Goal: Task Accomplishment & Management: Manage account settings

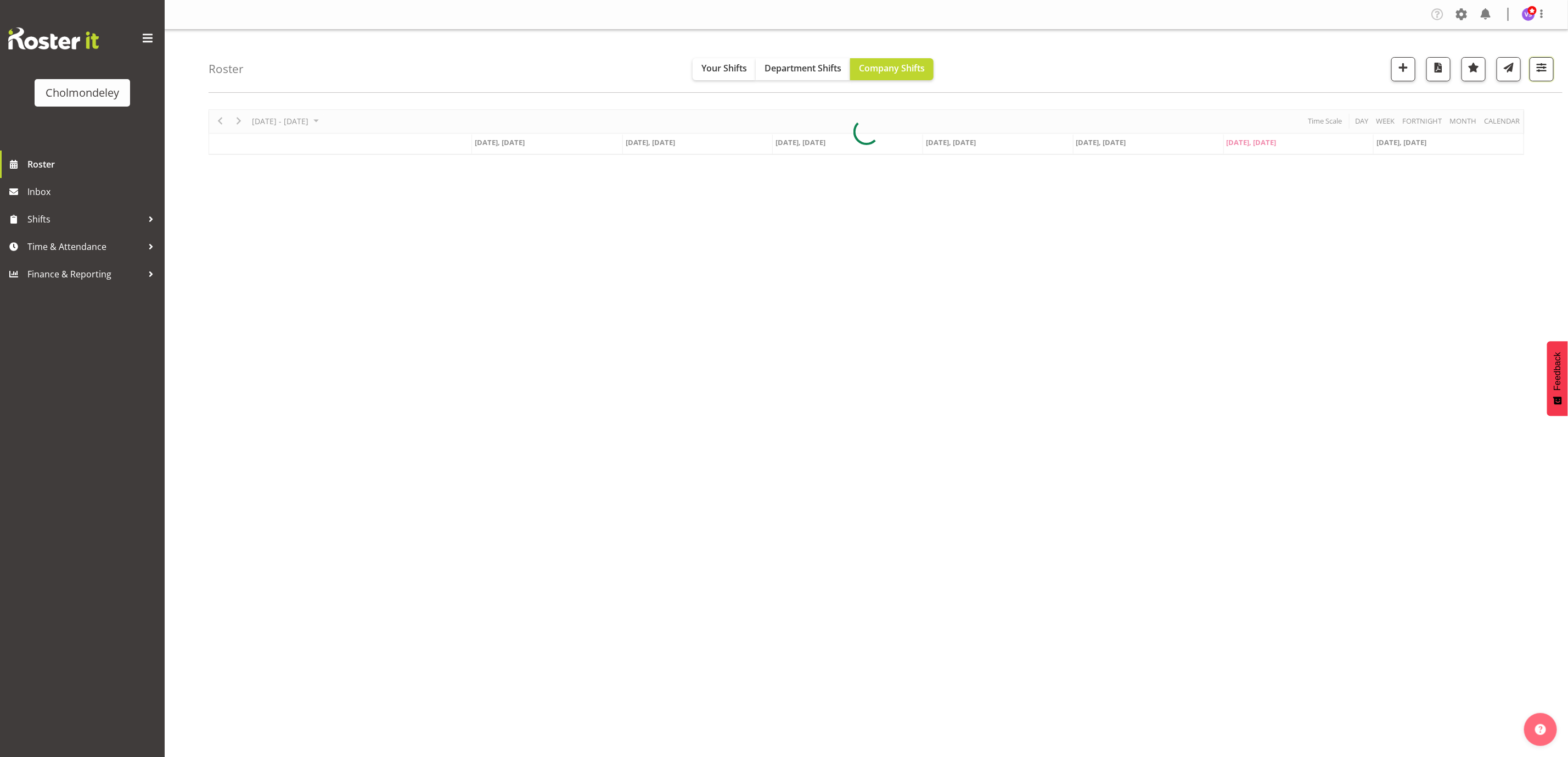
click at [1546, 62] on span "button" at bounding box center [1541, 67] width 14 height 14
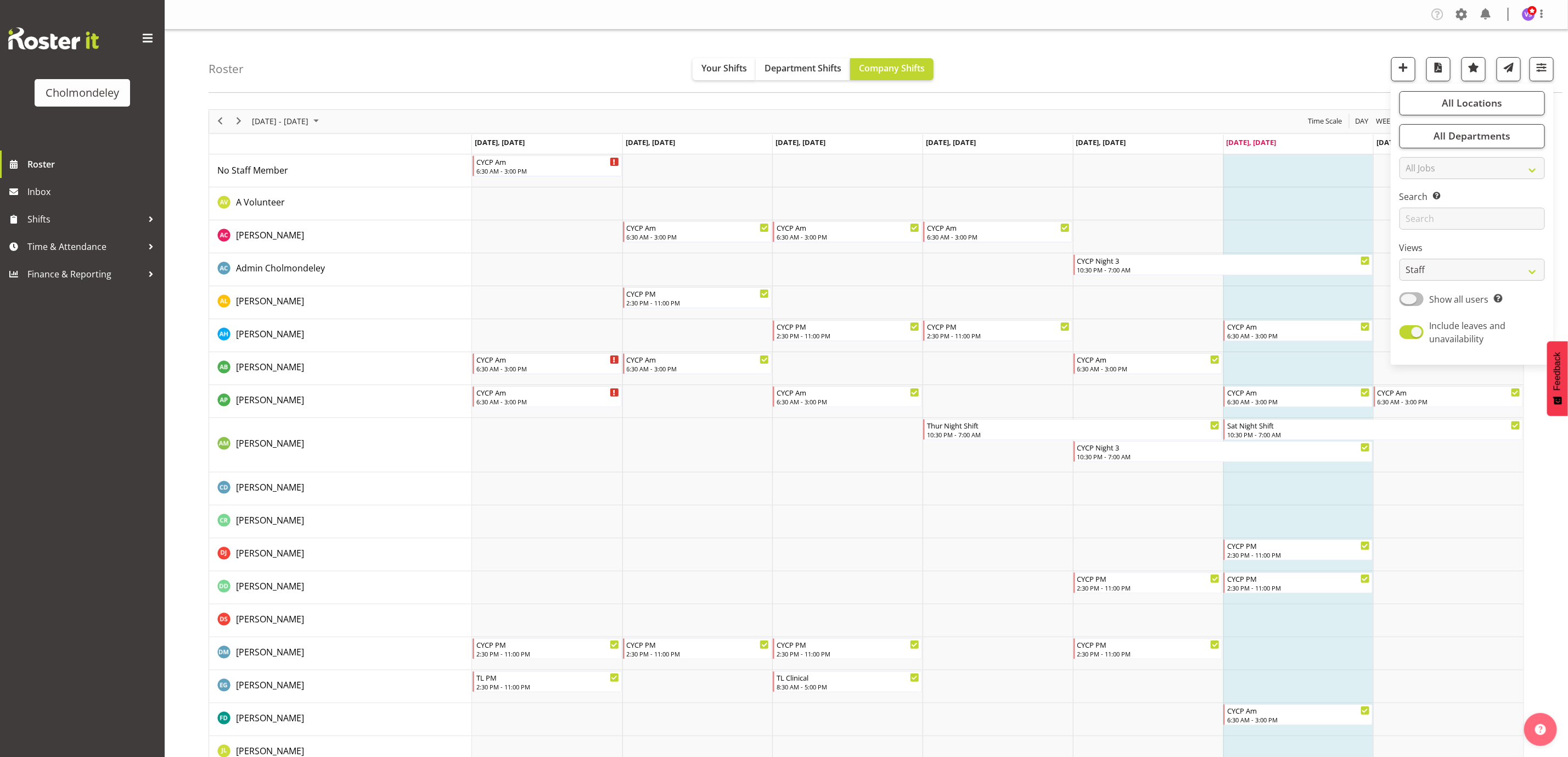
click at [1414, 300] on span at bounding box center [1411, 299] width 24 height 14
click at [1407, 300] on input "Show all users Show only rostered employees" at bounding box center [1403, 299] width 7 height 7
checkbox input "true"
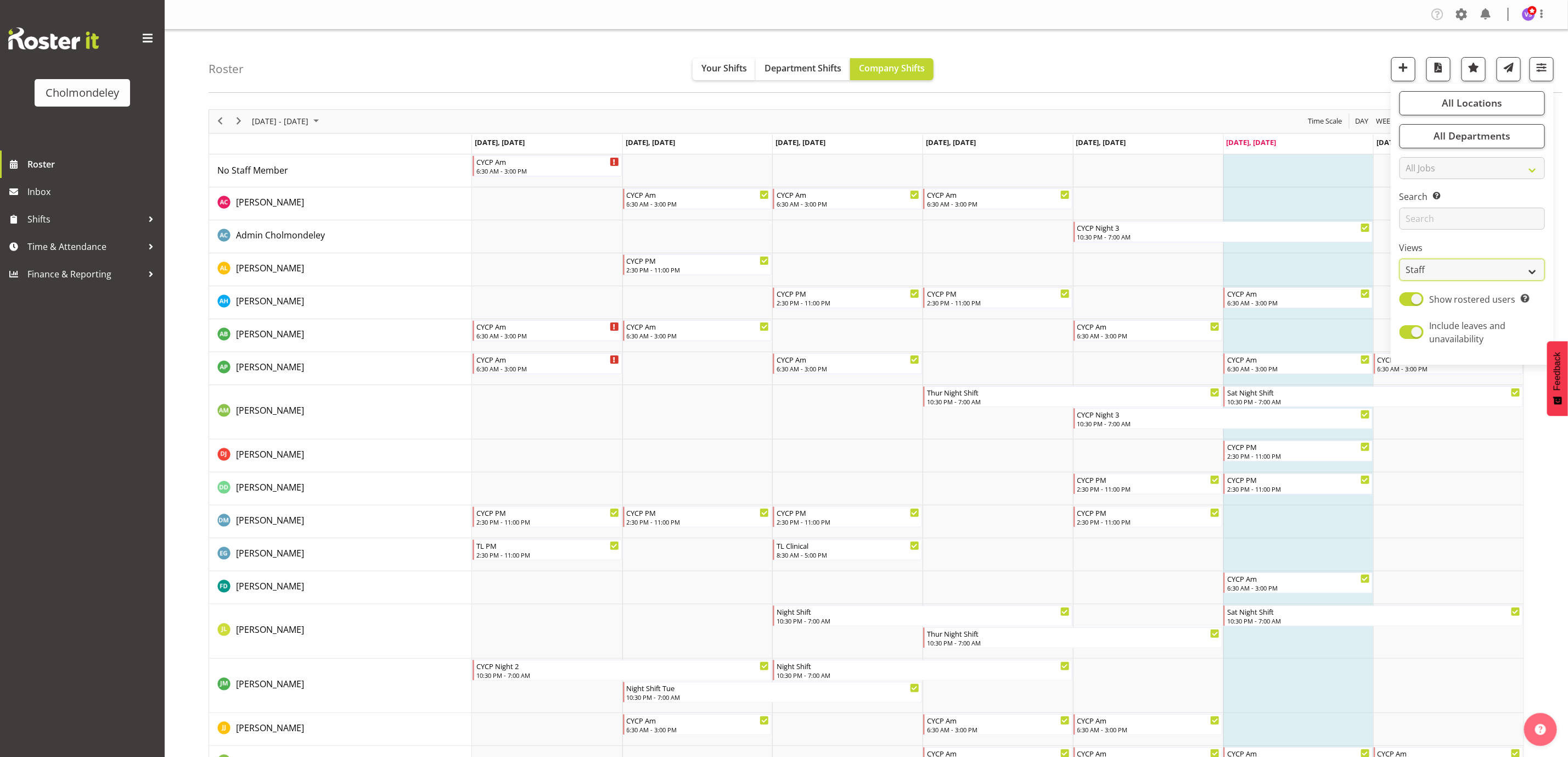
click at [1533, 270] on select "Staff Role Shift - Horizontal Shift - Vertical Staff - Location" at bounding box center [1472, 270] width 145 height 22
select select "shift"
click at [1399, 259] on select "Staff Role Shift - Horizontal Shift - Vertical Staff - Location" at bounding box center [1472, 270] width 145 height 22
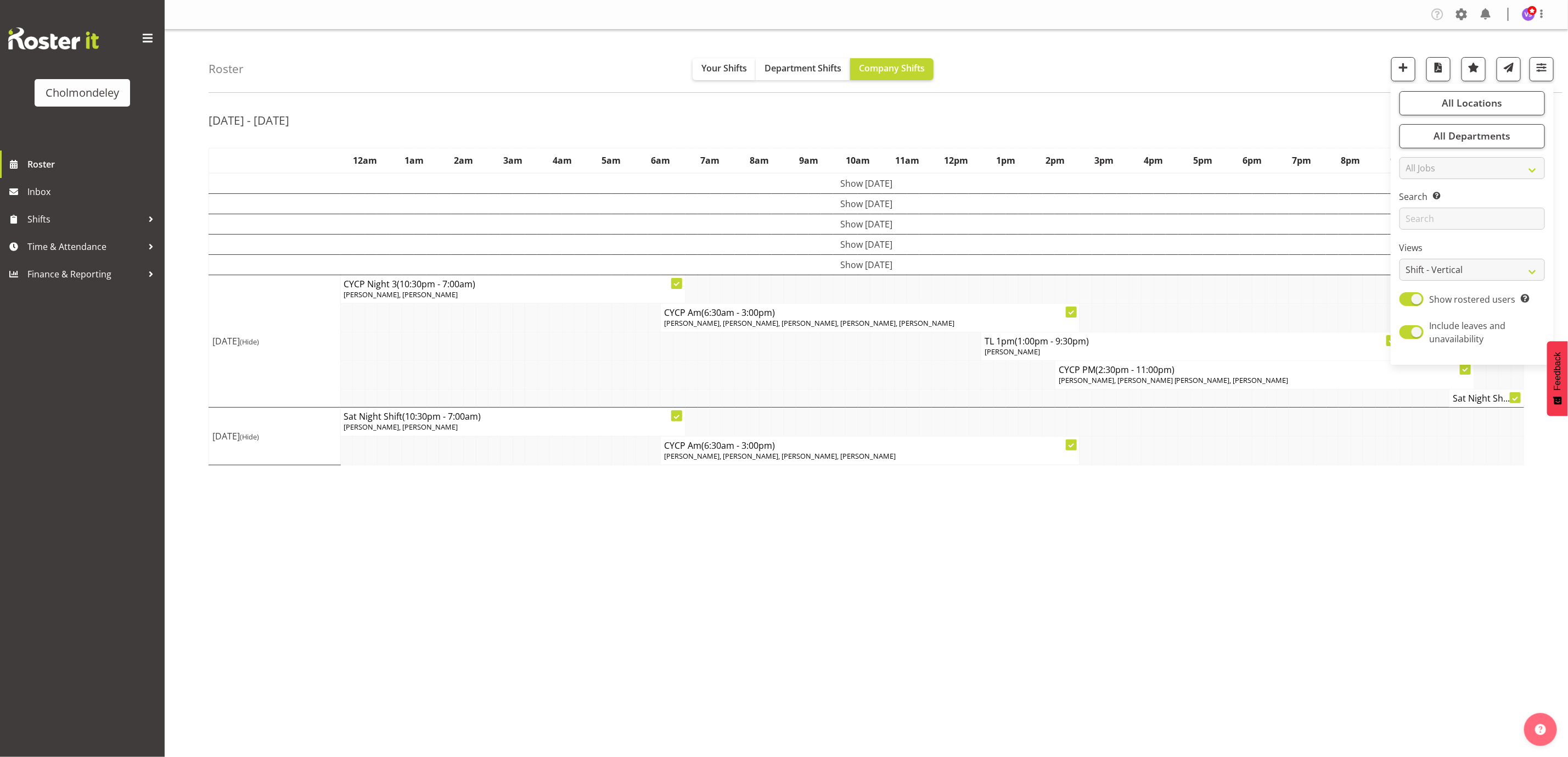
click at [1272, 78] on div "Roster Your Shifts Department Shifts Company Shifts All Locations [GEOGRAPHIC_D…" at bounding box center [885, 61] width 1354 height 63
click at [1513, 122] on span "button" at bounding box center [1514, 119] width 14 height 14
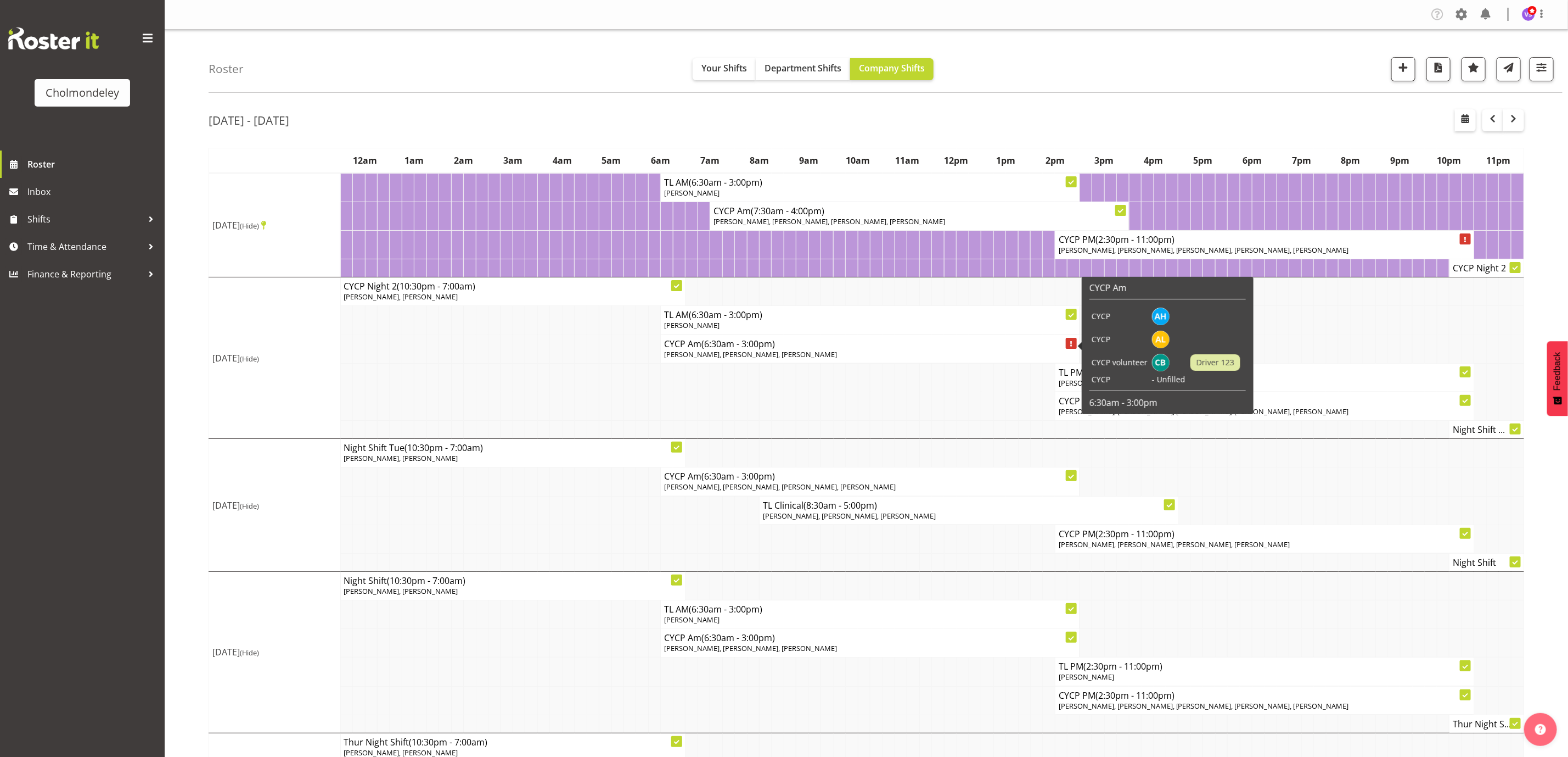
click at [785, 413] on td at bounding box center [789, 406] width 12 height 29
click at [848, 407] on td at bounding box center [851, 406] width 12 height 29
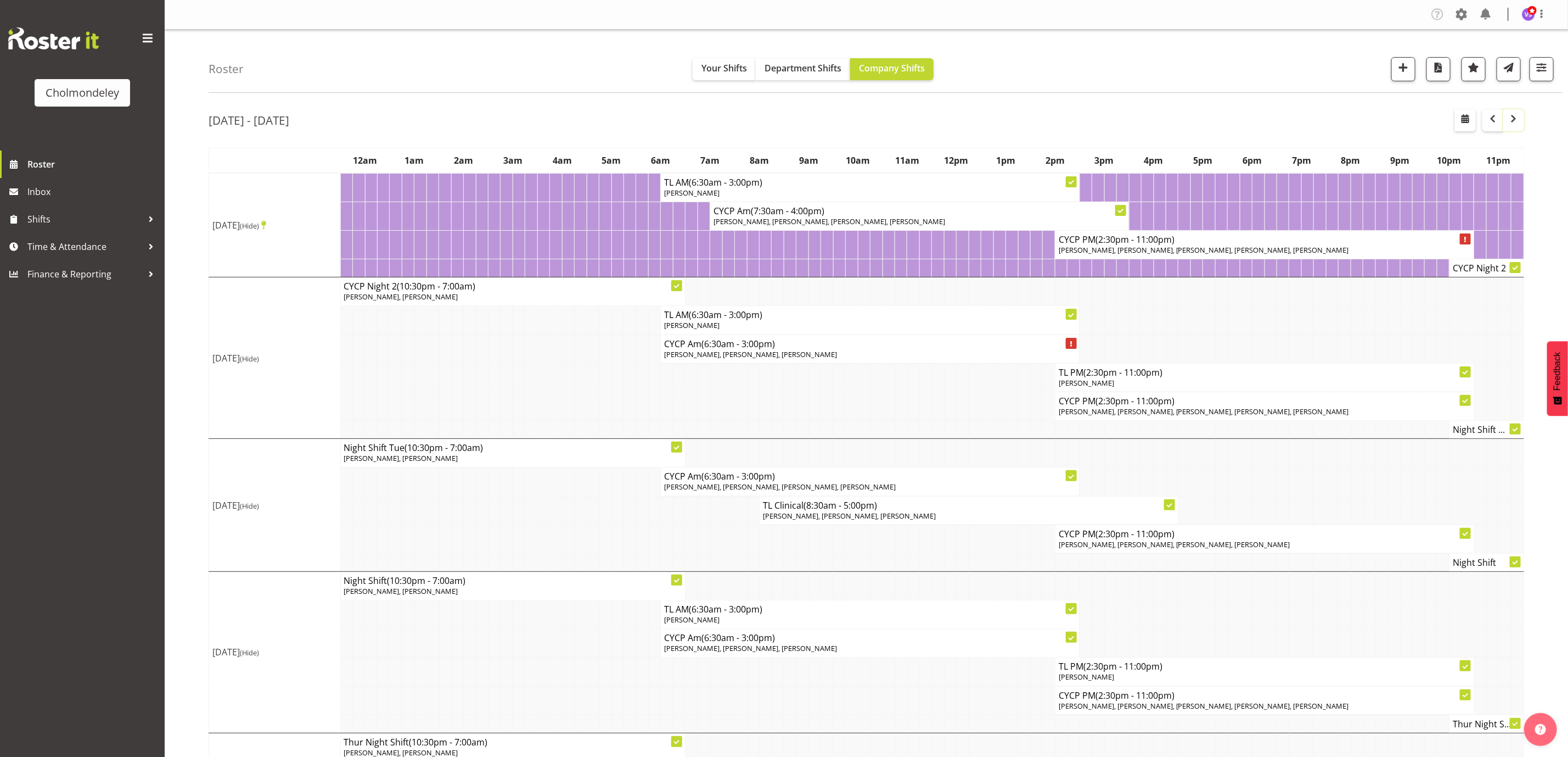
click at [1513, 112] on span "button" at bounding box center [1514, 119] width 14 height 14
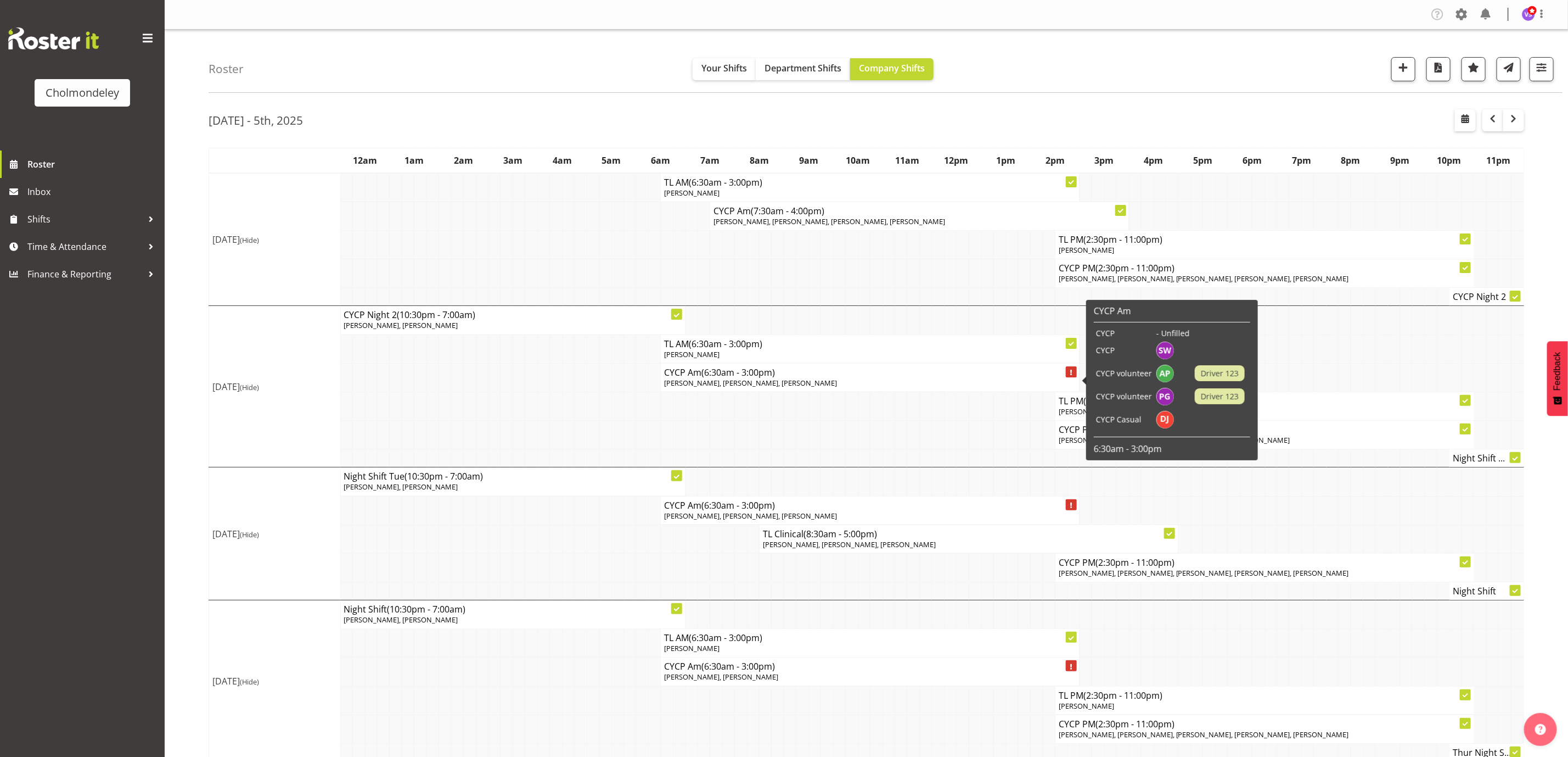
click at [810, 388] on span "[PERSON_NAME], [PERSON_NAME], [PERSON_NAME]" at bounding box center [750, 383] width 173 height 10
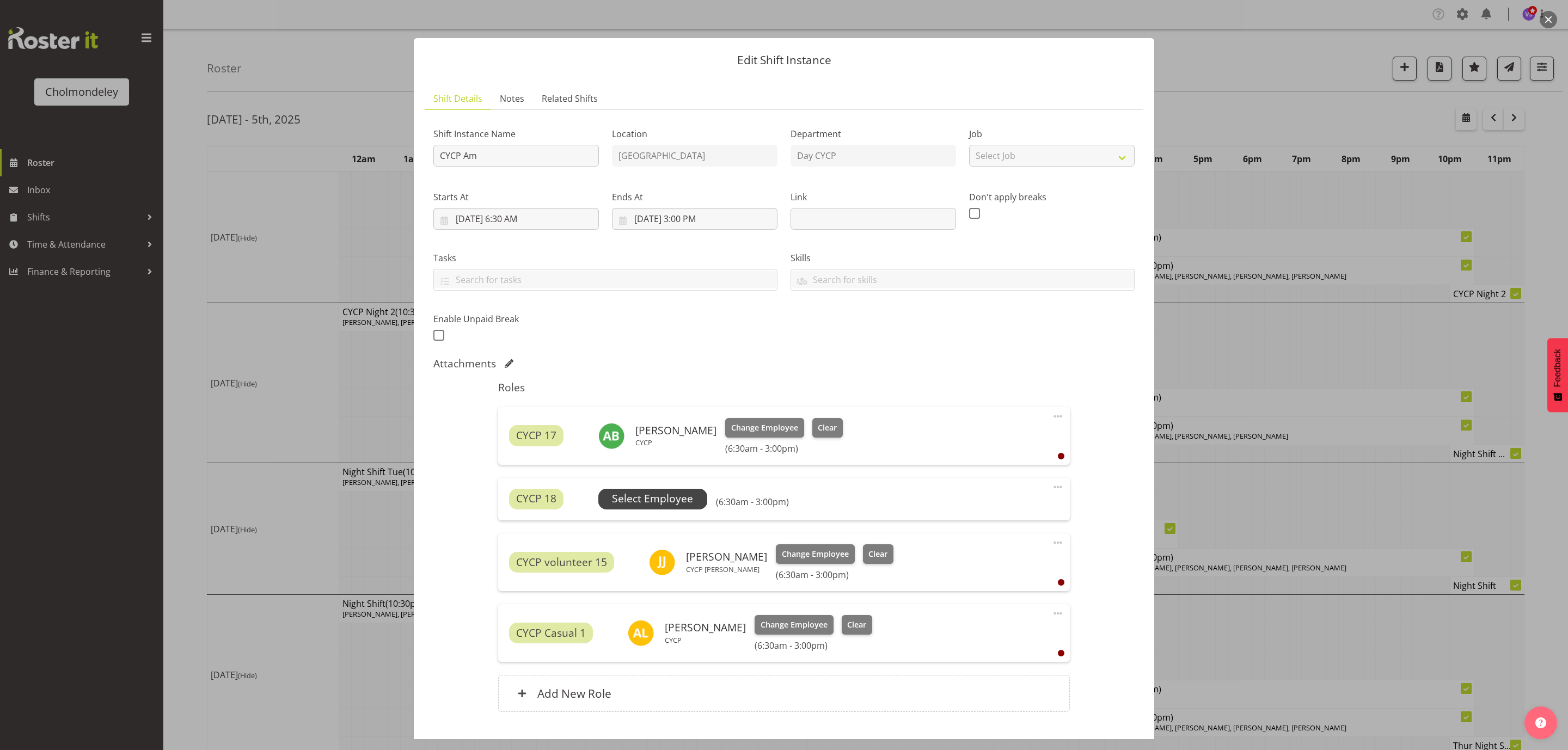
click at [652, 502] on span "Select Employee" at bounding box center [652, 498] width 81 height 16
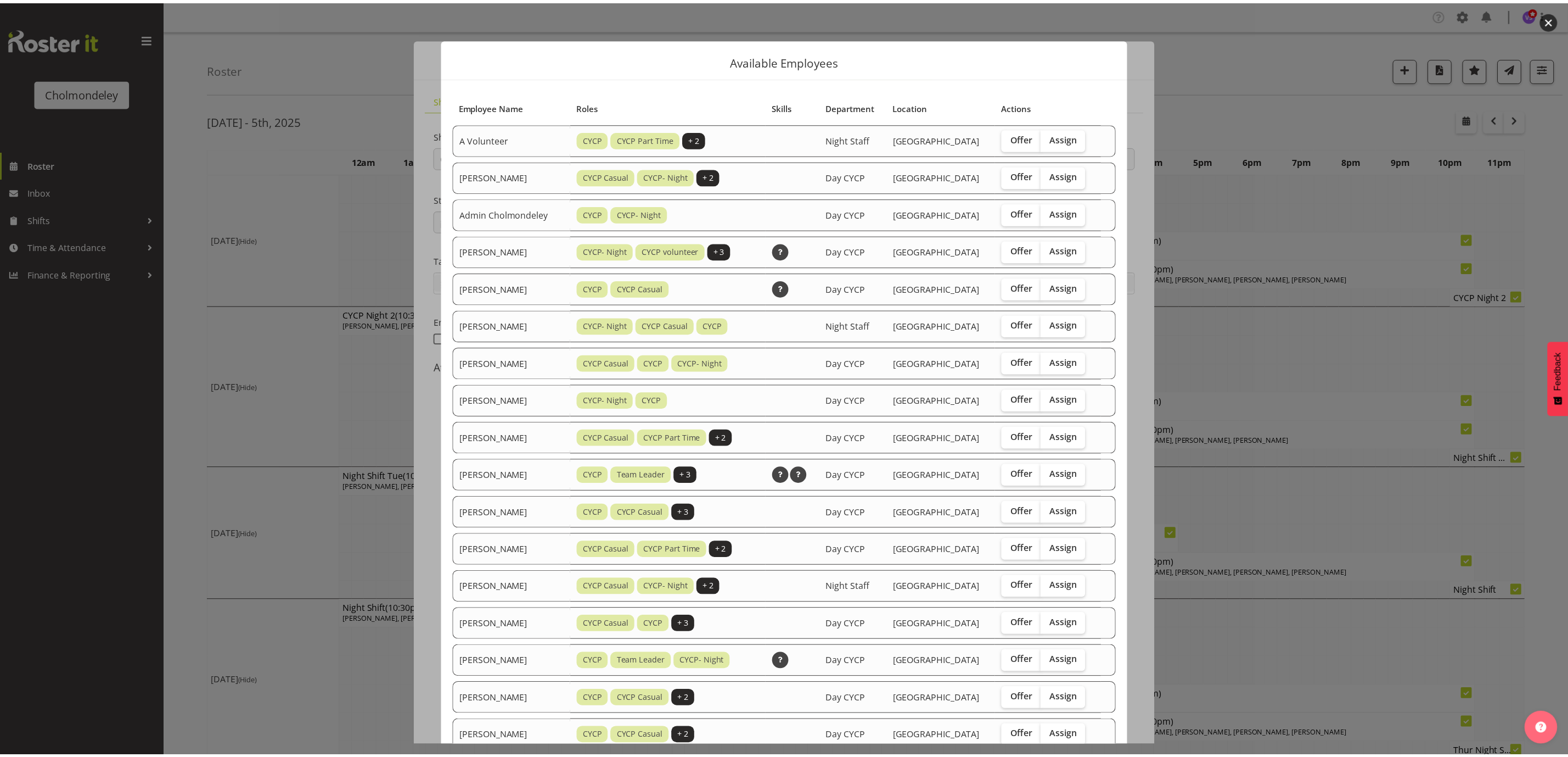
scroll to position [297, 0]
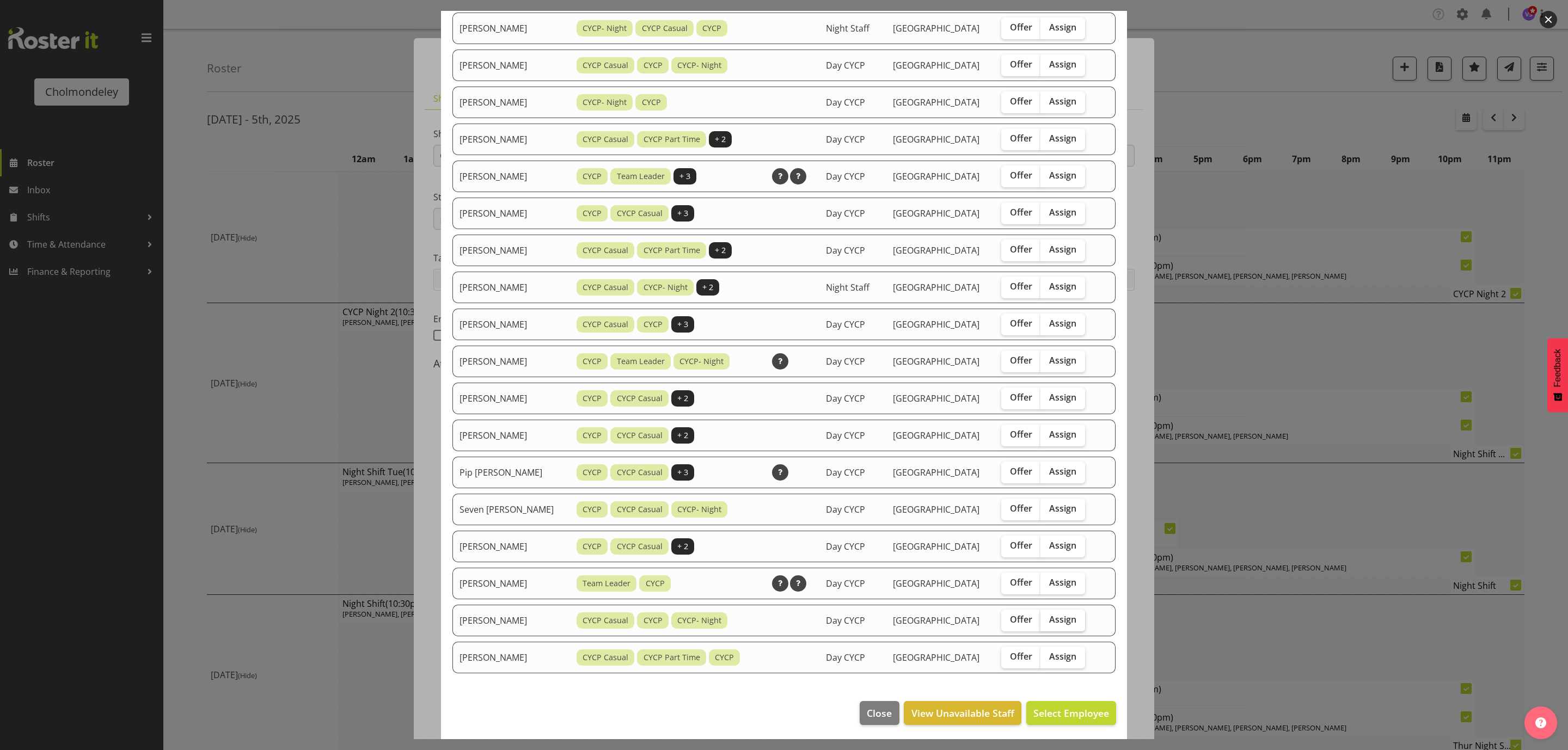
click at [1065, 617] on span "Assign" at bounding box center [1062, 619] width 27 height 11
click at [1047, 617] on input "Assign" at bounding box center [1044, 619] width 7 height 7
checkbox input "true"
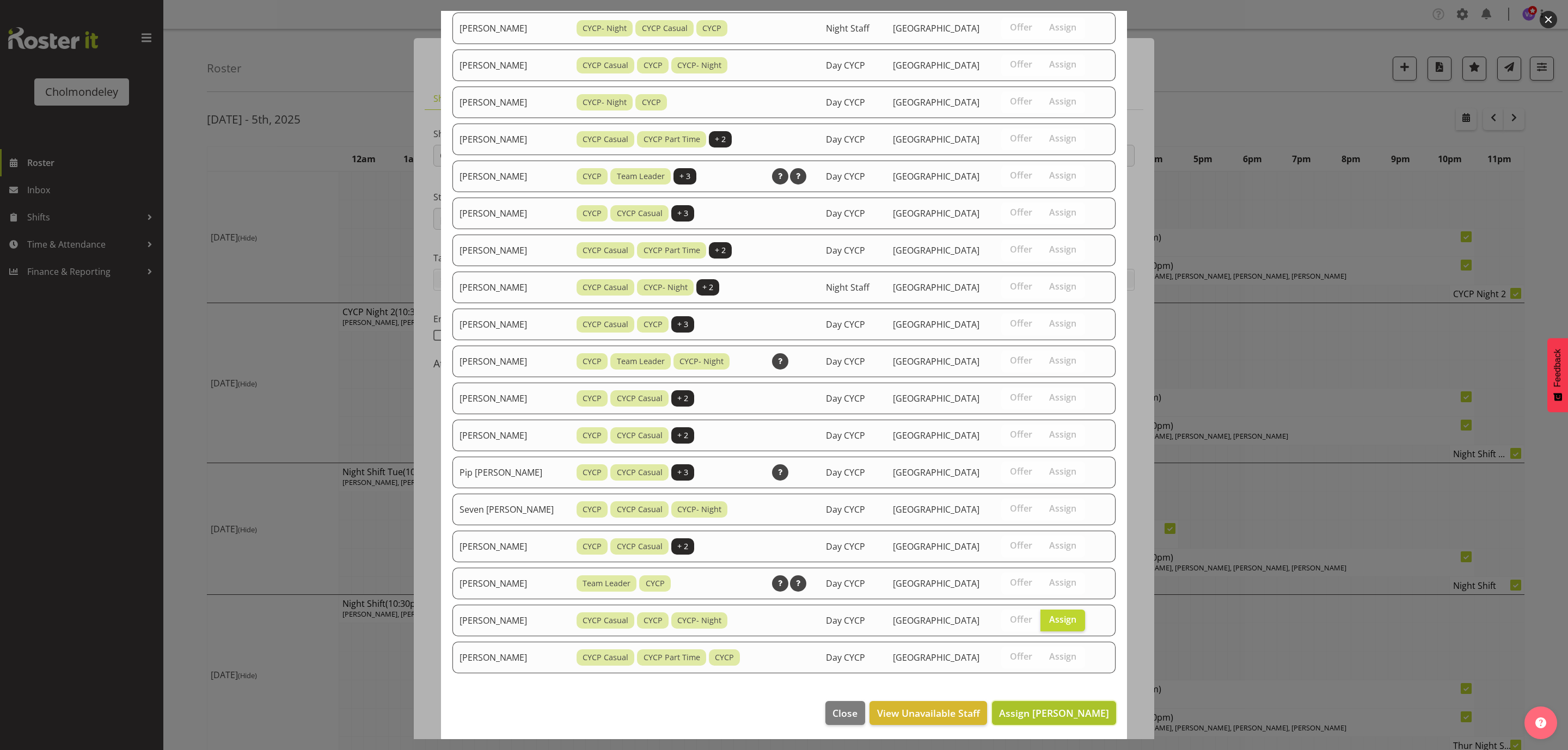
click at [1070, 709] on span "Assign [PERSON_NAME]" at bounding box center [1054, 713] width 110 height 13
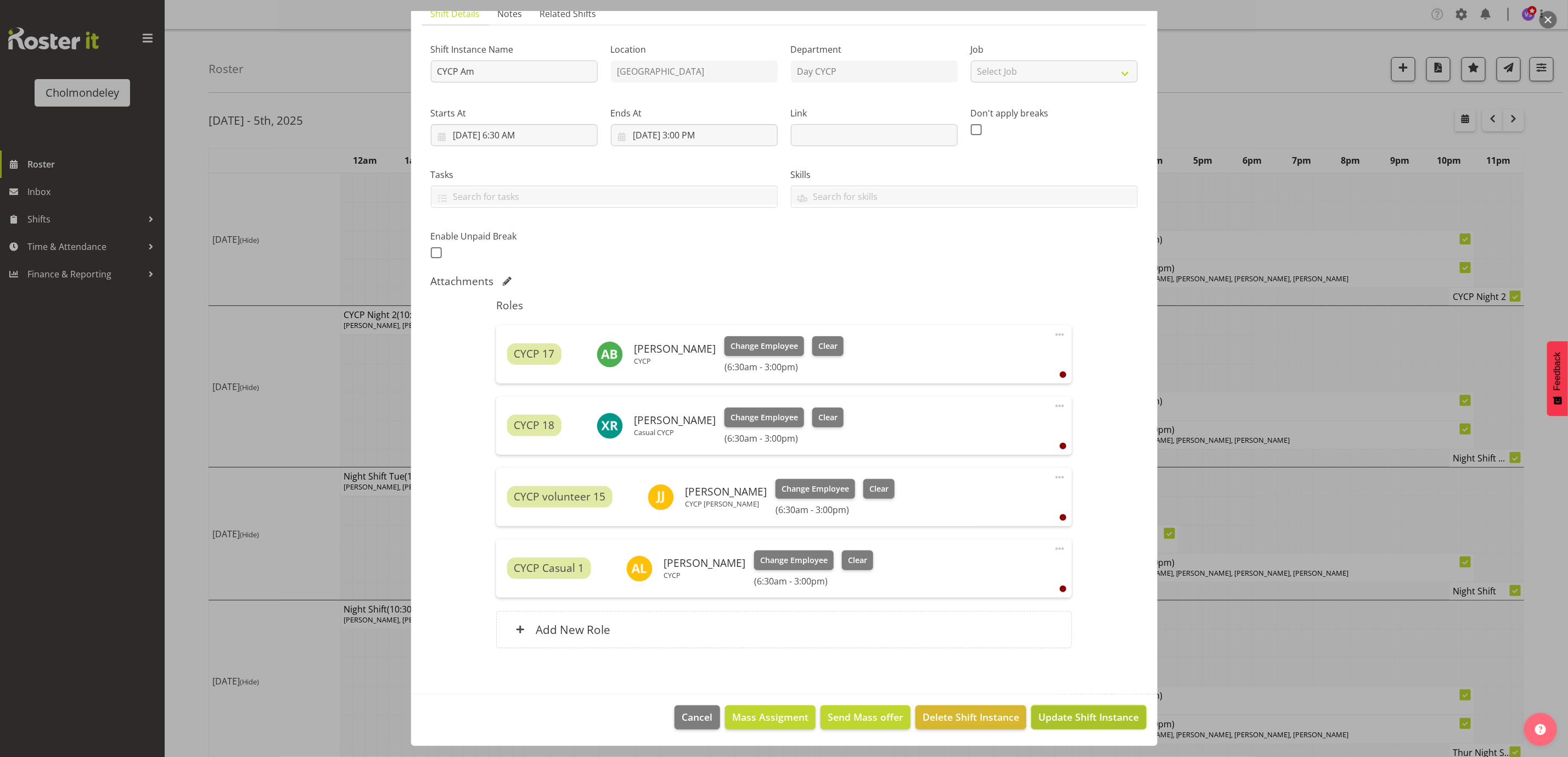
click at [1088, 715] on span "Update Shift Instance" at bounding box center [1088, 716] width 100 height 14
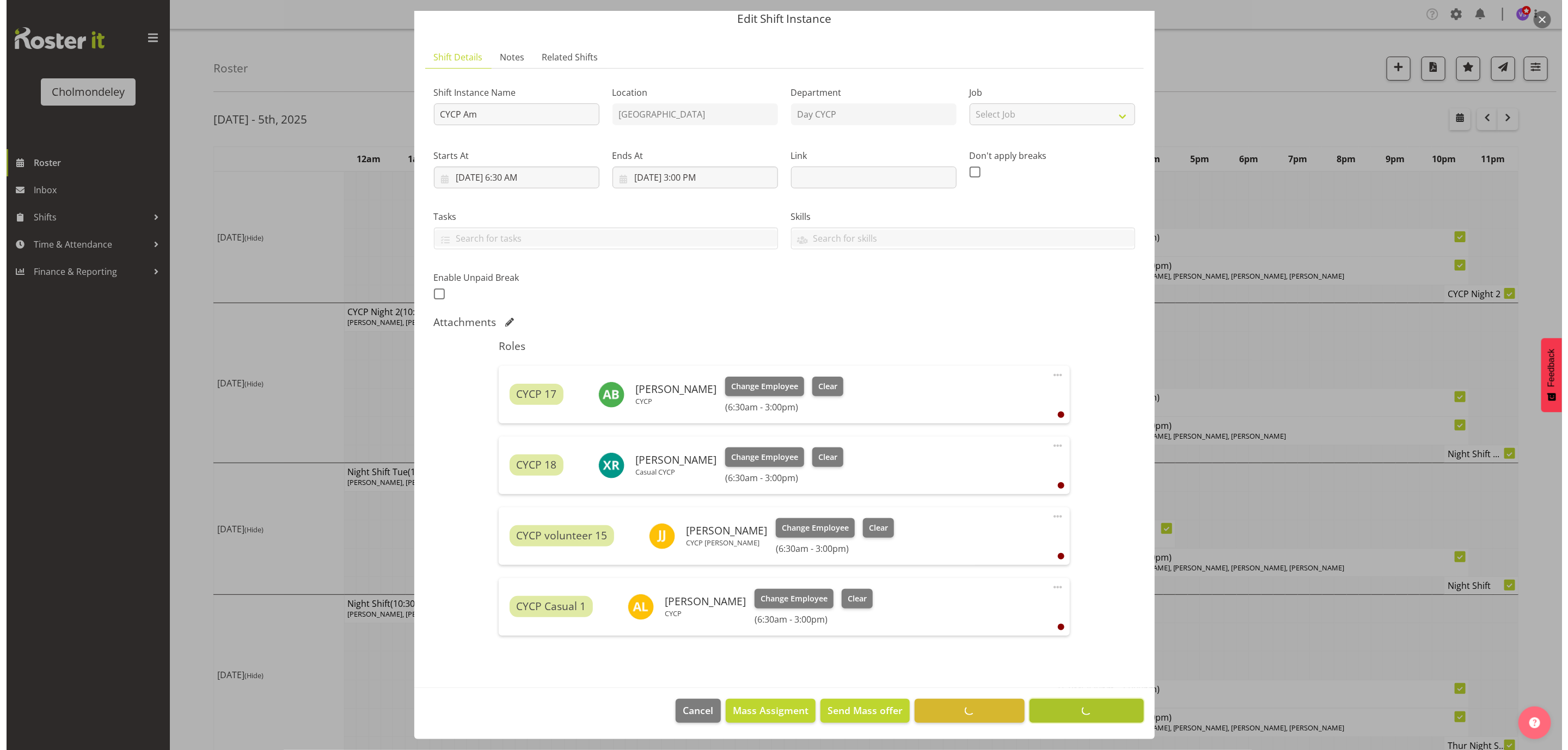
scroll to position [41, 0]
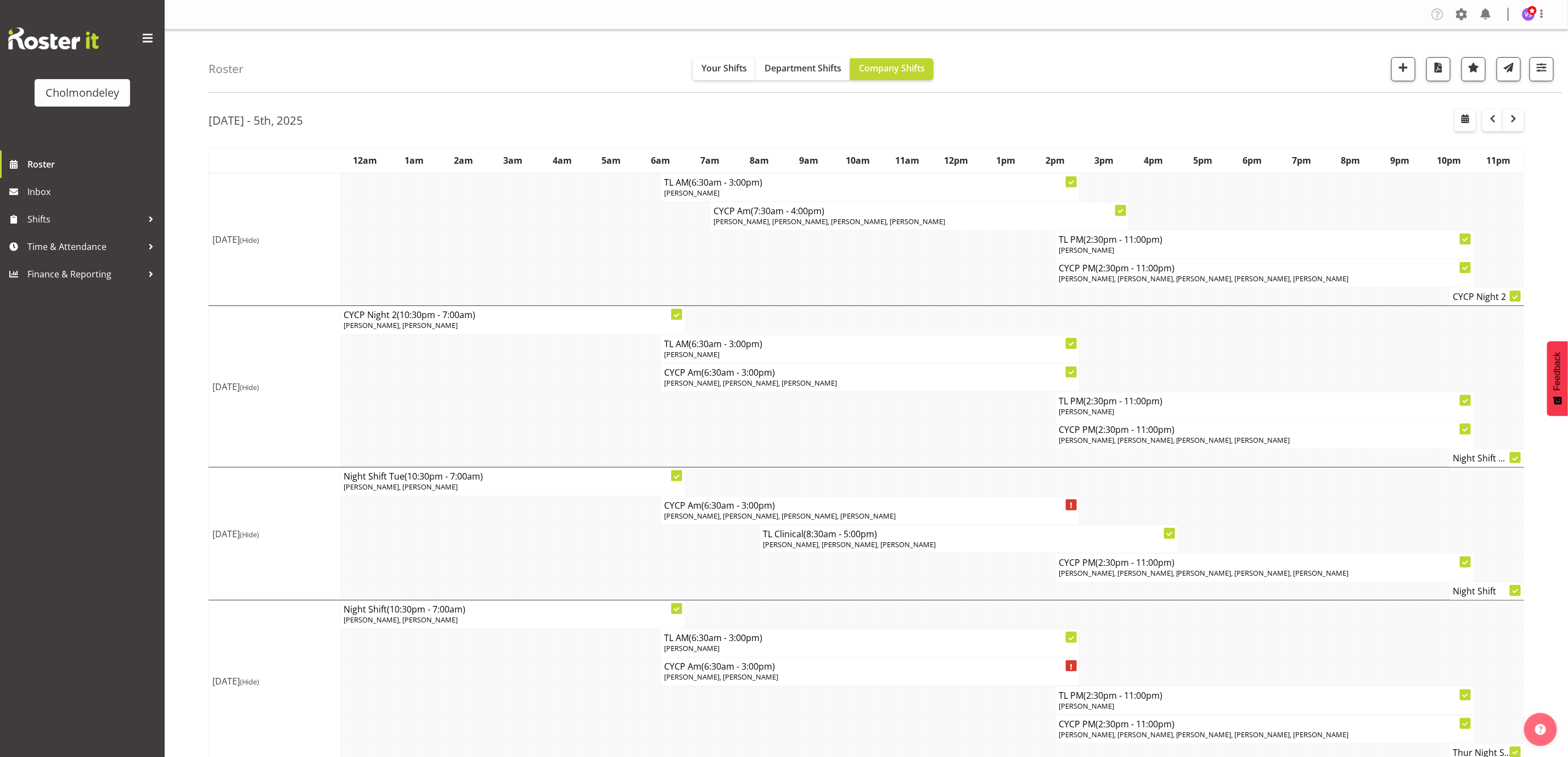
click at [795, 678] on p "[PERSON_NAME], [PERSON_NAME]" at bounding box center [869, 677] width 411 height 10
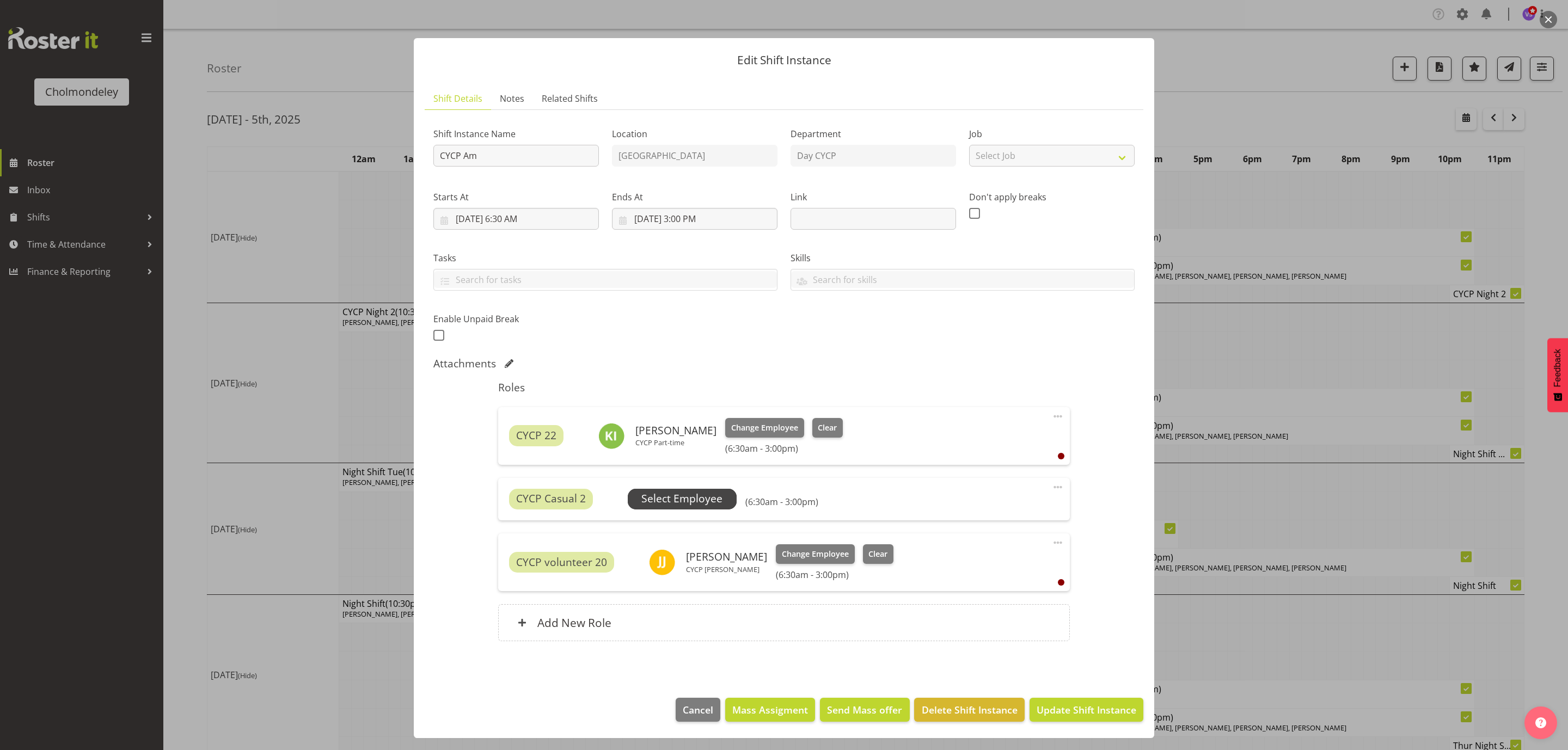
click at [681, 501] on span "Select Employee" at bounding box center [682, 498] width 81 height 16
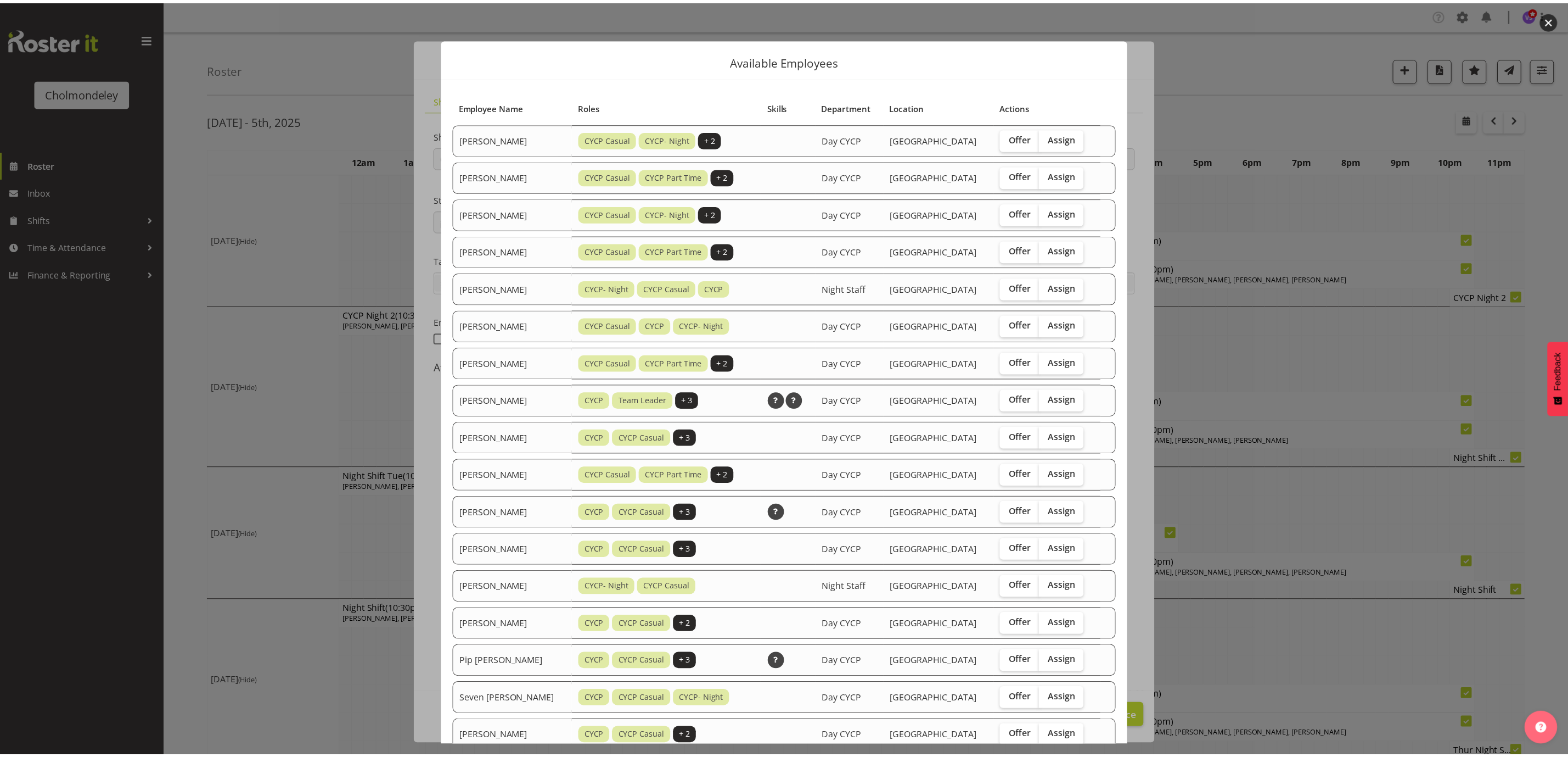
scroll to position [111, 0]
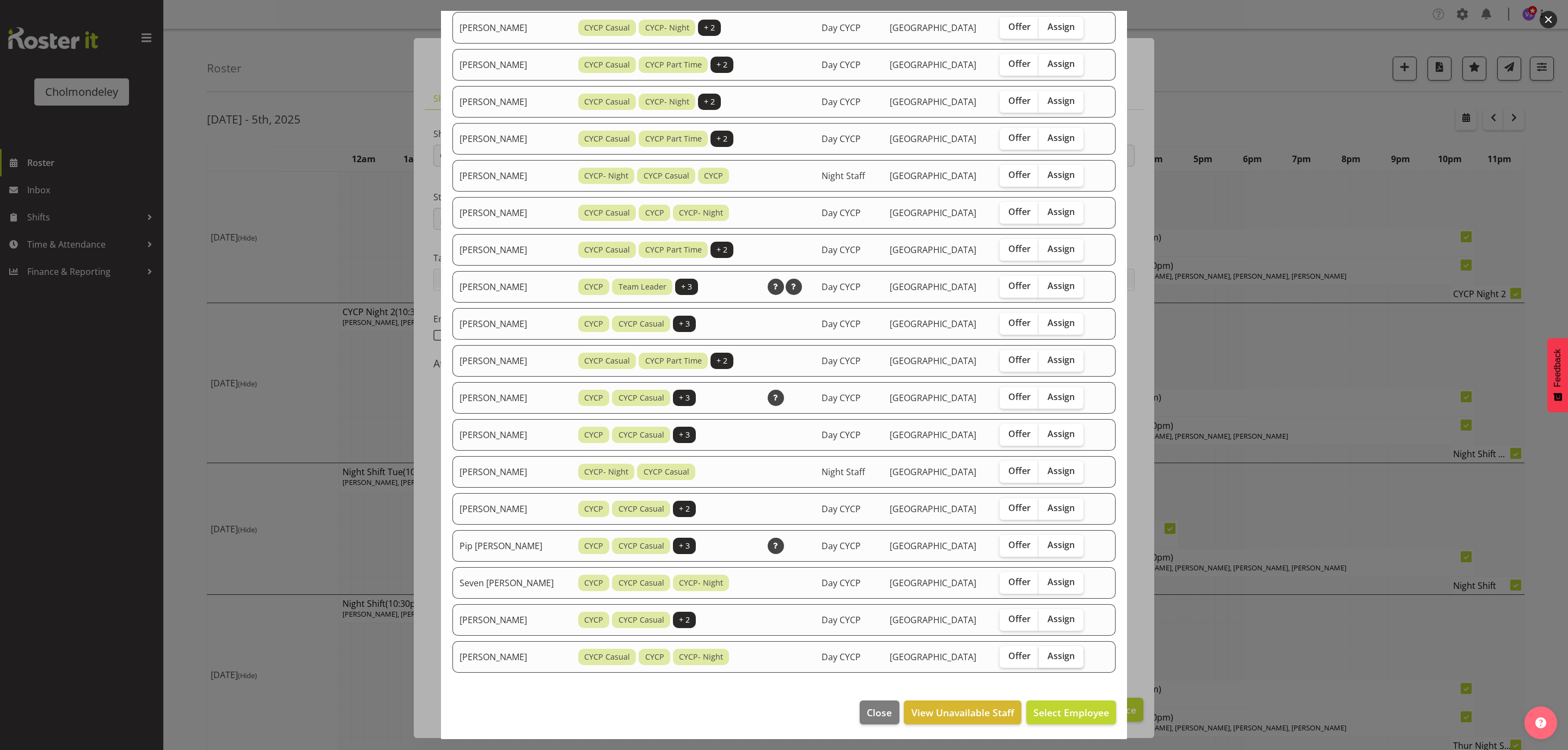
click at [1058, 650] on span "Assign" at bounding box center [1060, 655] width 27 height 11
click at [1045, 652] on input "Assign" at bounding box center [1042, 655] width 7 height 7
checkbox input "true"
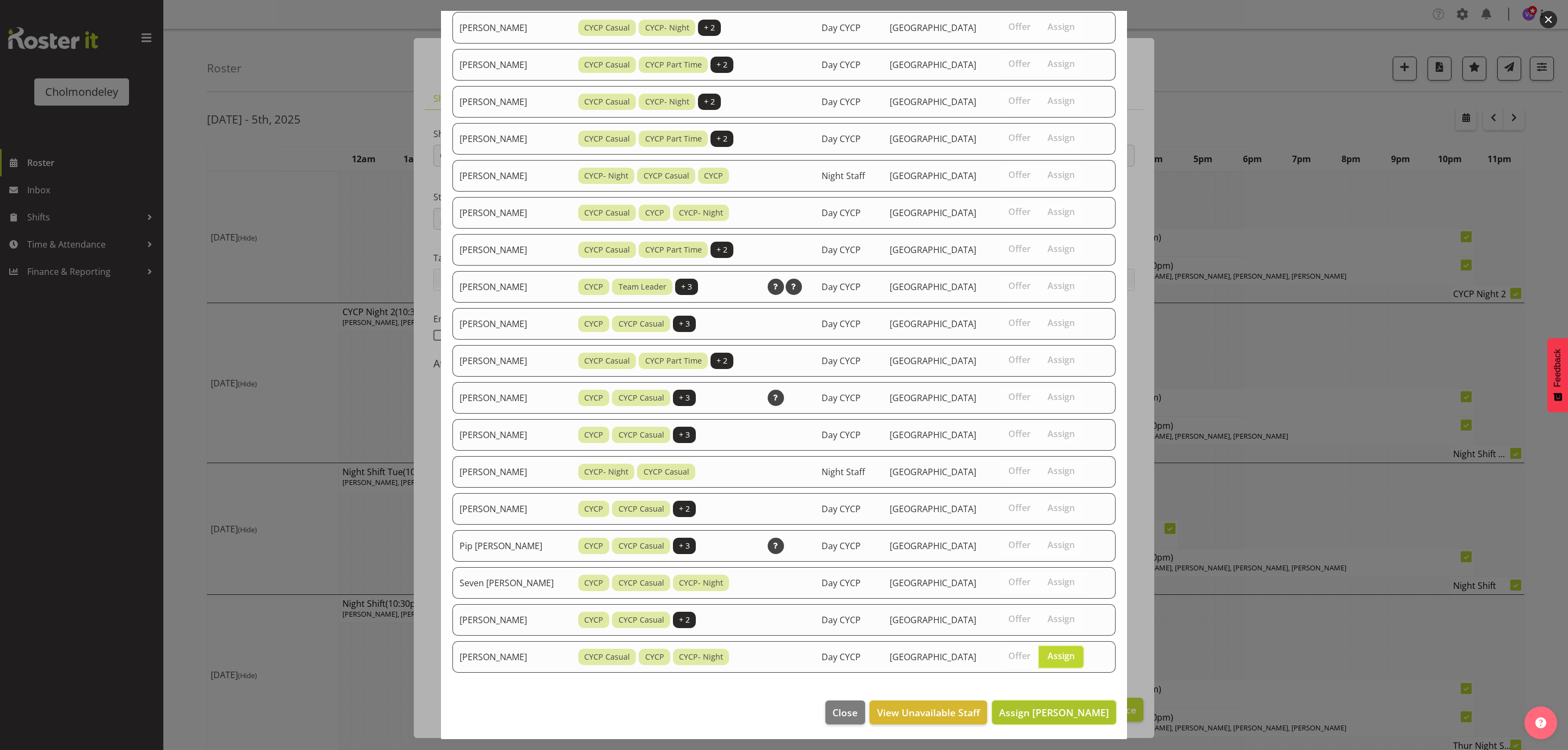
click at [1066, 706] on span "Assign [PERSON_NAME]" at bounding box center [1054, 712] width 110 height 13
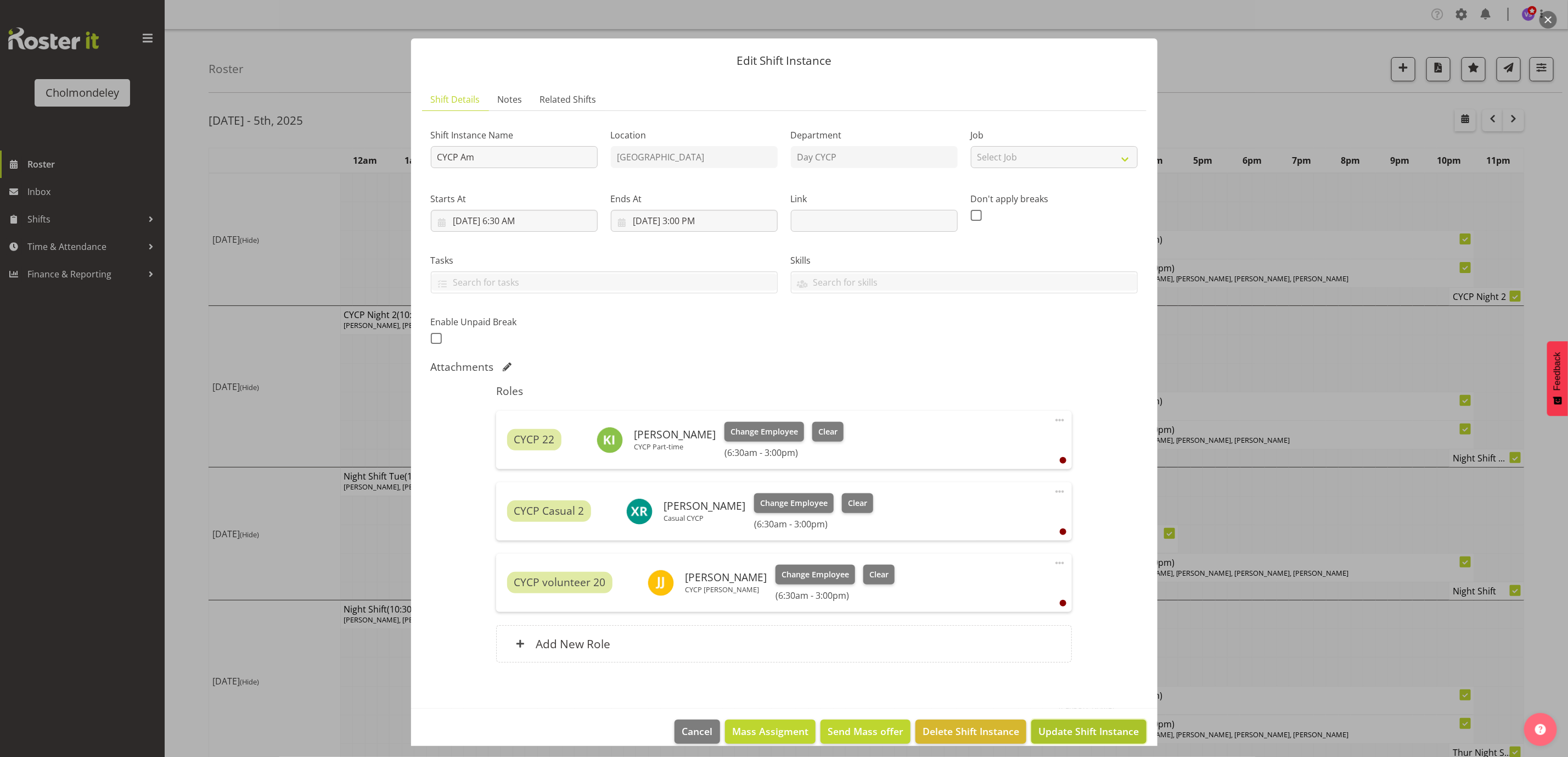
click at [1095, 727] on span "Update Shift Instance" at bounding box center [1088, 731] width 100 height 14
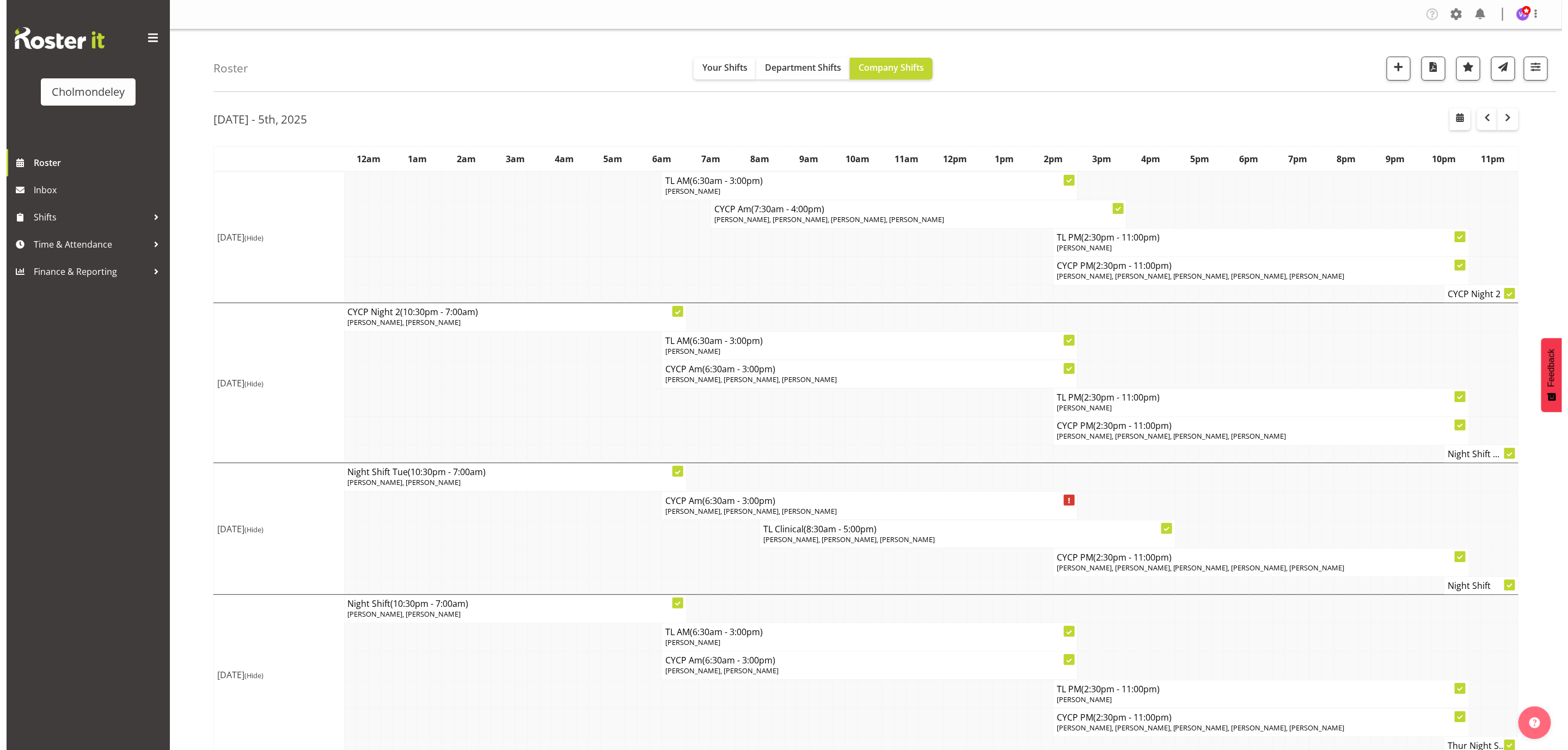
scroll to position [313, 0]
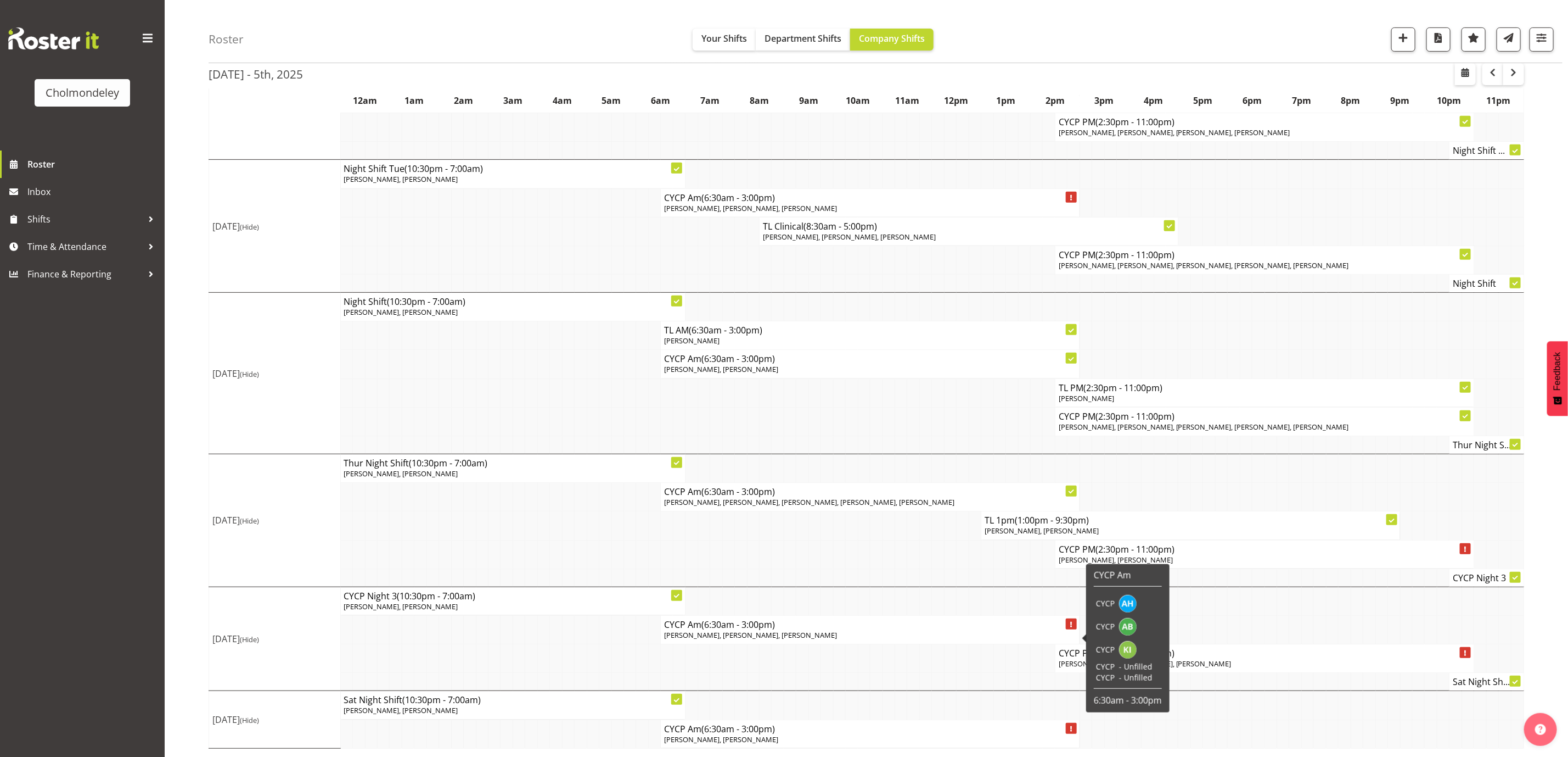
click at [901, 631] on p "[PERSON_NAME], [PERSON_NAME], [PERSON_NAME]" at bounding box center [869, 634] width 411 height 10
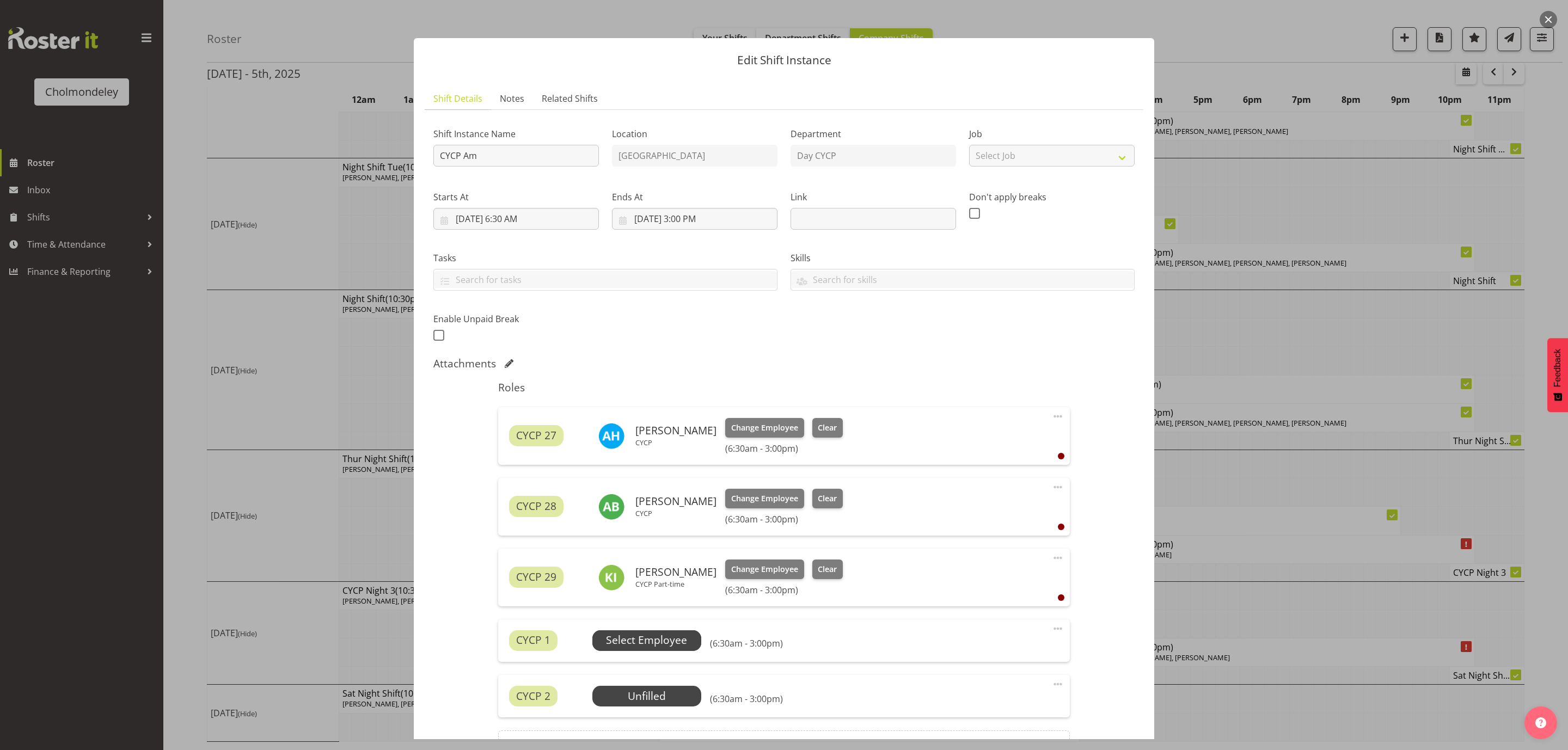
click at [672, 644] on span "Select Employee" at bounding box center [646, 640] width 81 height 16
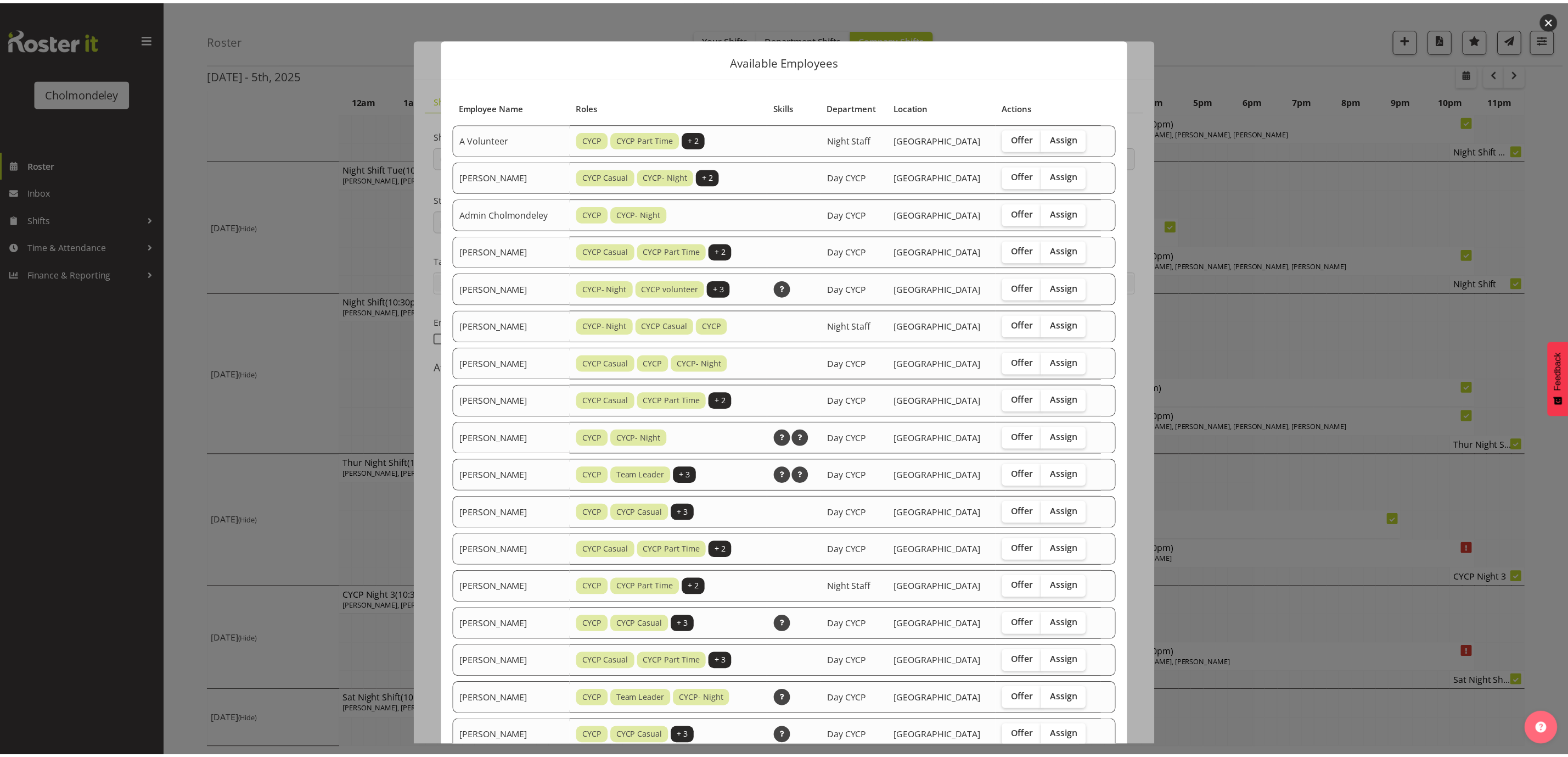
scroll to position [447, 0]
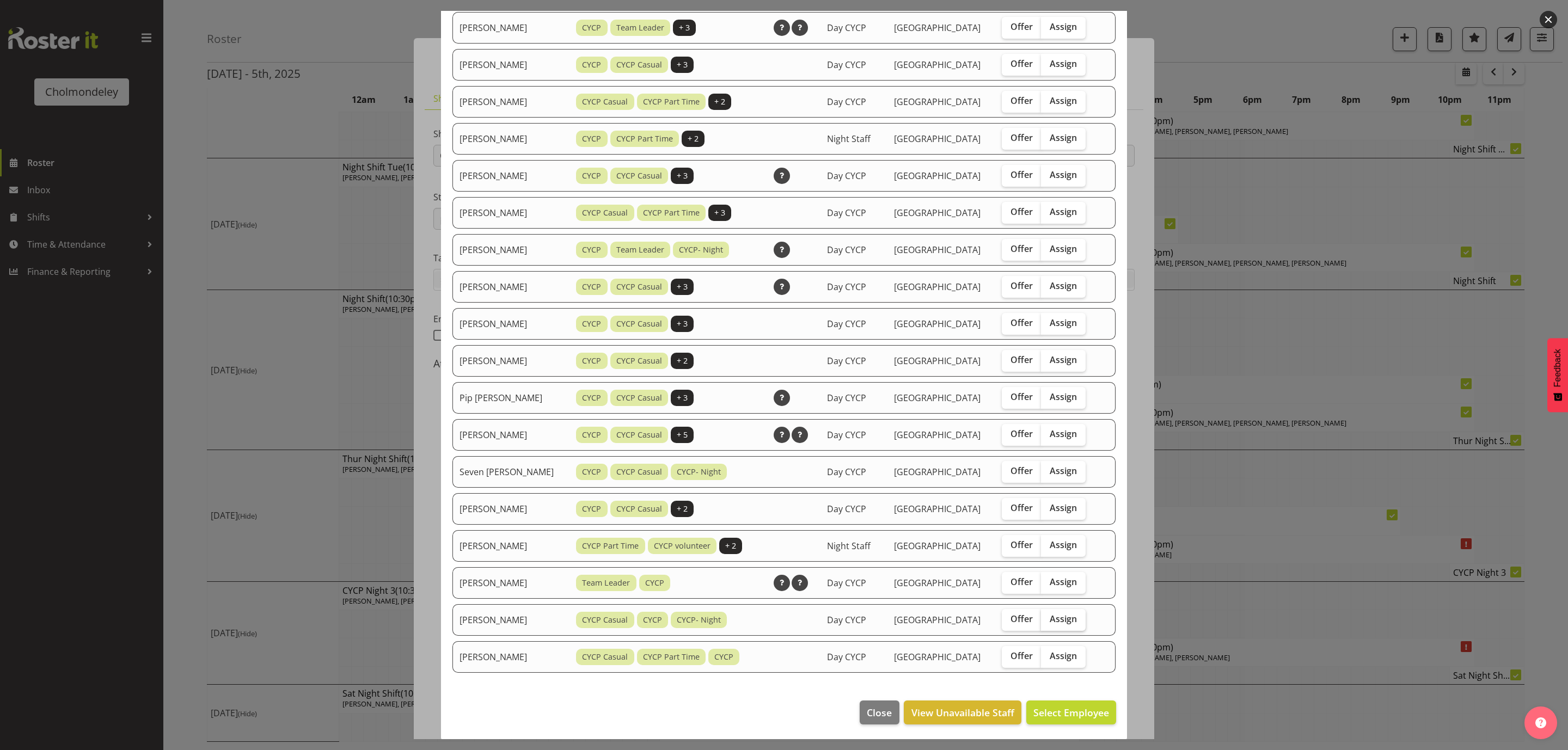
click at [1064, 618] on span "Assign" at bounding box center [1063, 618] width 27 height 11
click at [1048, 618] on input "Assign" at bounding box center [1044, 619] width 7 height 7
checkbox input "true"
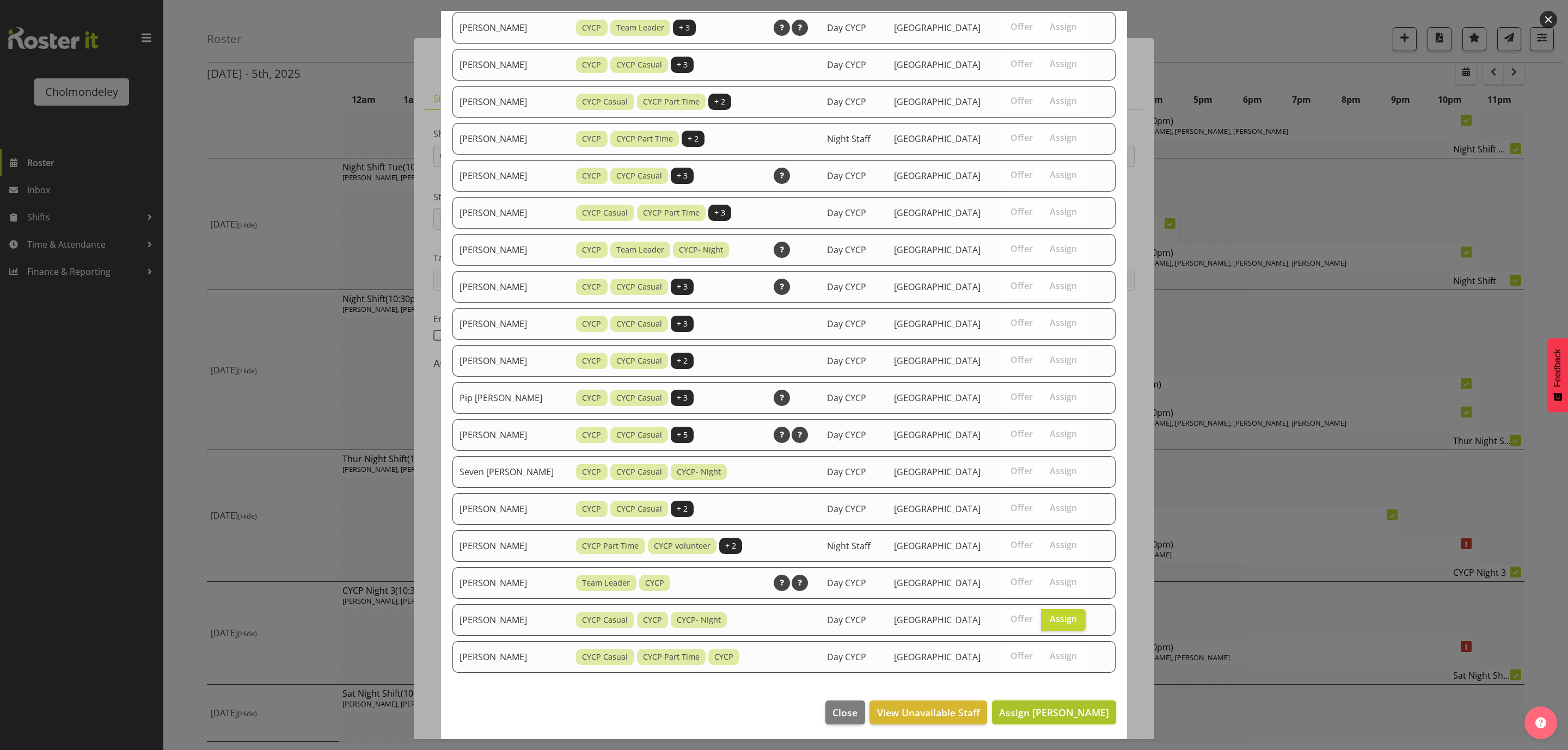
click at [1069, 706] on span "Assign [PERSON_NAME]" at bounding box center [1054, 712] width 110 height 13
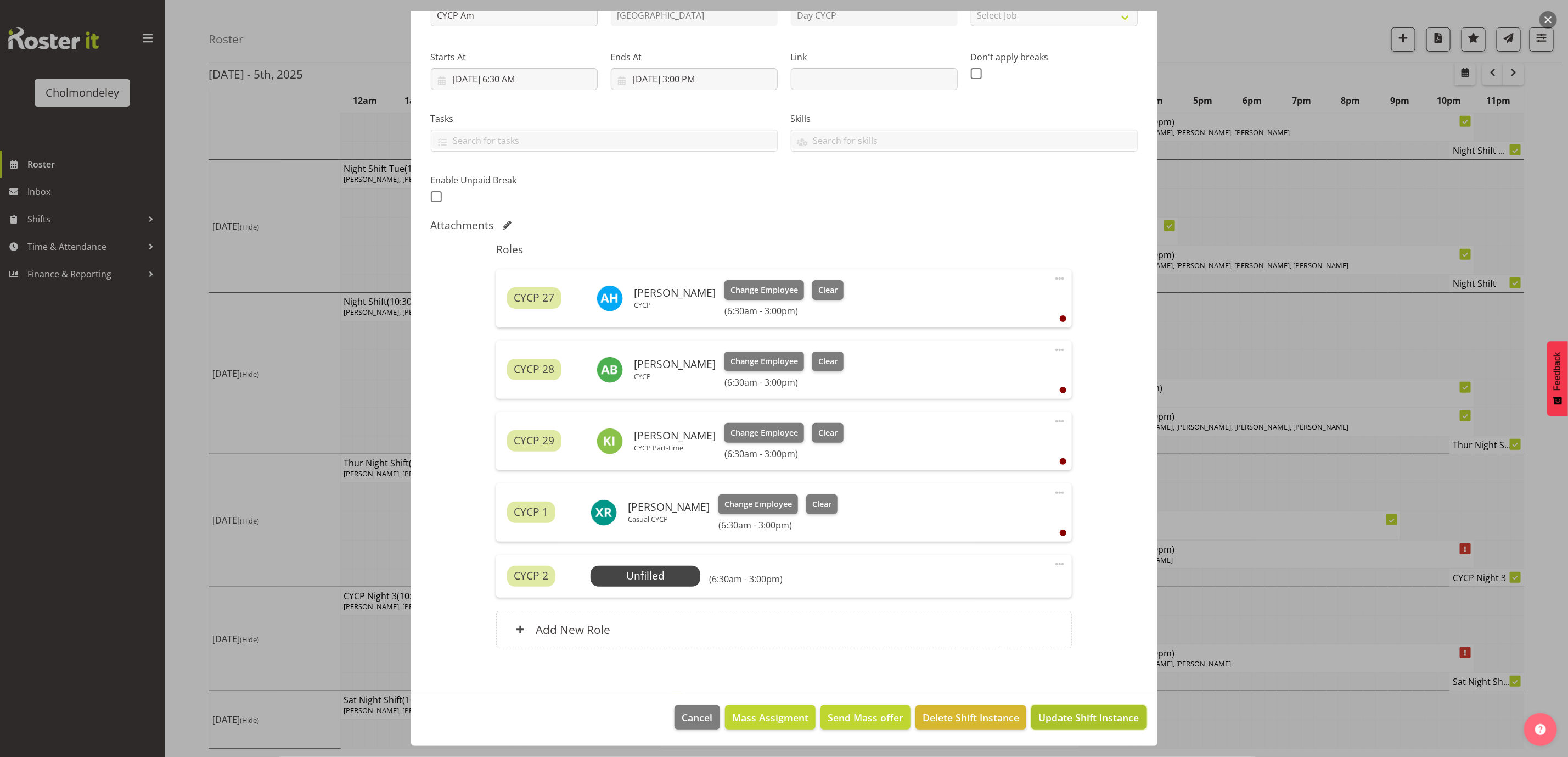
click at [1099, 717] on span "Update Shift Instance" at bounding box center [1088, 716] width 100 height 14
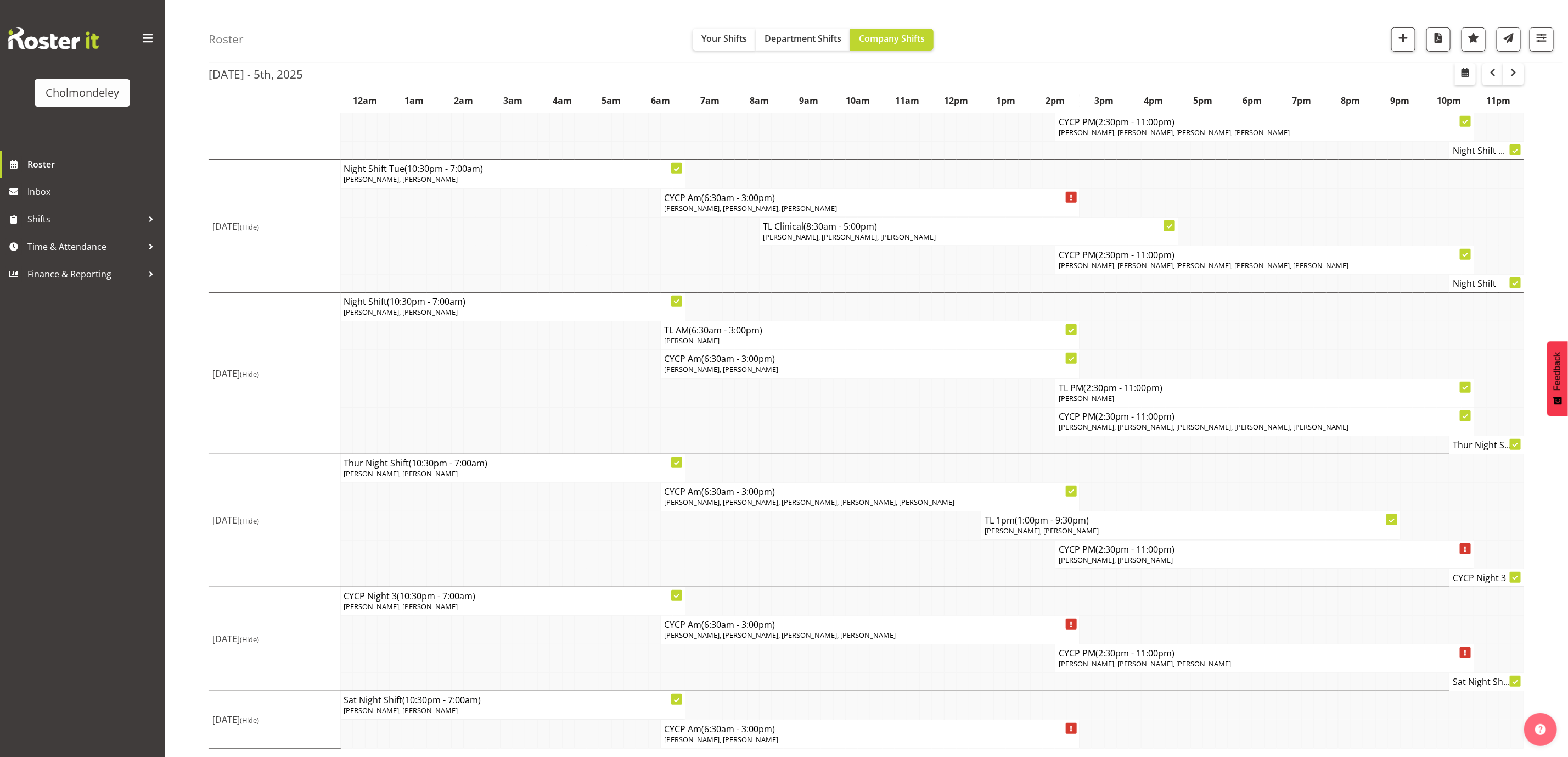
scroll to position [0, 0]
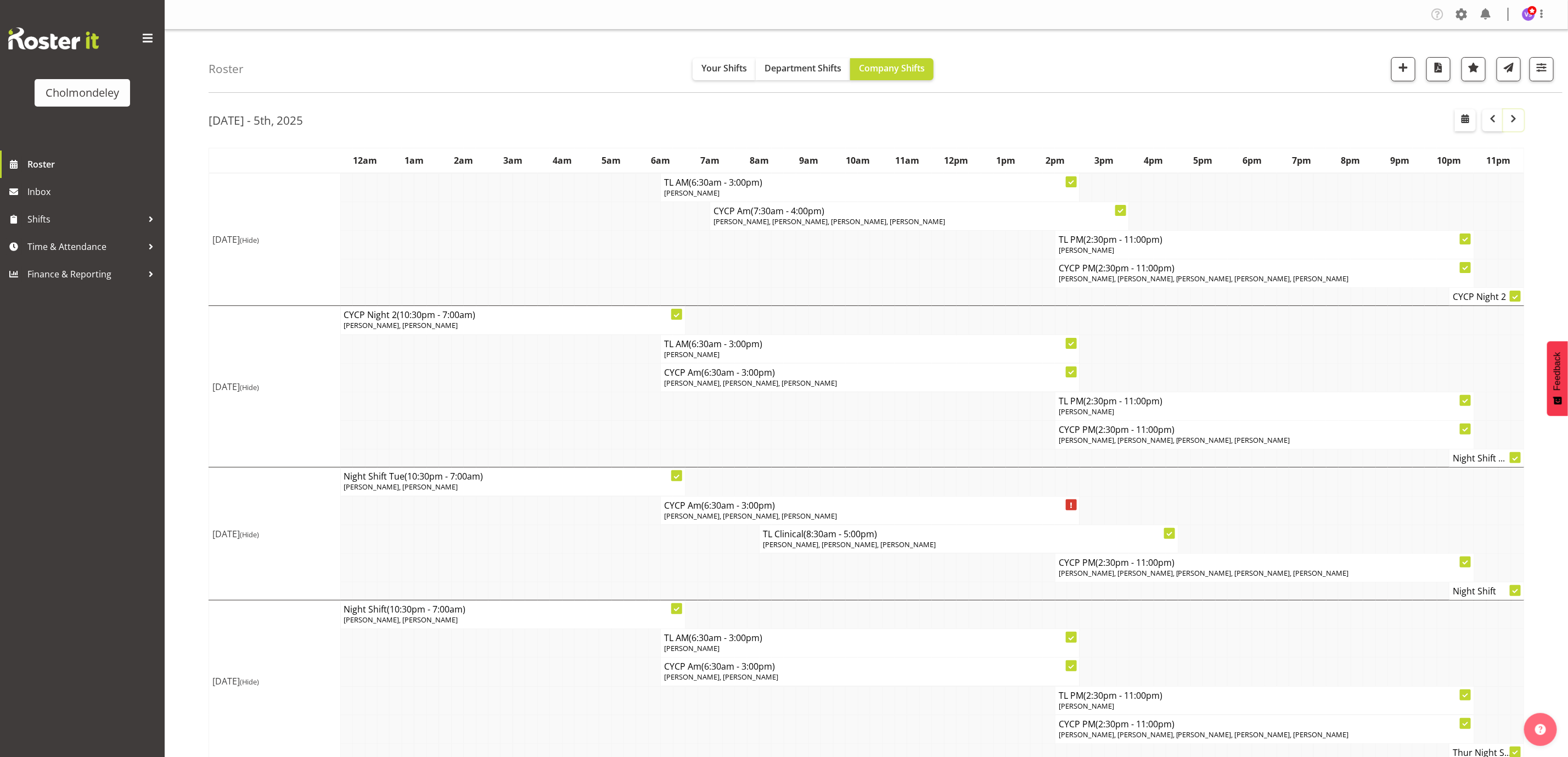
click at [1511, 117] on span "button" at bounding box center [1514, 119] width 14 height 14
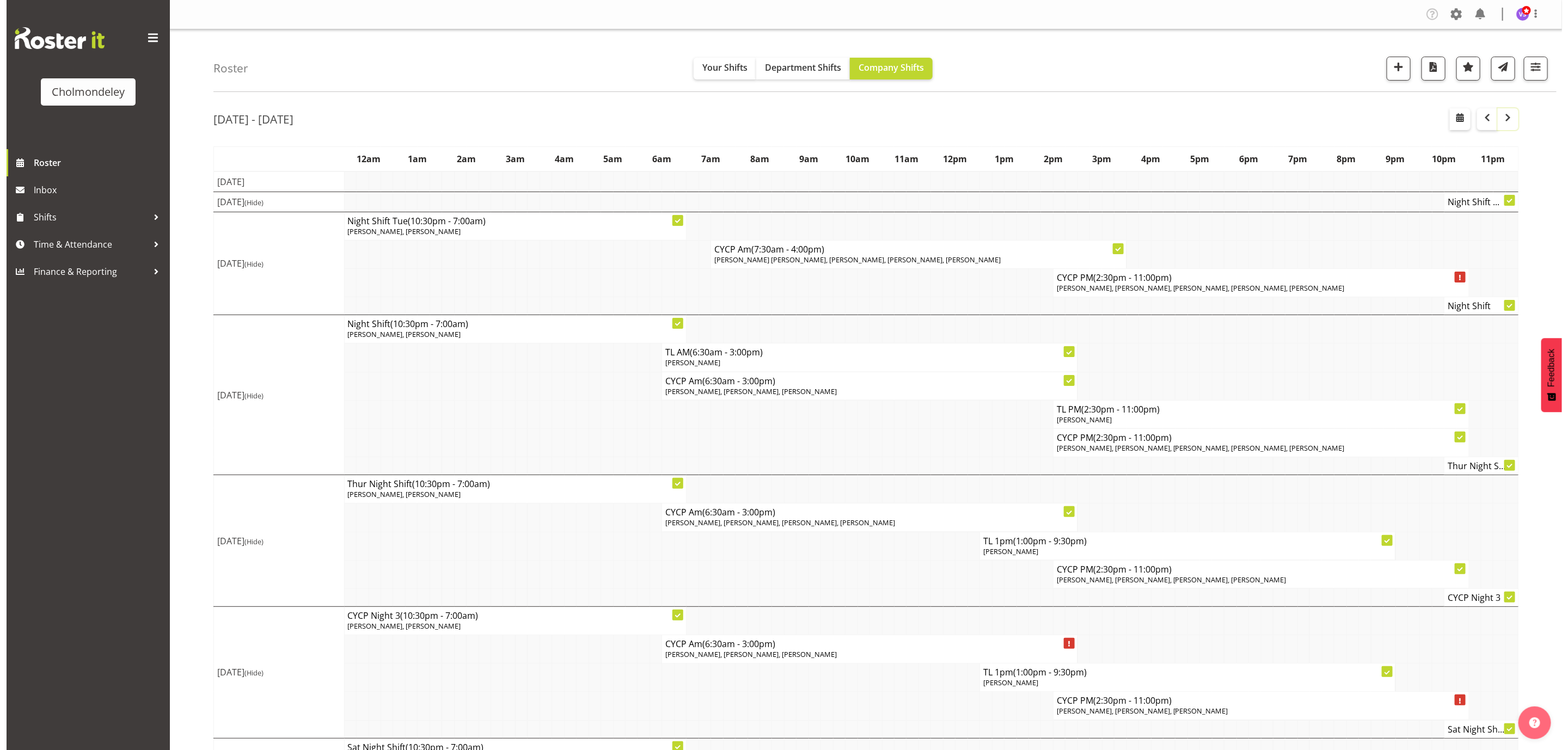
scroll to position [60, 0]
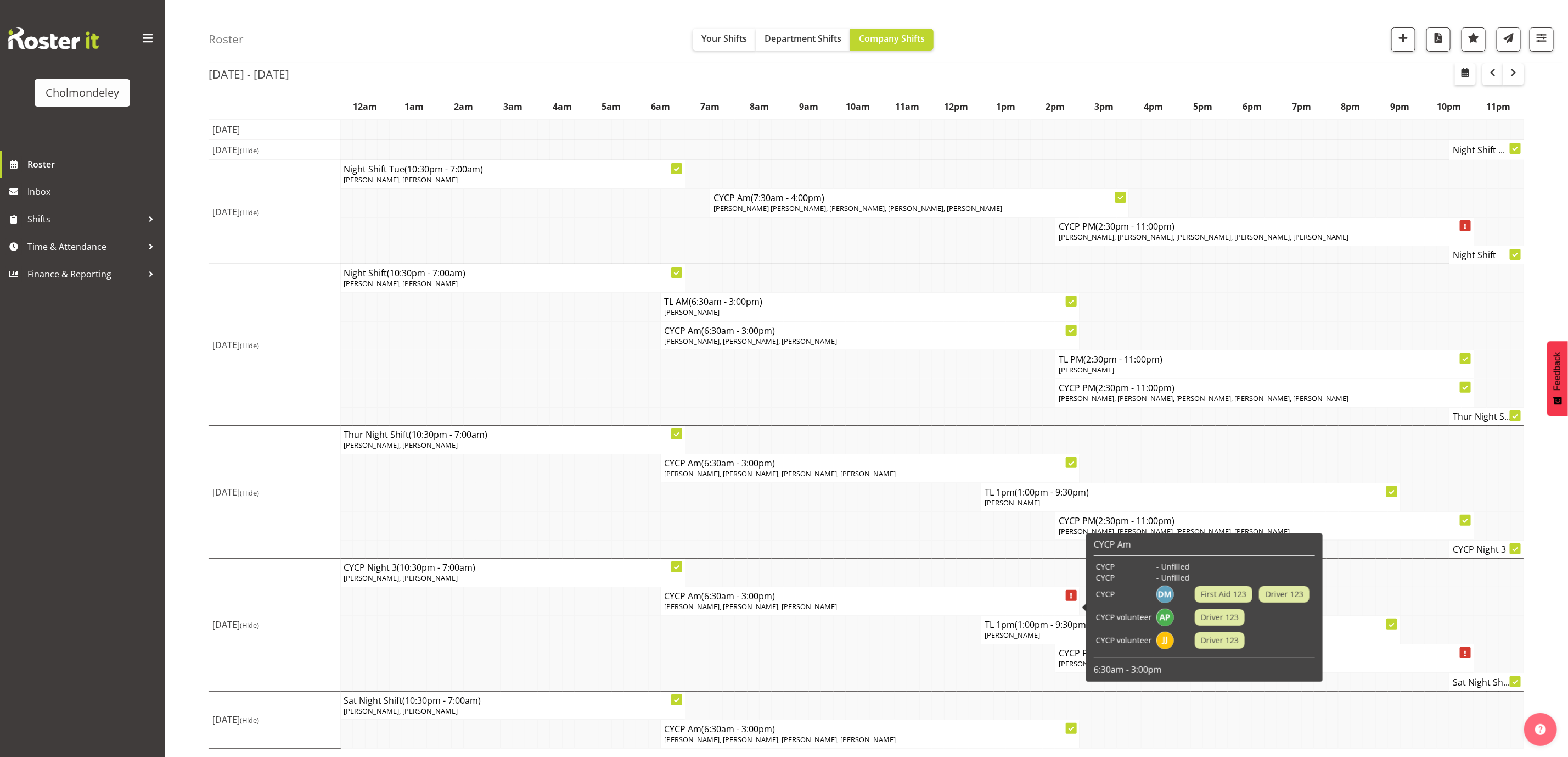
click at [811, 602] on span "[PERSON_NAME], [PERSON_NAME], [PERSON_NAME]" at bounding box center [750, 607] width 173 height 10
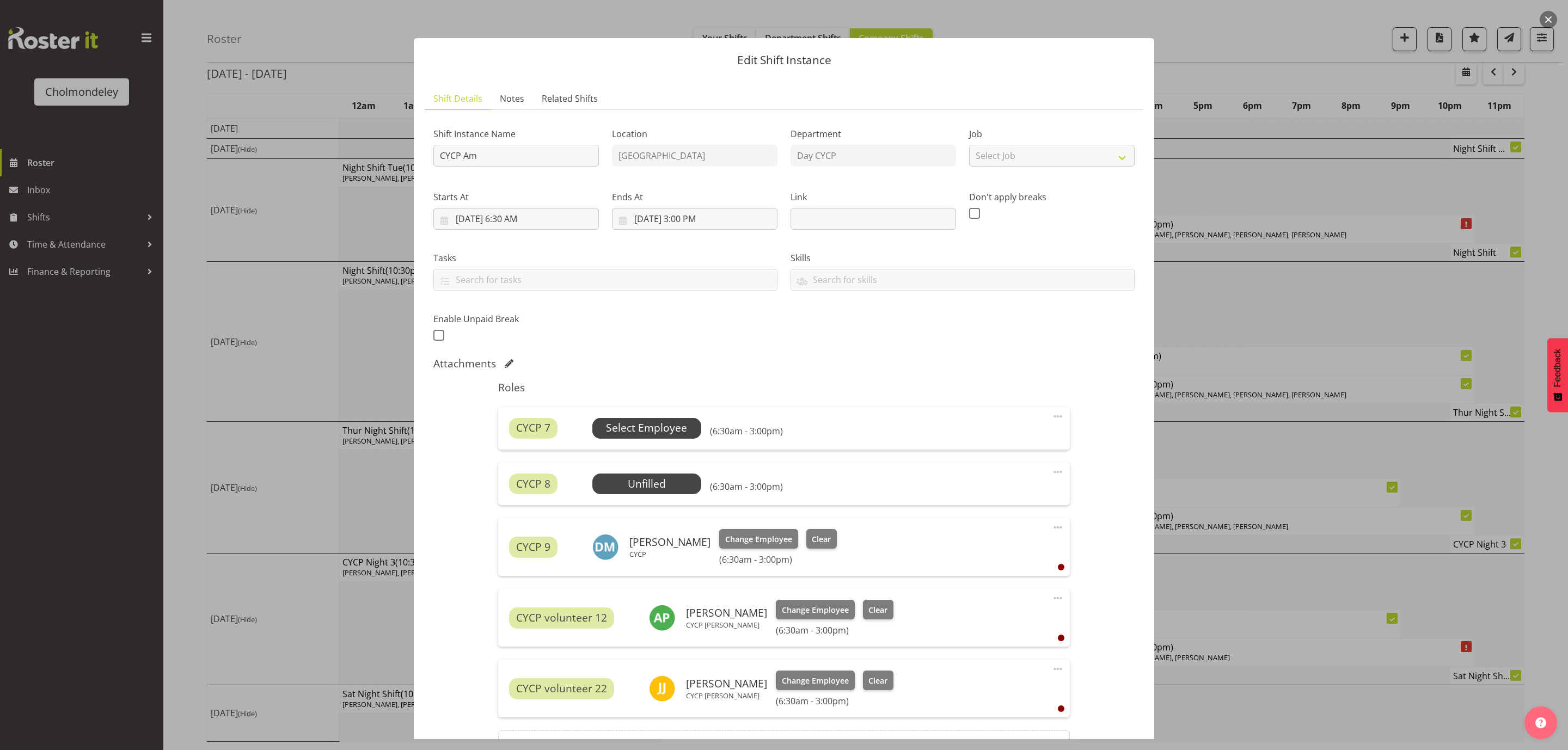
click at [663, 418] on span "Select Employee" at bounding box center [647, 428] width 109 height 21
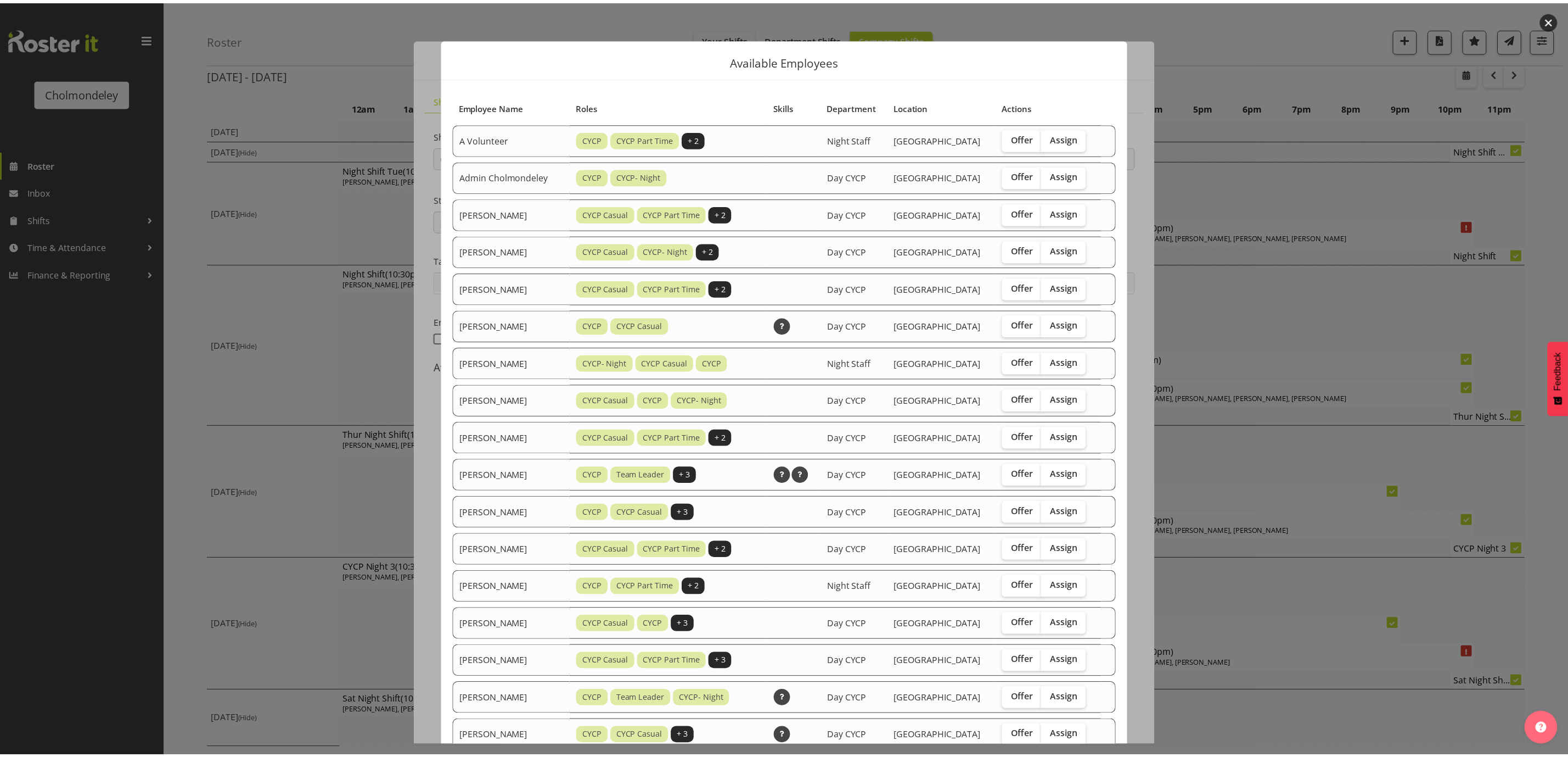
scroll to position [409, 0]
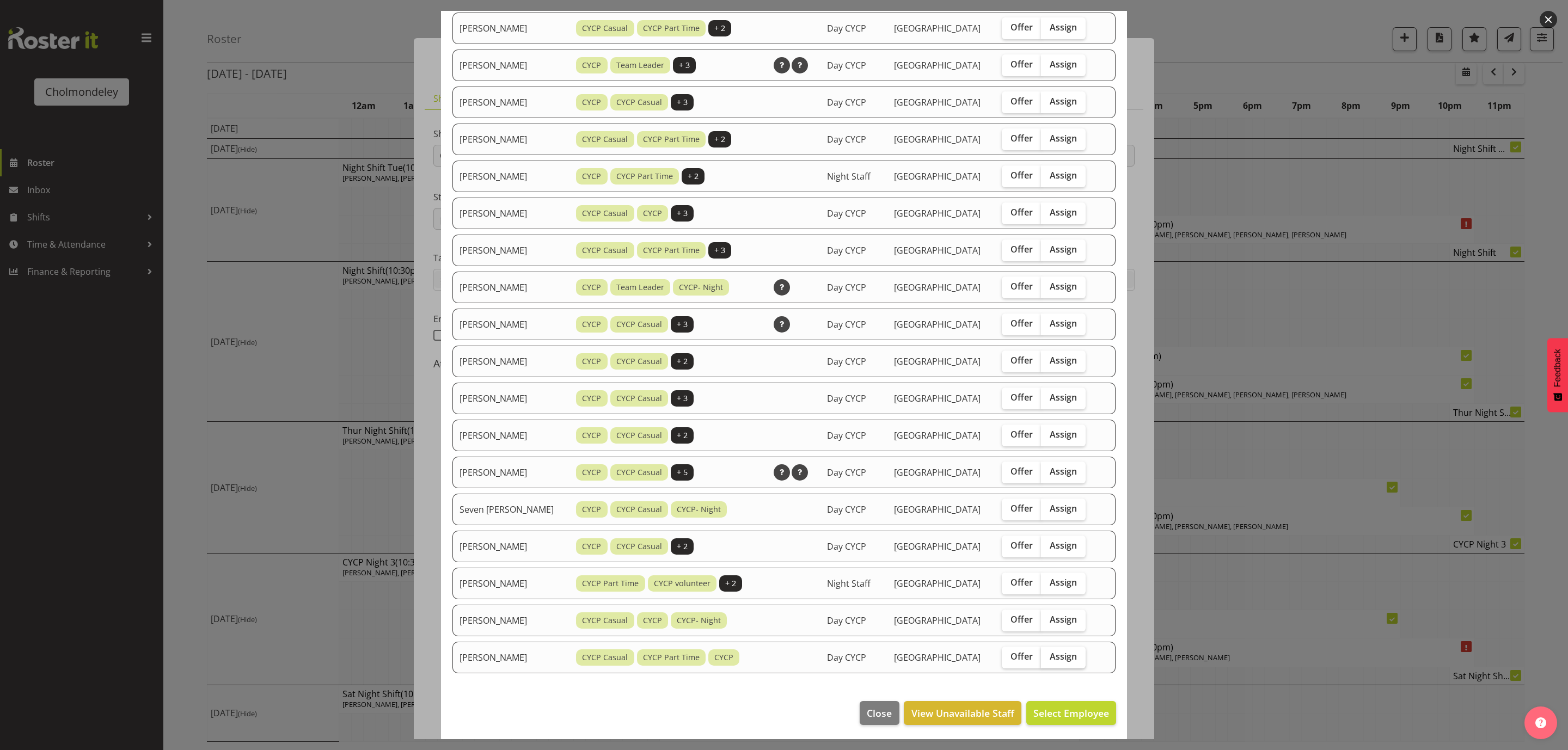
click at [1065, 654] on span "Assign" at bounding box center [1063, 655] width 27 height 11
click at [1048, 654] on input "Assign" at bounding box center [1044, 656] width 7 height 7
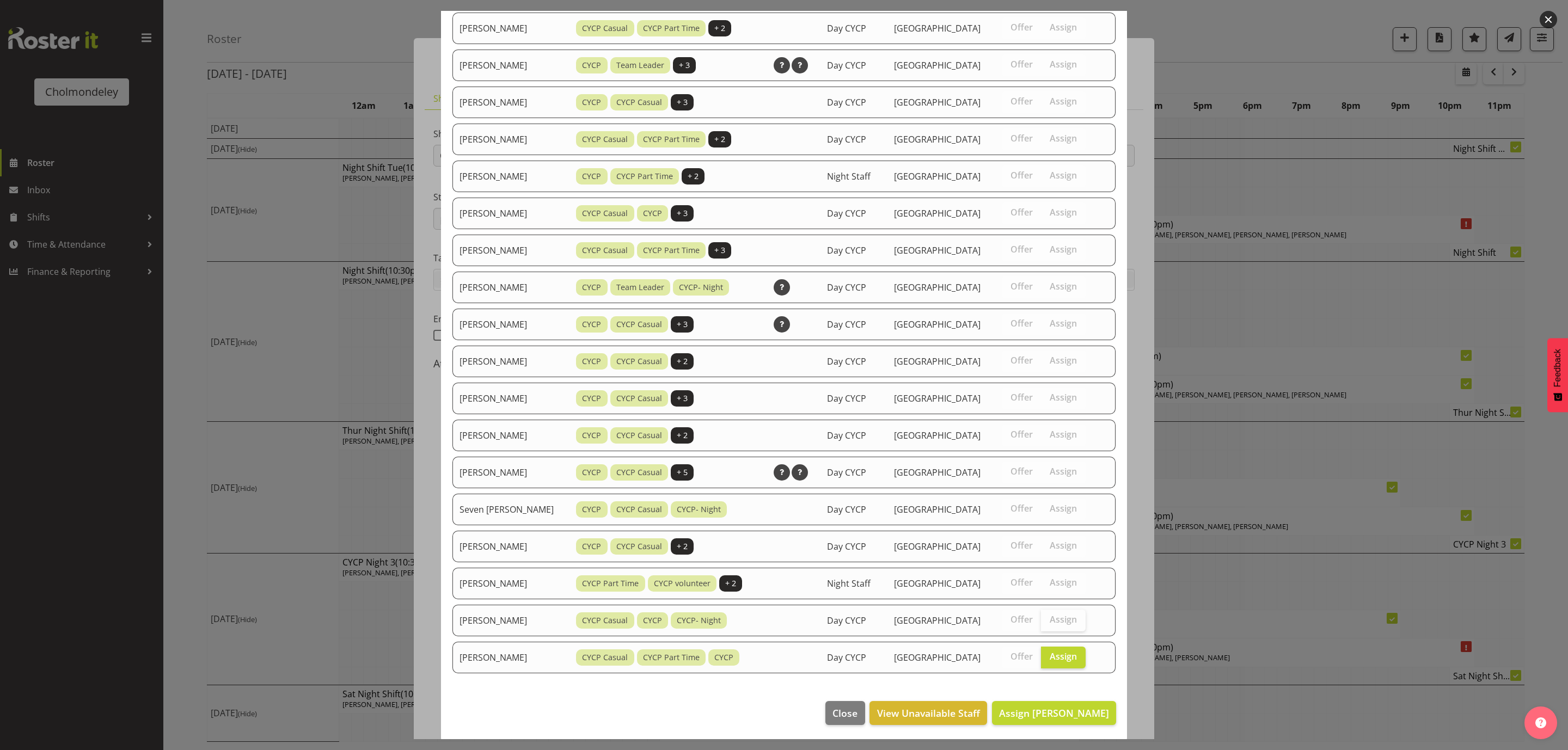
click at [1061, 617] on span "Assign" at bounding box center [1063, 619] width 27 height 11
click at [1052, 660] on span "Assign" at bounding box center [1063, 655] width 27 height 11
click at [1048, 660] on input "Assign" at bounding box center [1044, 656] width 7 height 7
checkbox input "false"
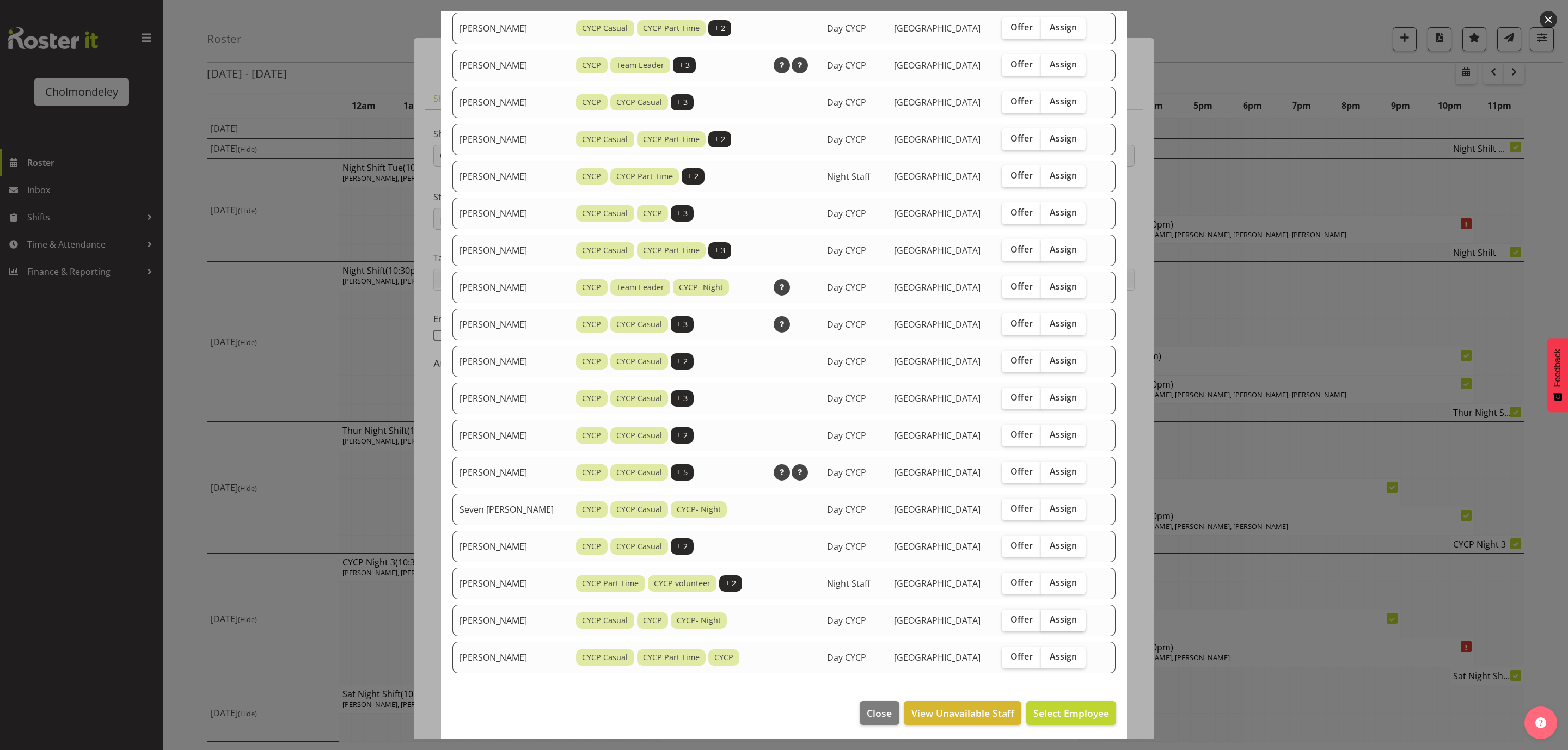
click at [1070, 614] on span "Assign" at bounding box center [1063, 619] width 27 height 11
click at [1048, 616] on input "Assign" at bounding box center [1044, 619] width 7 height 7
checkbox input "true"
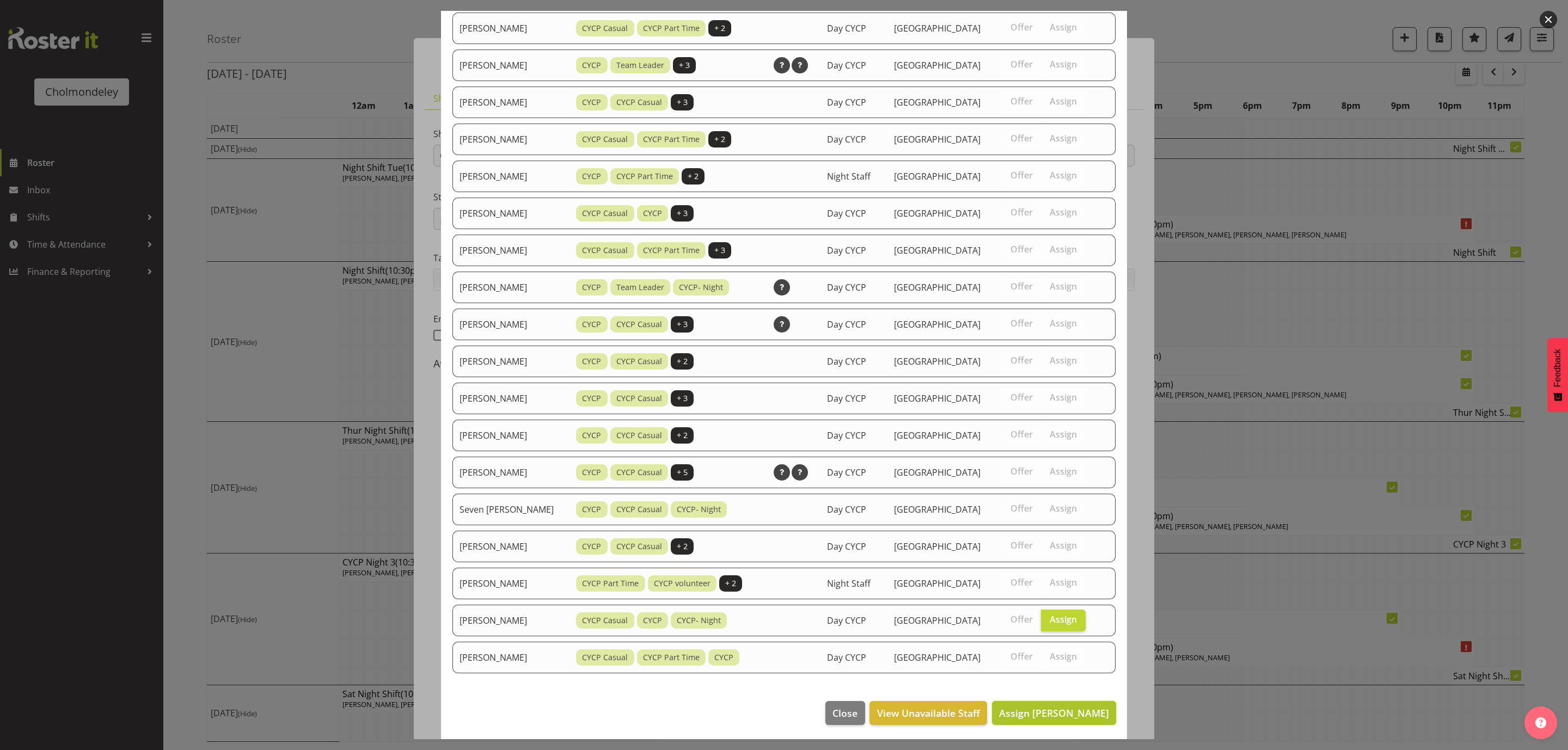
click at [1086, 710] on span "Assign [PERSON_NAME]" at bounding box center [1054, 713] width 110 height 13
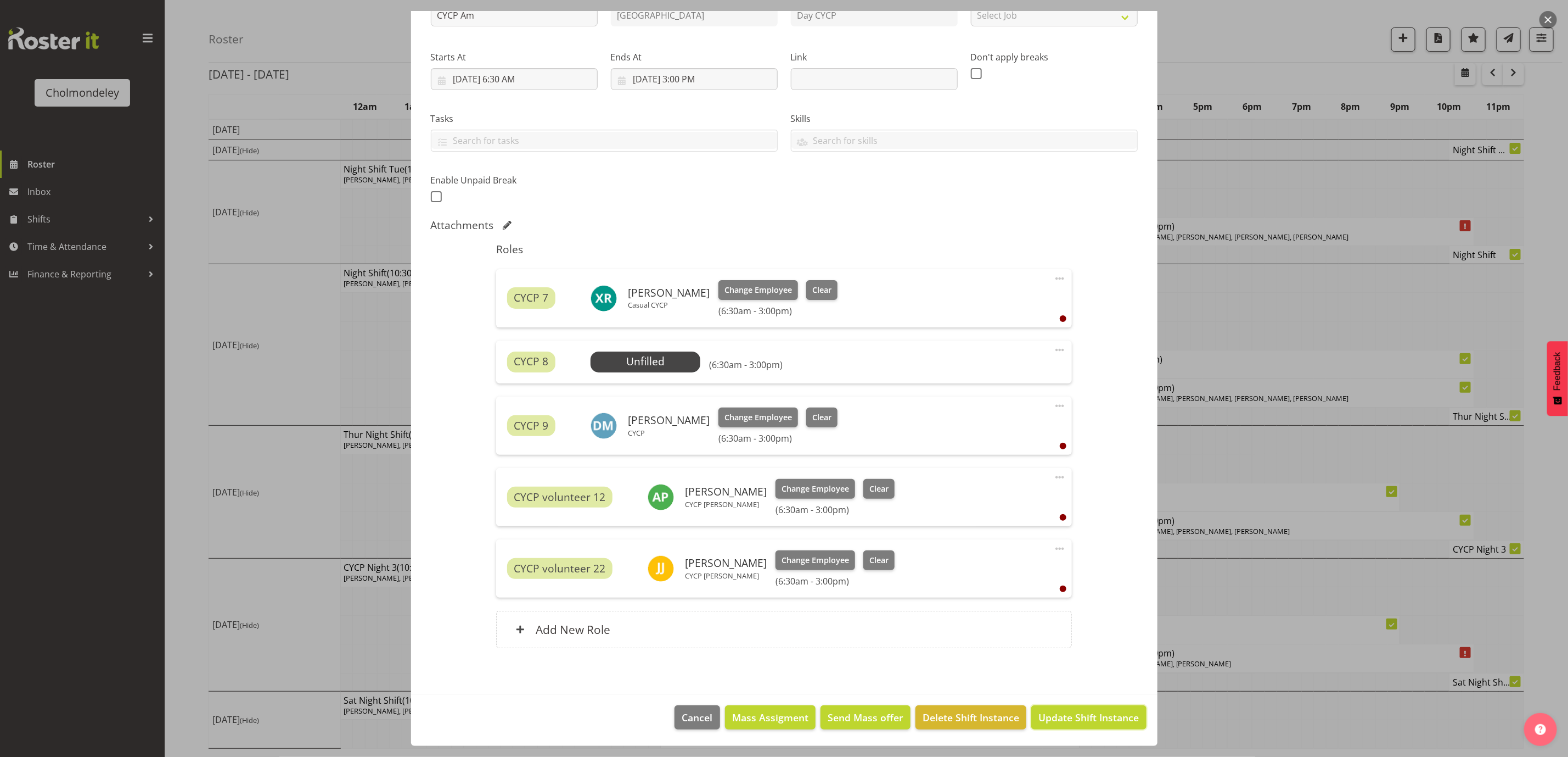
click at [1095, 716] on span "Update Shift Instance" at bounding box center [1088, 716] width 100 height 14
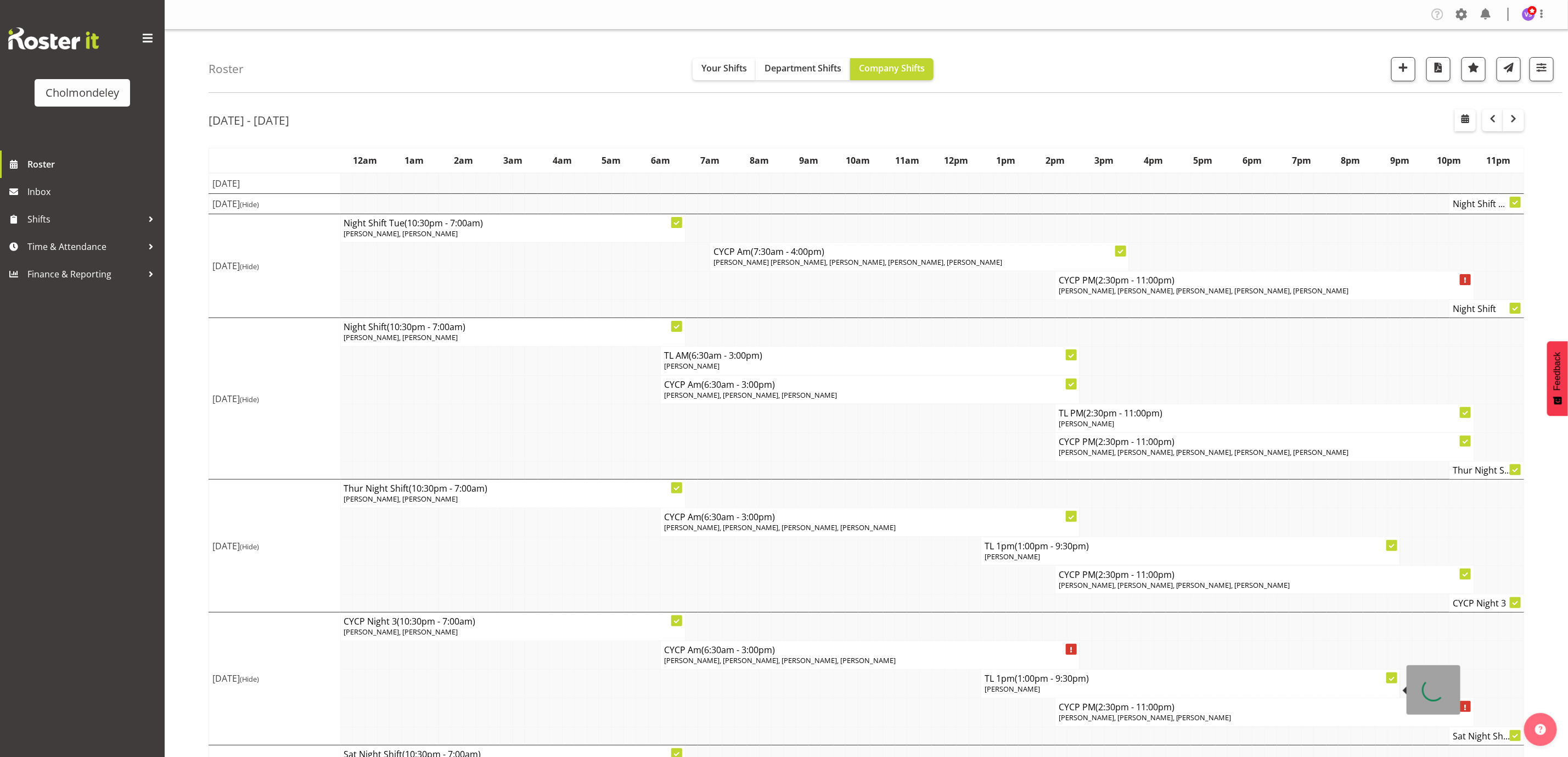
scroll to position [61, 0]
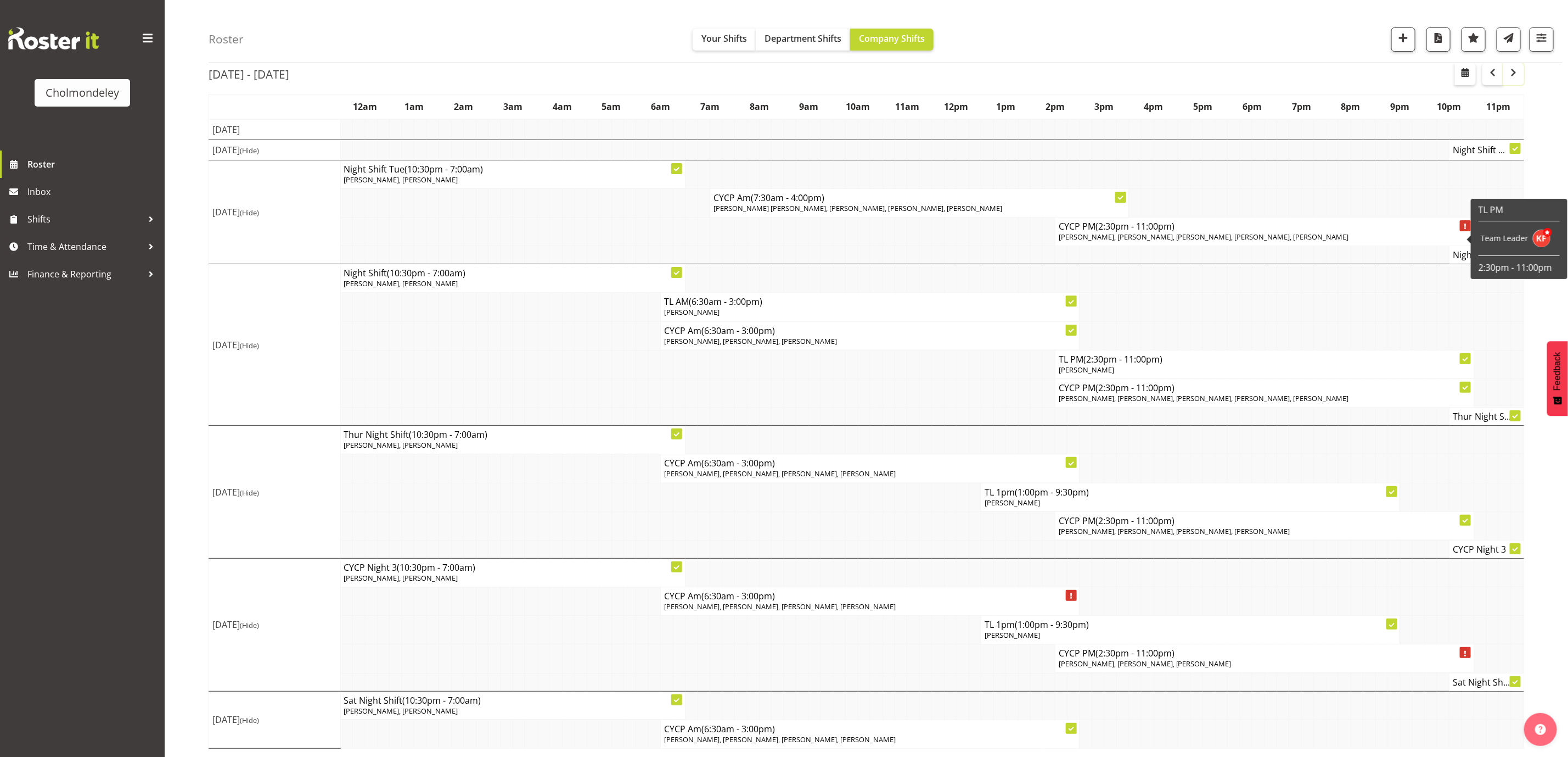
click at [1513, 76] on span "button" at bounding box center [1514, 73] width 14 height 14
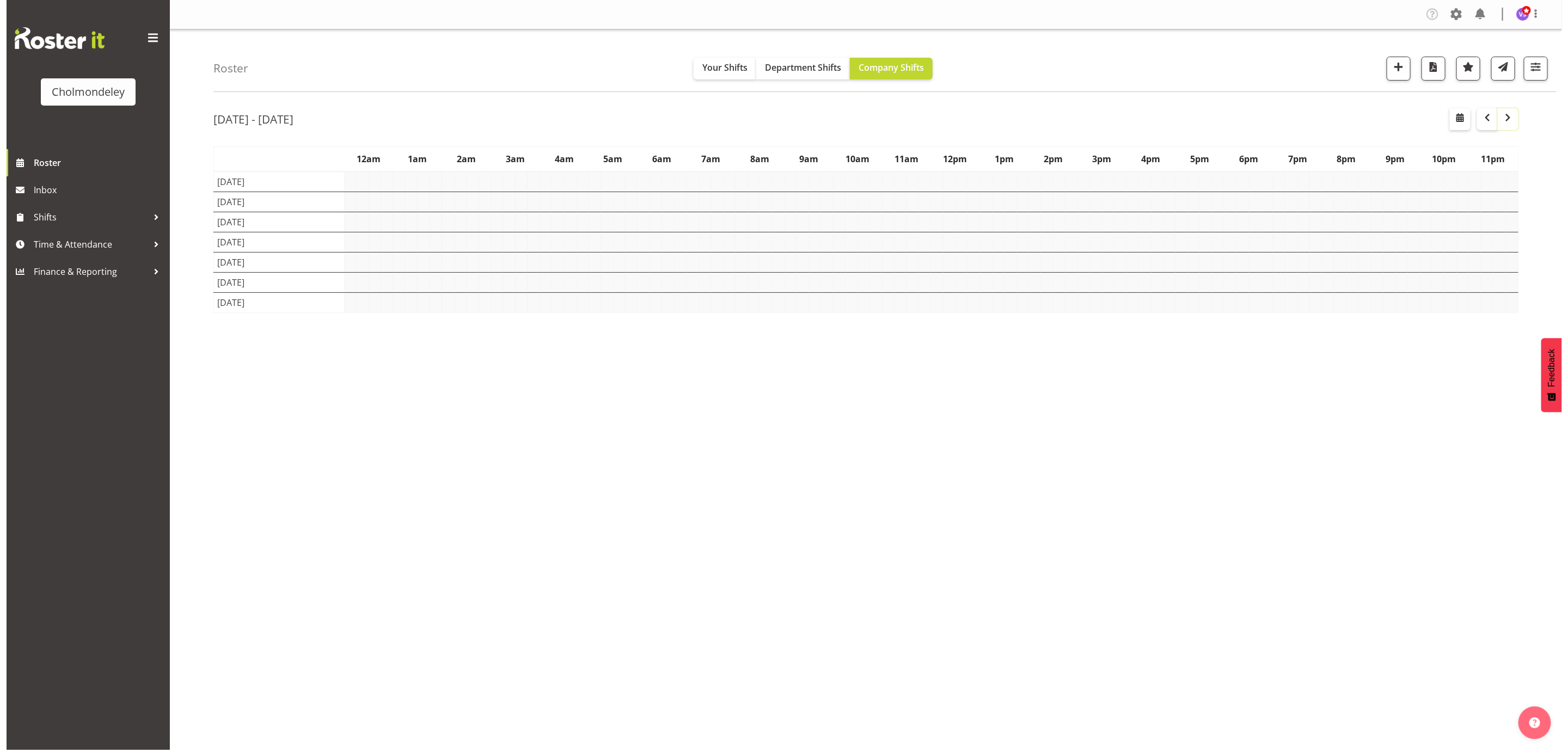
scroll to position [0, 0]
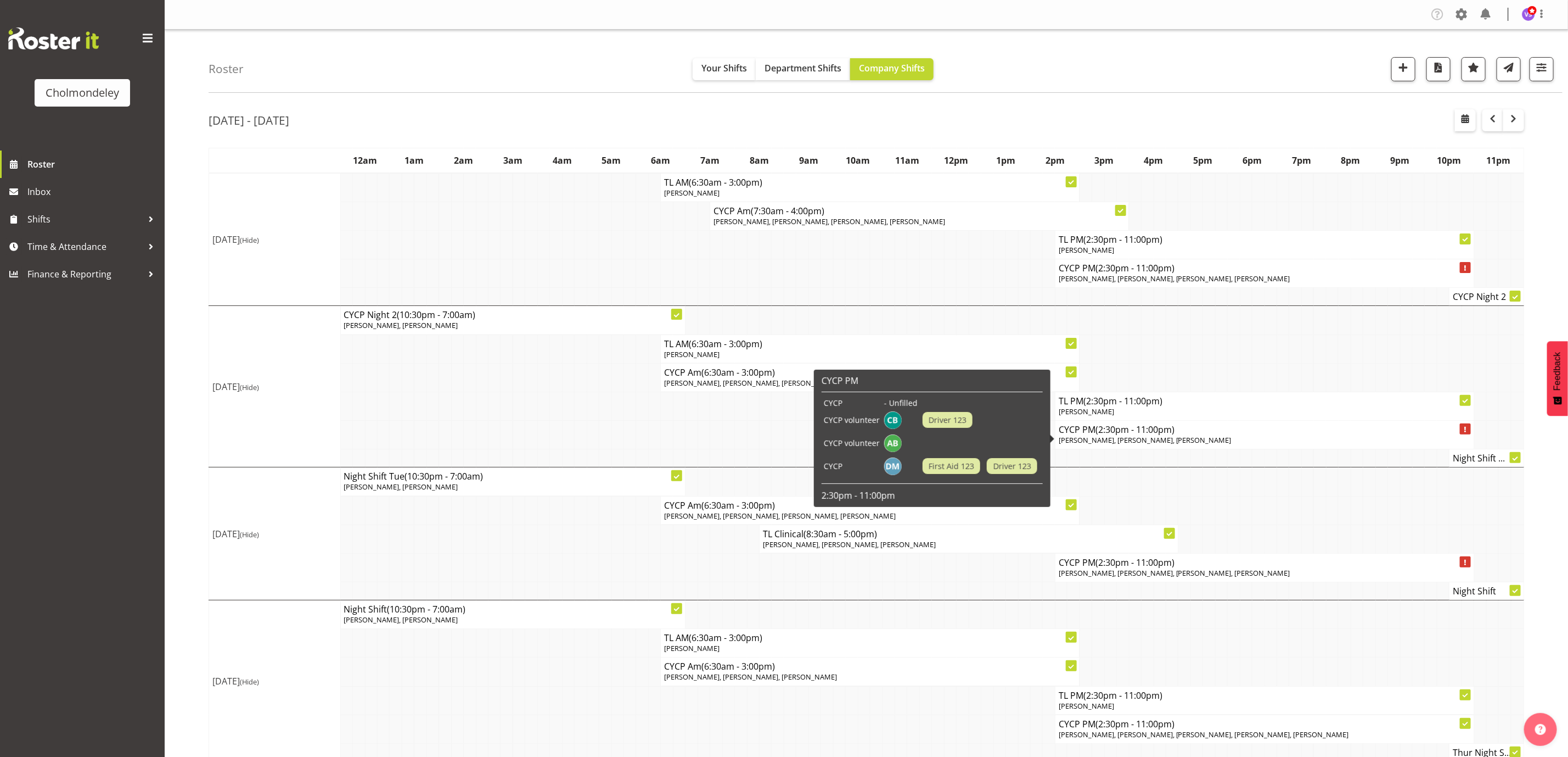
click at [1220, 442] on p "[PERSON_NAME], [PERSON_NAME], [PERSON_NAME]" at bounding box center [1264, 440] width 411 height 10
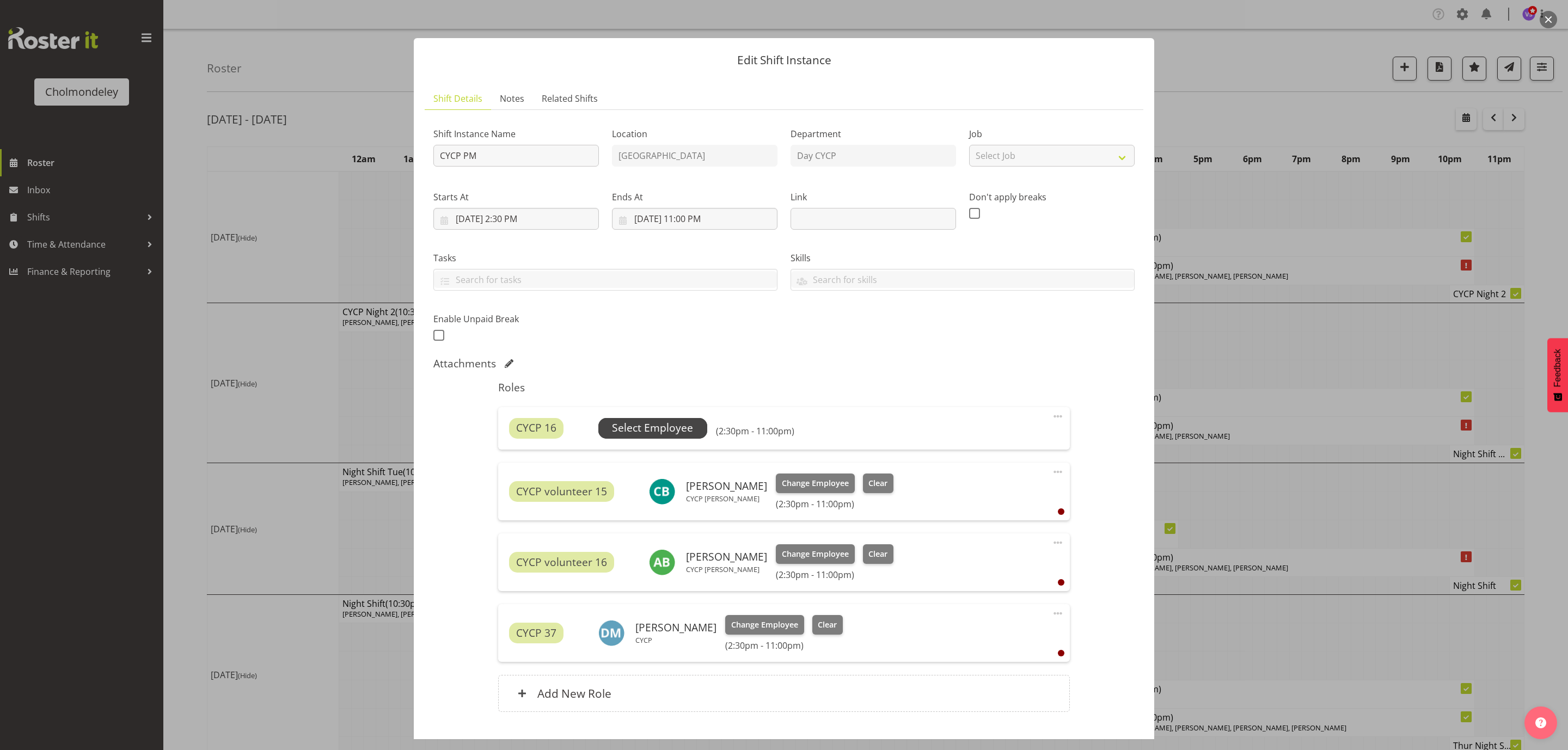
click at [685, 424] on span "Select Employee" at bounding box center [652, 428] width 81 height 16
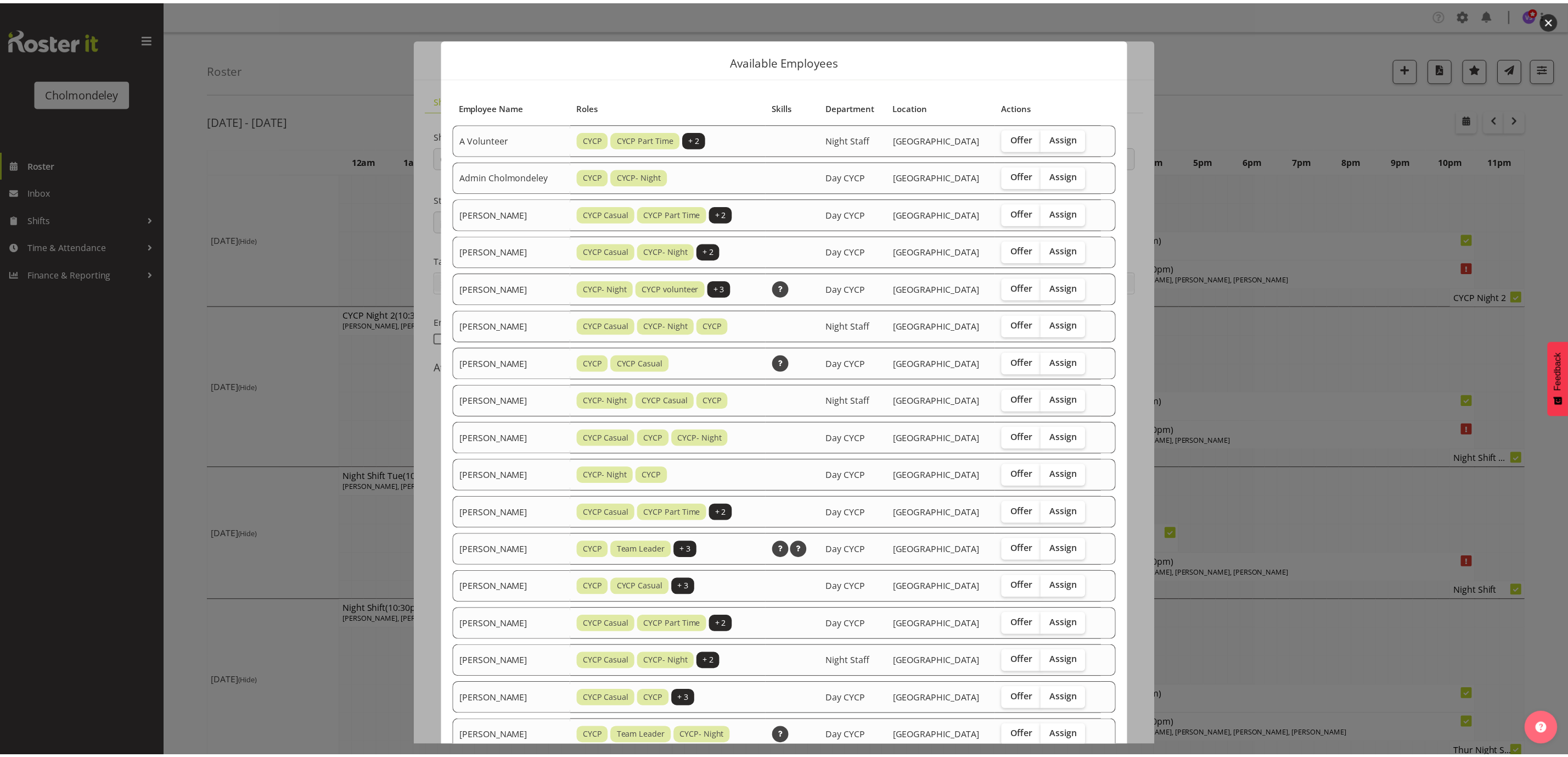
scroll to position [373, 0]
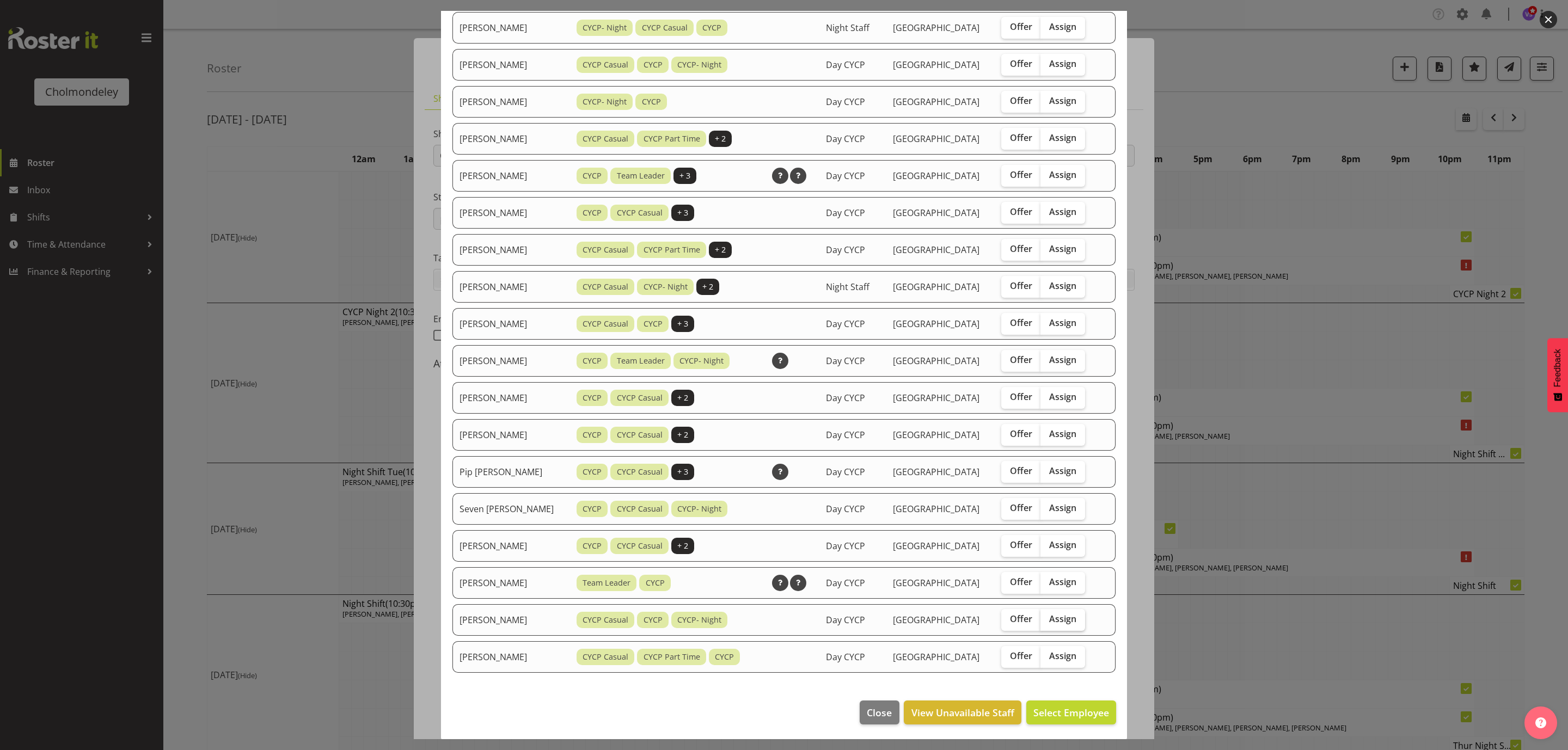
click at [1063, 617] on span "Assign" at bounding box center [1062, 618] width 27 height 11
click at [1047, 617] on input "Assign" at bounding box center [1044, 619] width 7 height 7
checkbox input "true"
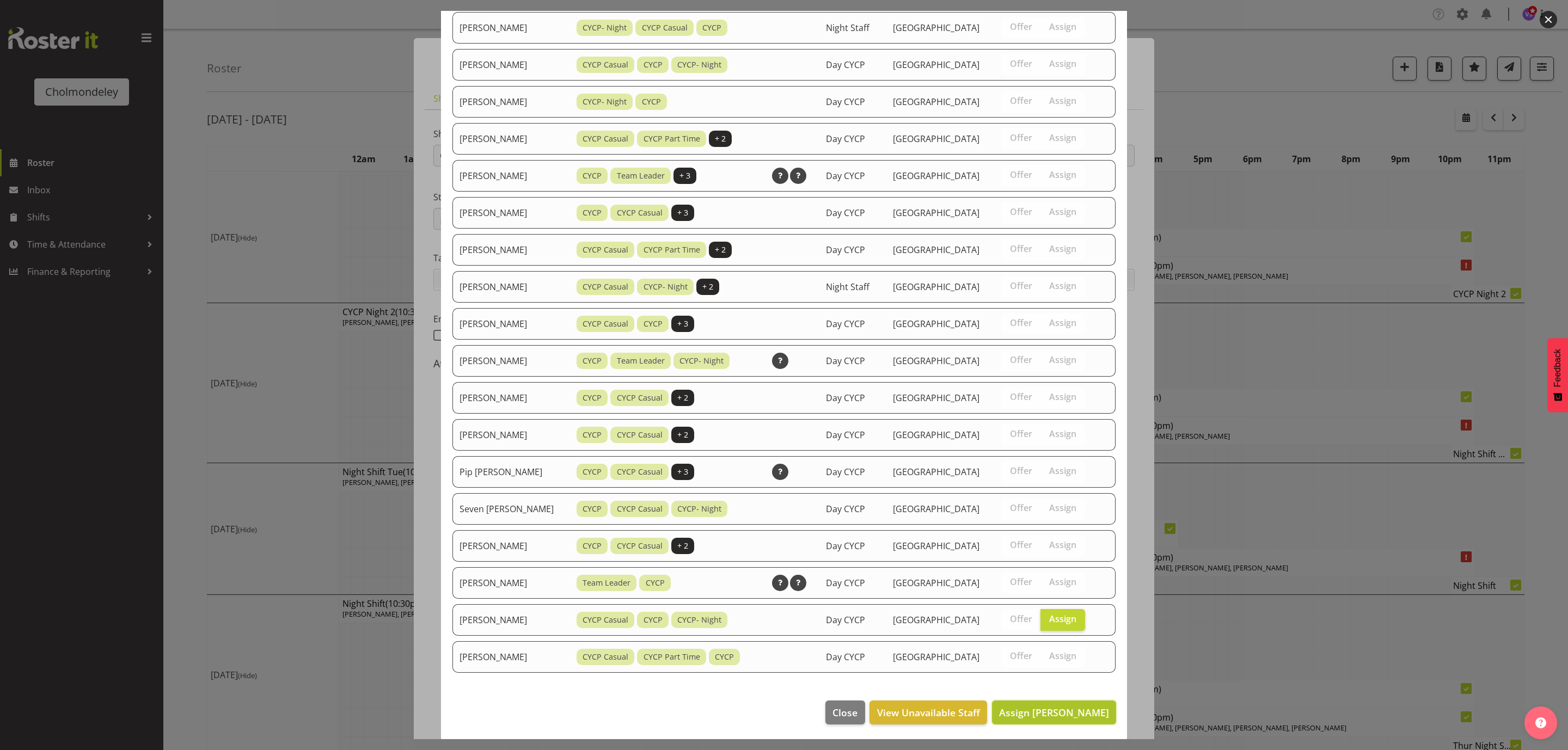
click at [1086, 709] on span "Assign [PERSON_NAME]" at bounding box center [1054, 712] width 110 height 13
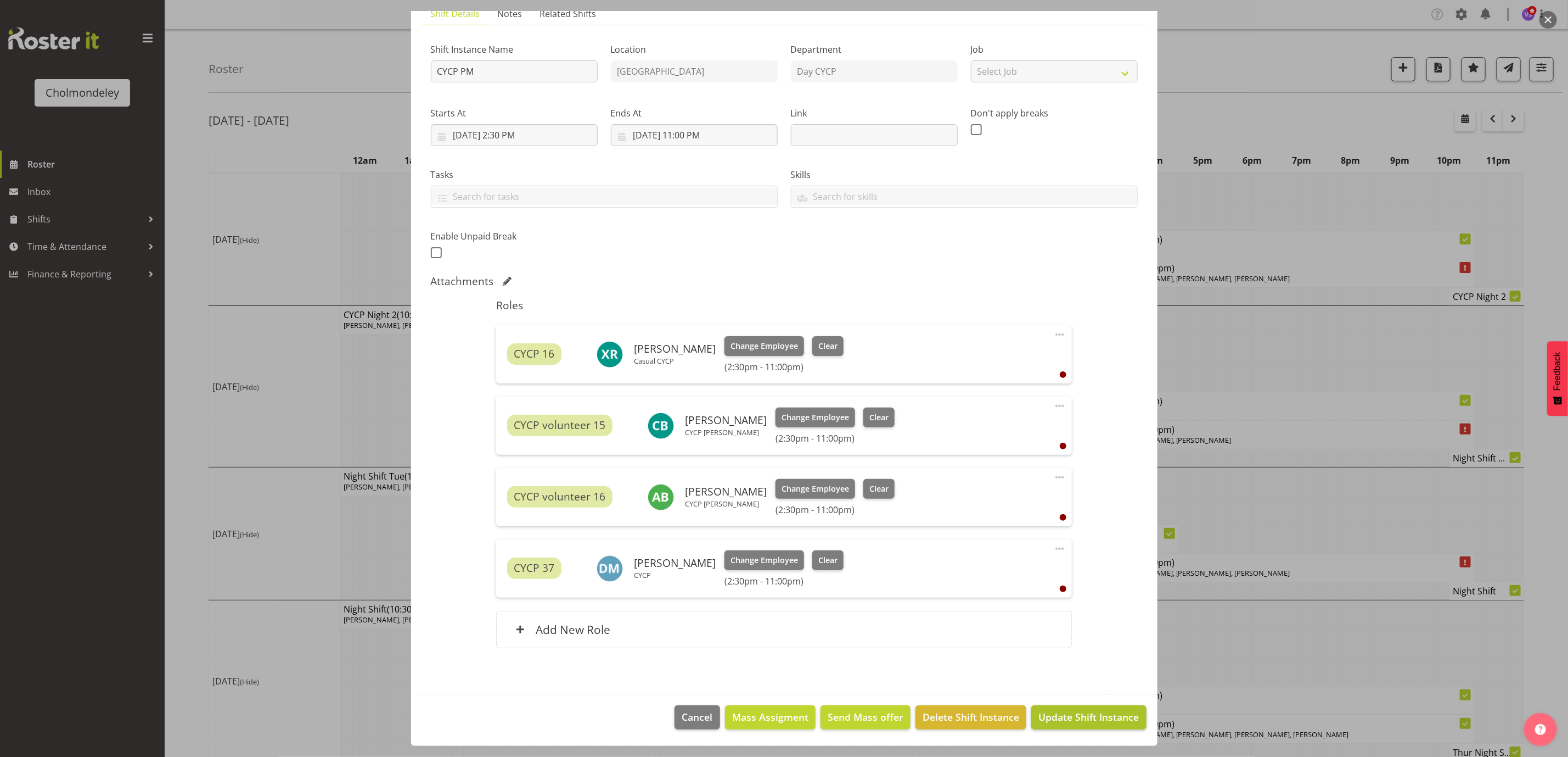
scroll to position [247, 0]
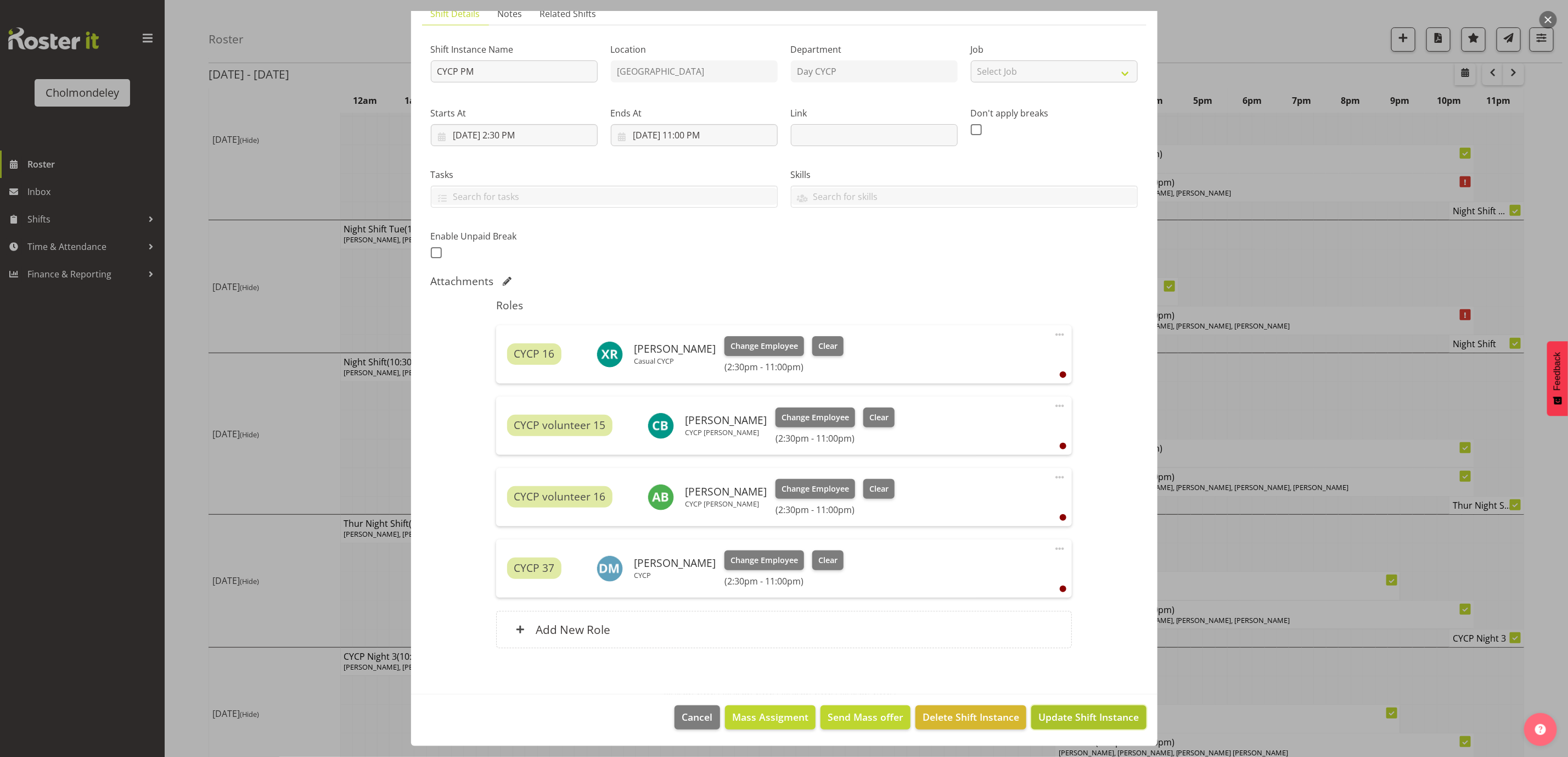
click at [1118, 714] on span "Update Shift Instance" at bounding box center [1088, 716] width 100 height 14
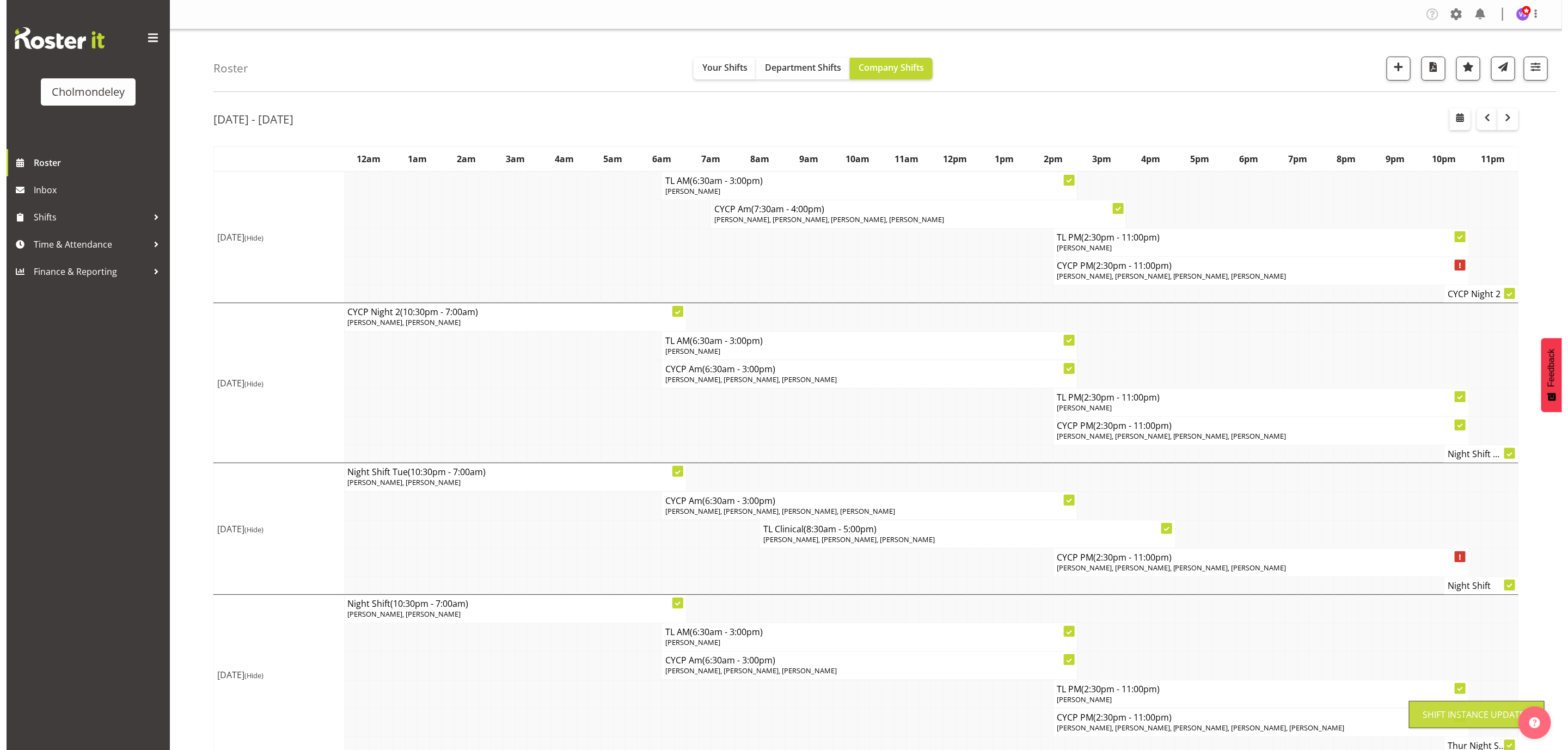
scroll to position [342, 0]
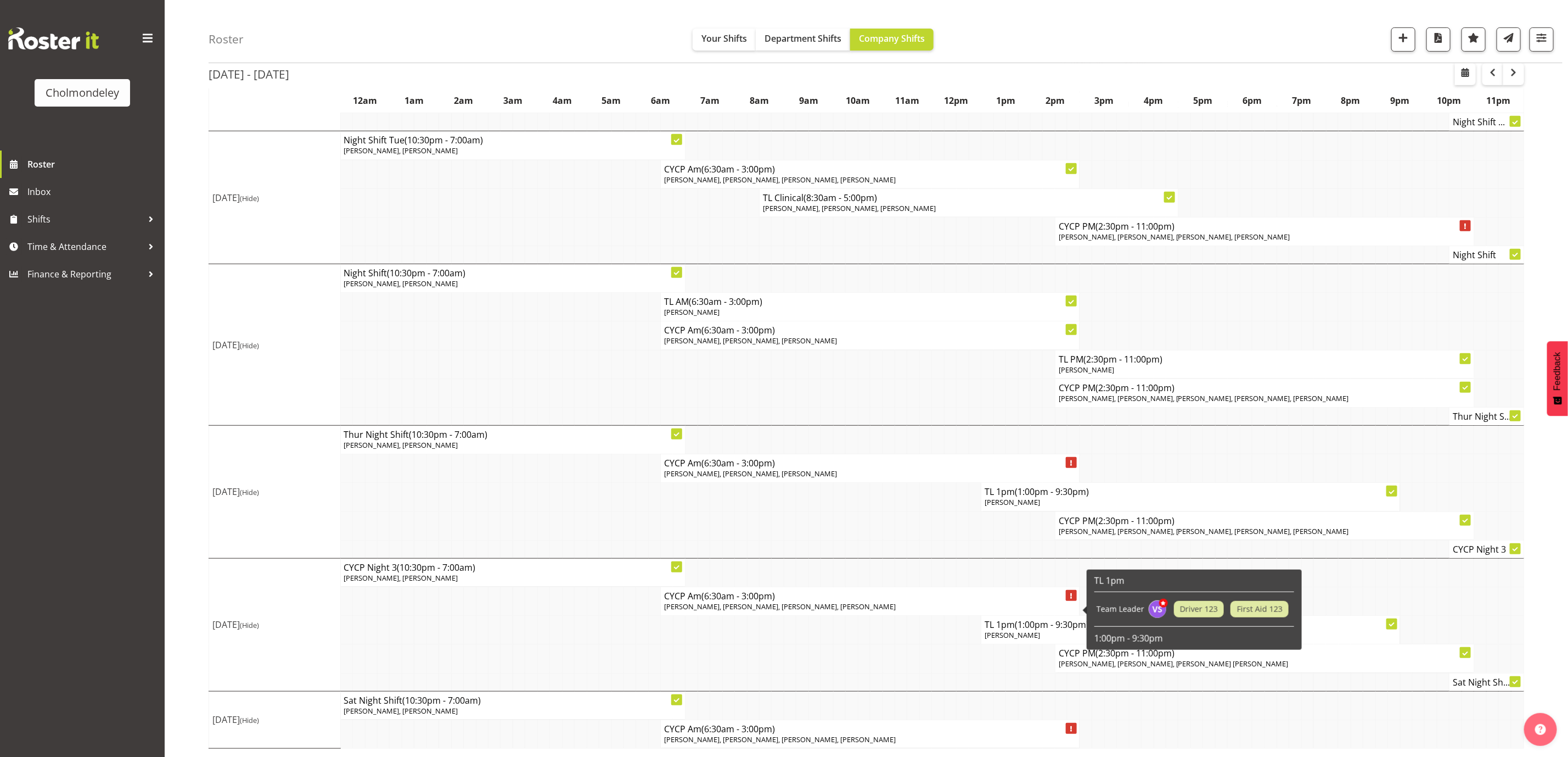
click at [930, 606] on p "[PERSON_NAME], [PERSON_NAME], [PERSON_NAME], [PERSON_NAME]" at bounding box center [869, 607] width 411 height 10
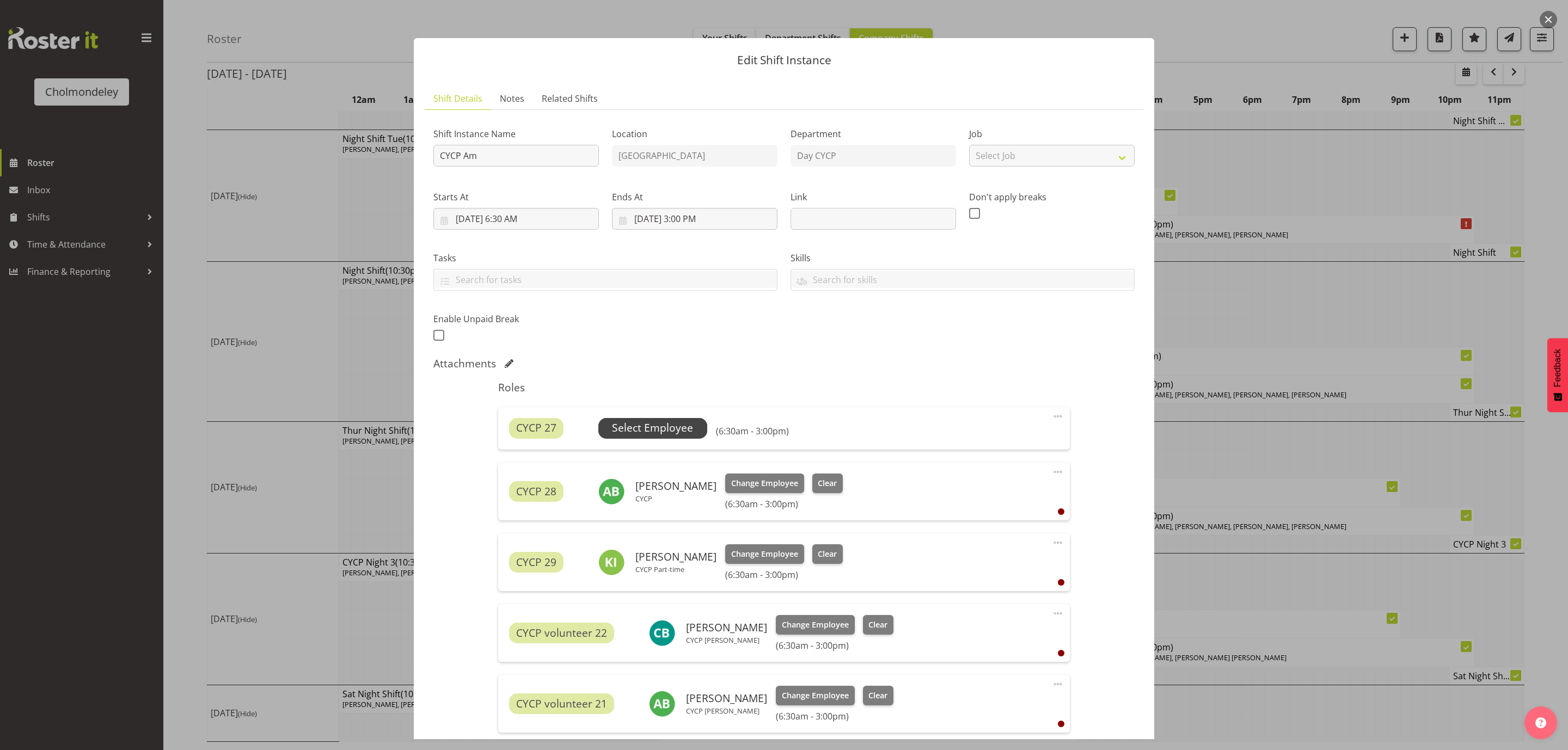
click at [679, 428] on span "Select Employee" at bounding box center [652, 428] width 81 height 16
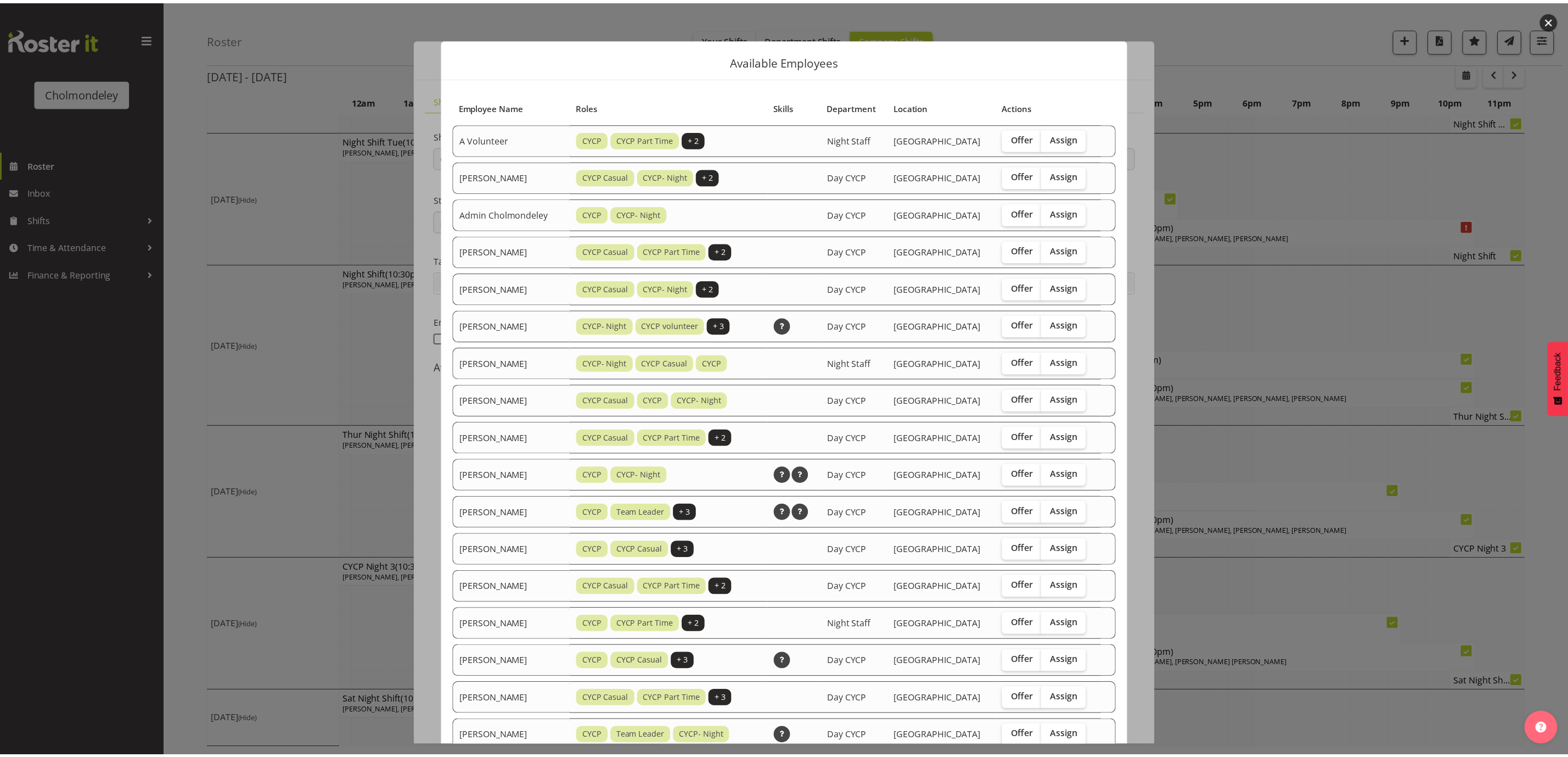
scroll to position [335, 0]
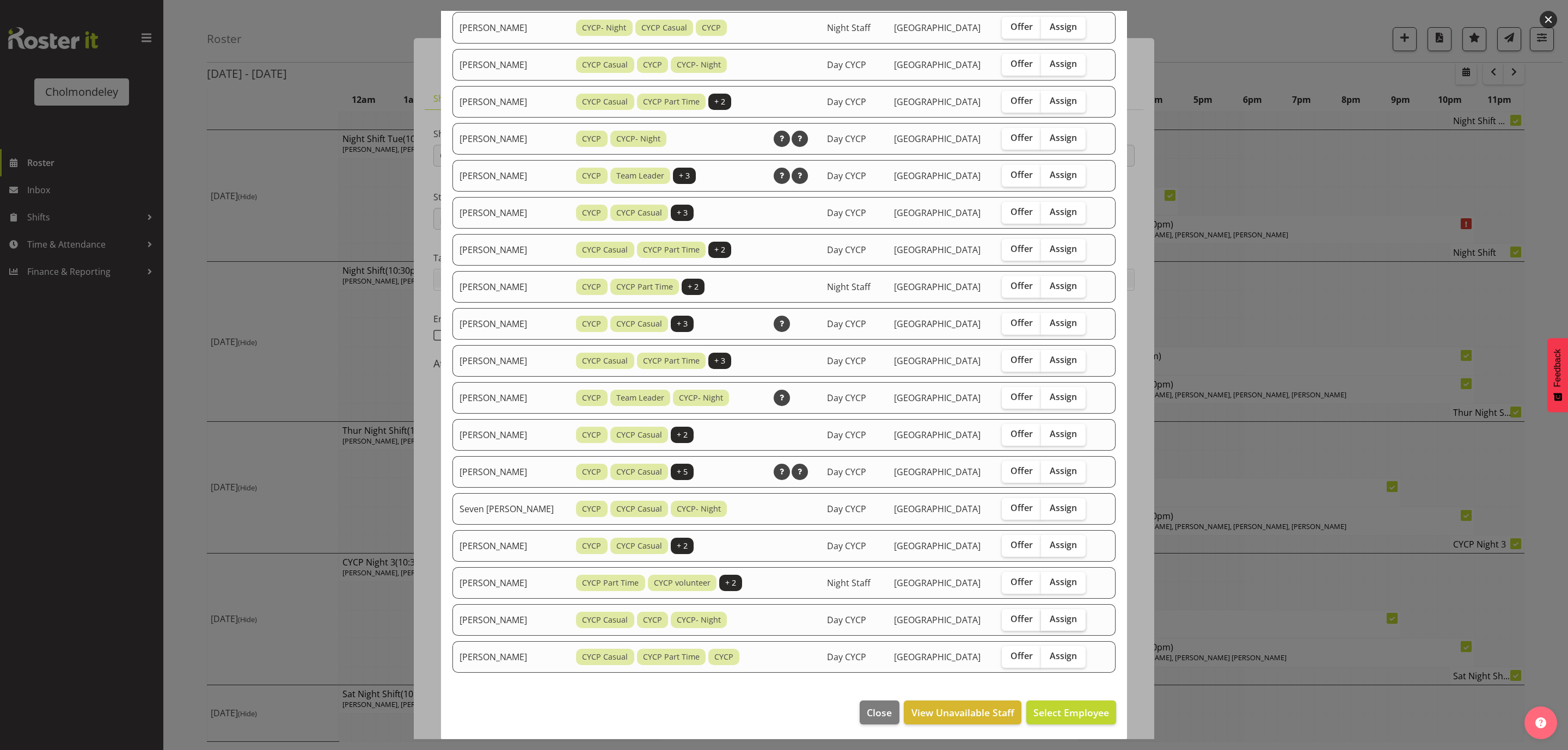
click at [1071, 613] on span "Assign" at bounding box center [1063, 618] width 27 height 11
click at [1048, 615] on input "Assign" at bounding box center [1044, 619] width 7 height 7
checkbox input "true"
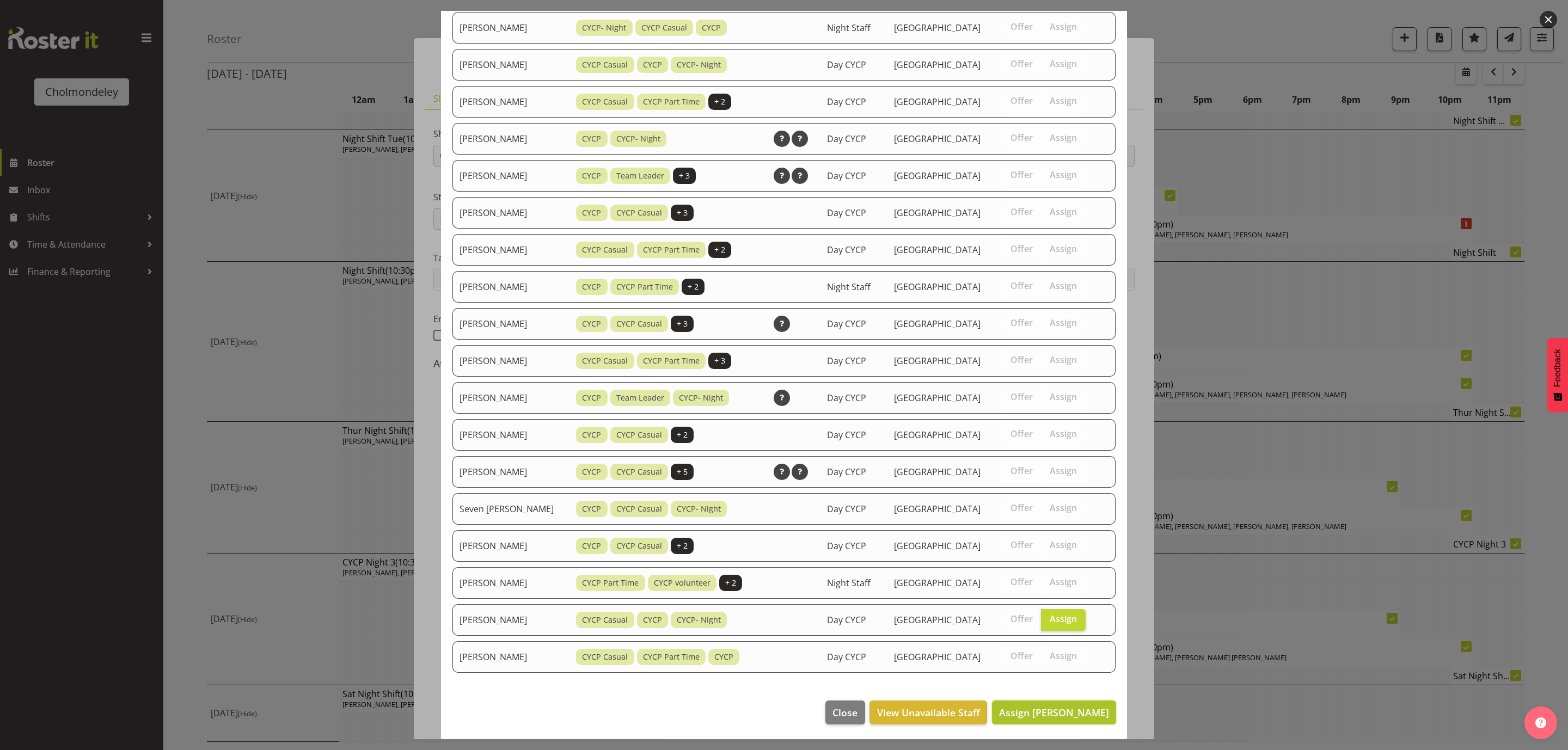
click at [1078, 711] on span "Assign [PERSON_NAME]" at bounding box center [1054, 712] width 110 height 13
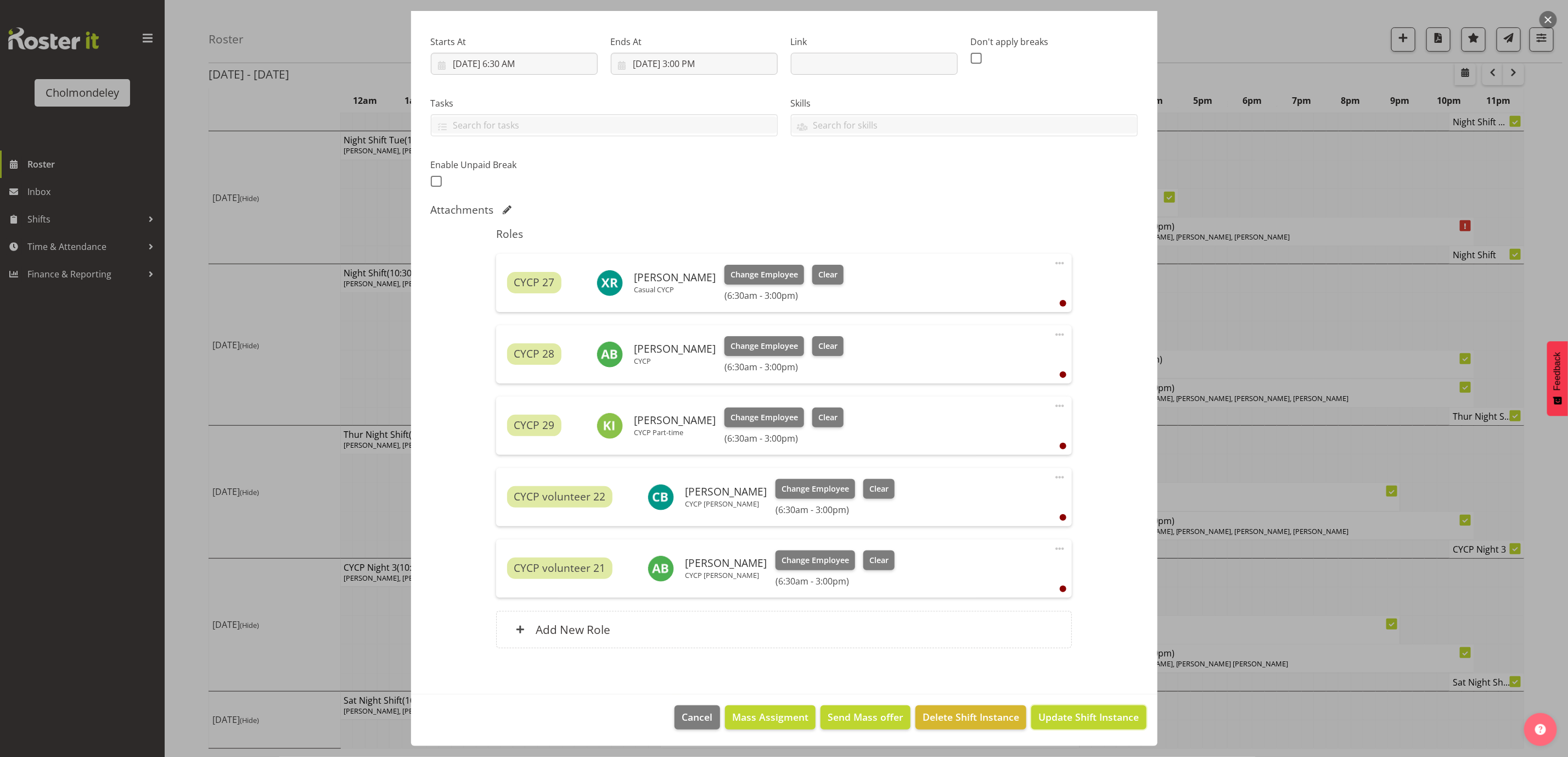
click at [1087, 718] on span "Update Shift Instance" at bounding box center [1088, 716] width 100 height 14
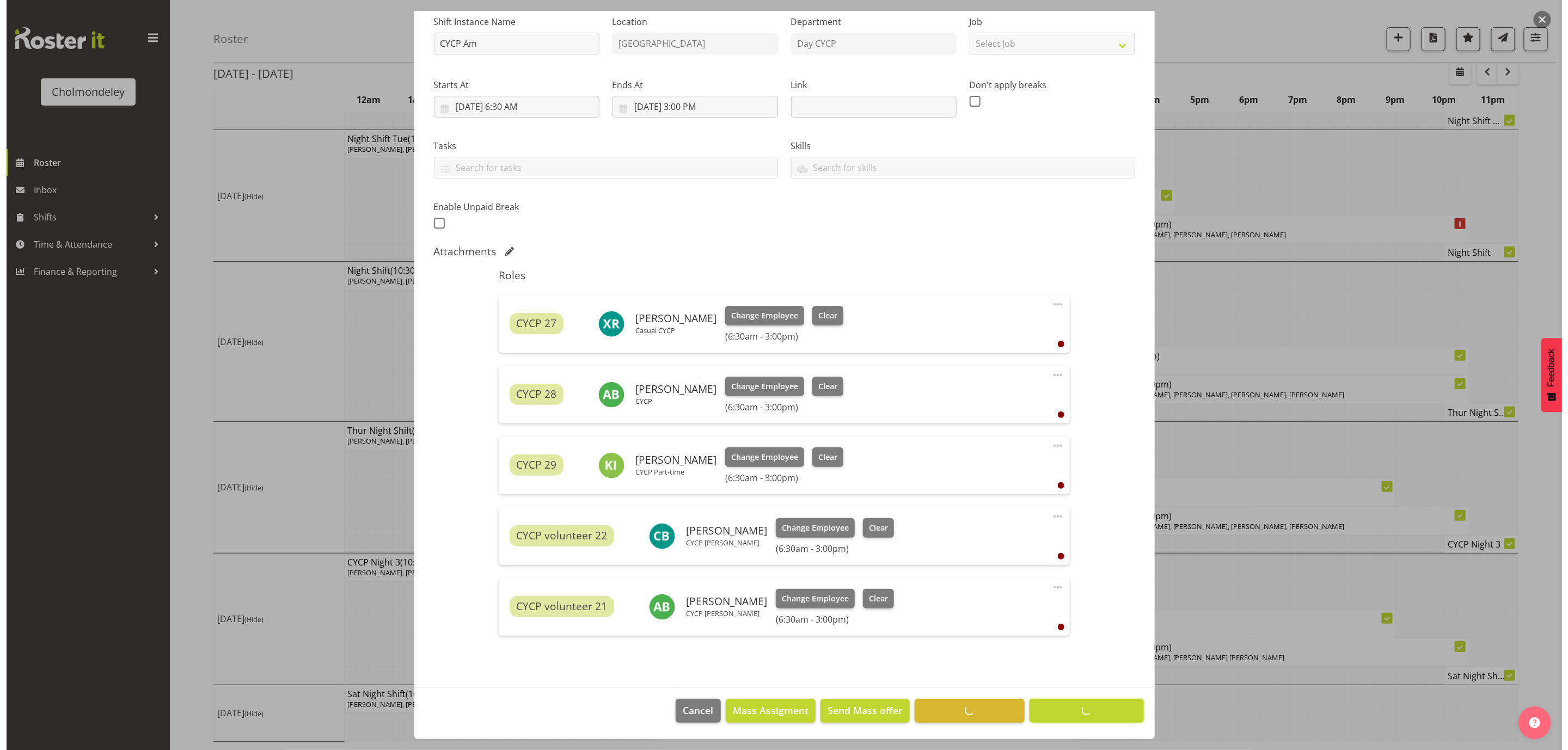
scroll to position [0, 0]
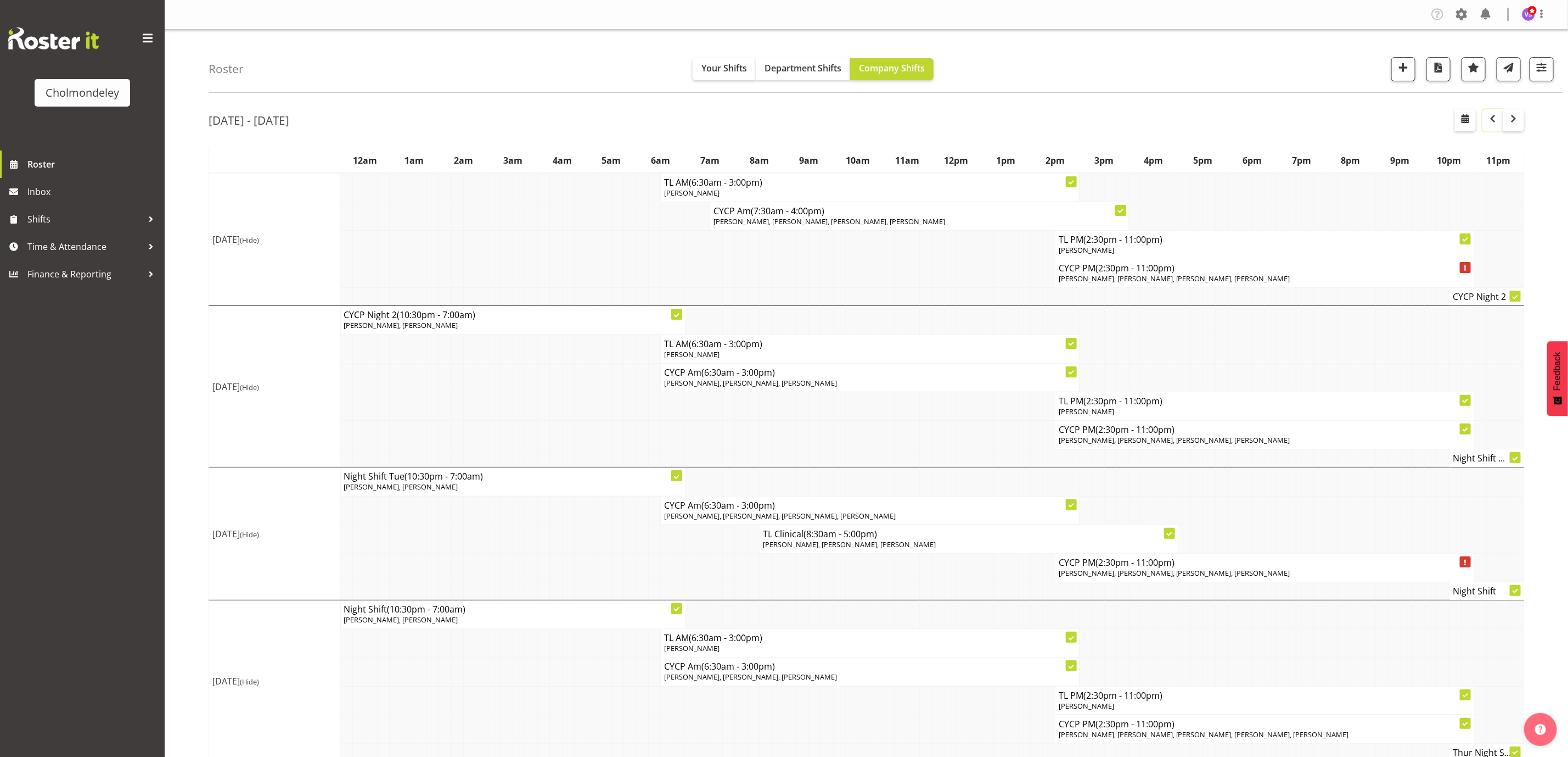
click at [1495, 119] on span "button" at bounding box center [1493, 119] width 14 height 14
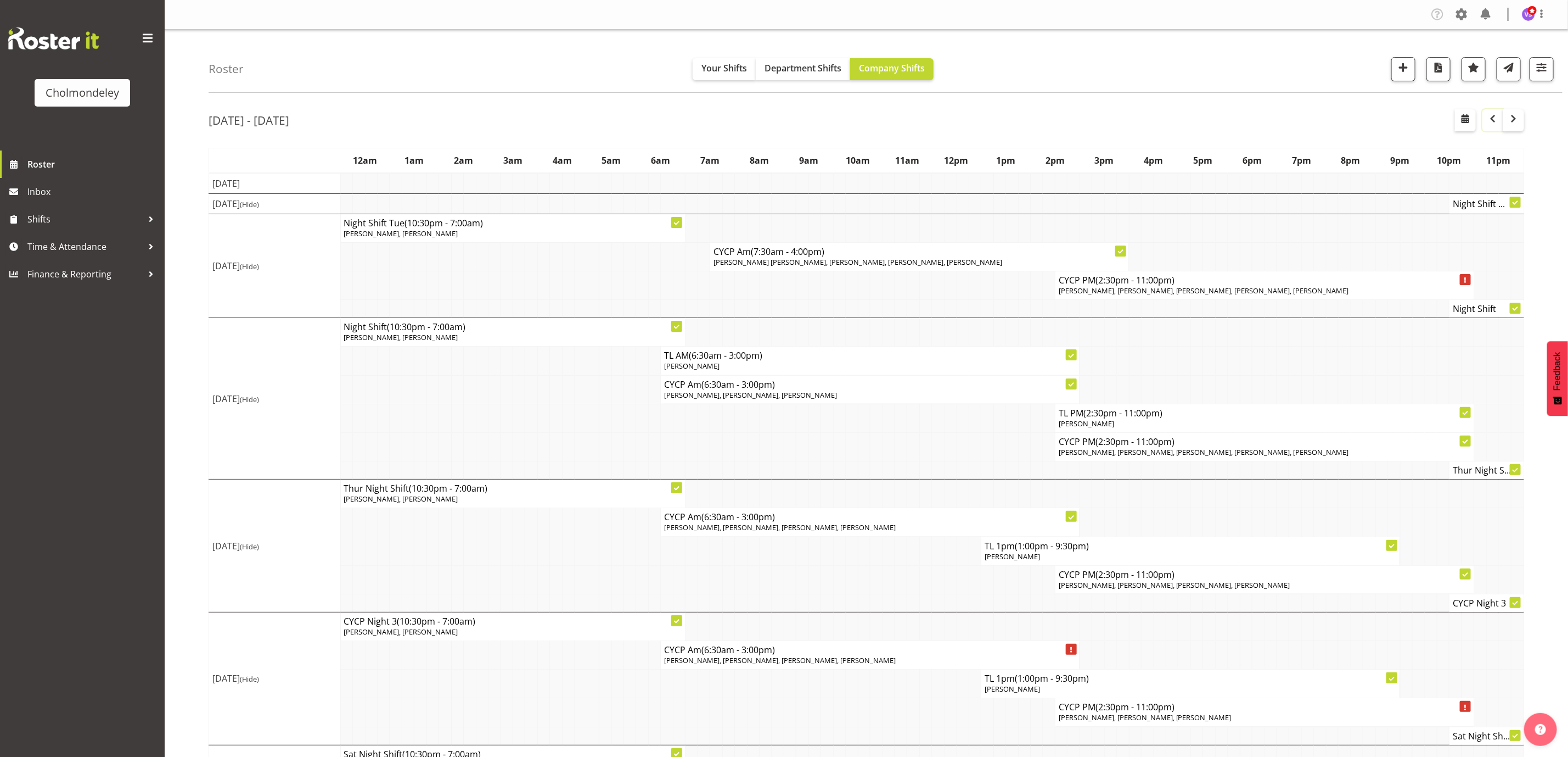
click at [1493, 119] on span "button" at bounding box center [1493, 119] width 14 height 14
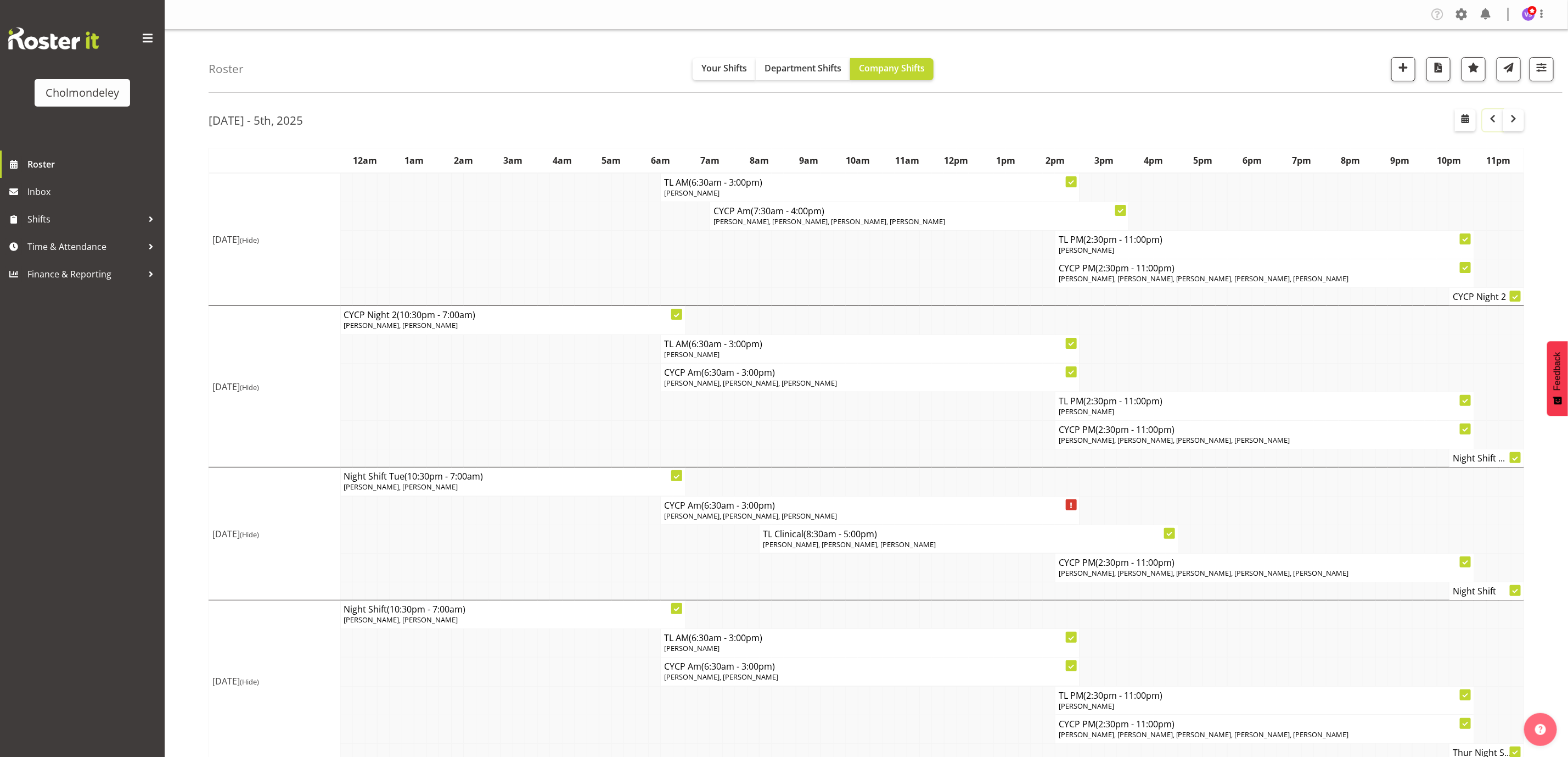
click at [1495, 123] on span "button" at bounding box center [1493, 119] width 14 height 14
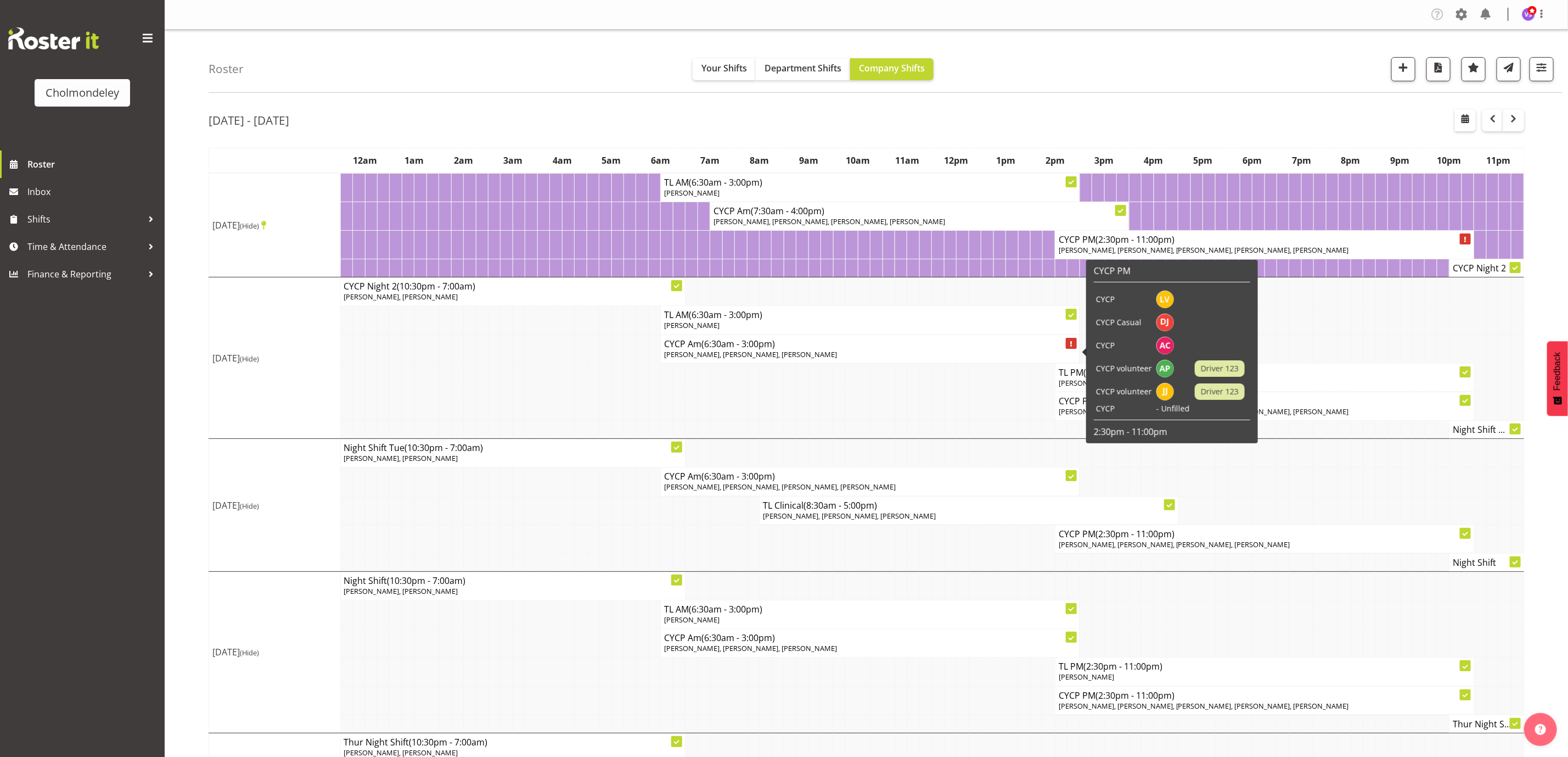
click at [925, 360] on p "[PERSON_NAME], [PERSON_NAME], [PERSON_NAME]" at bounding box center [869, 354] width 411 height 10
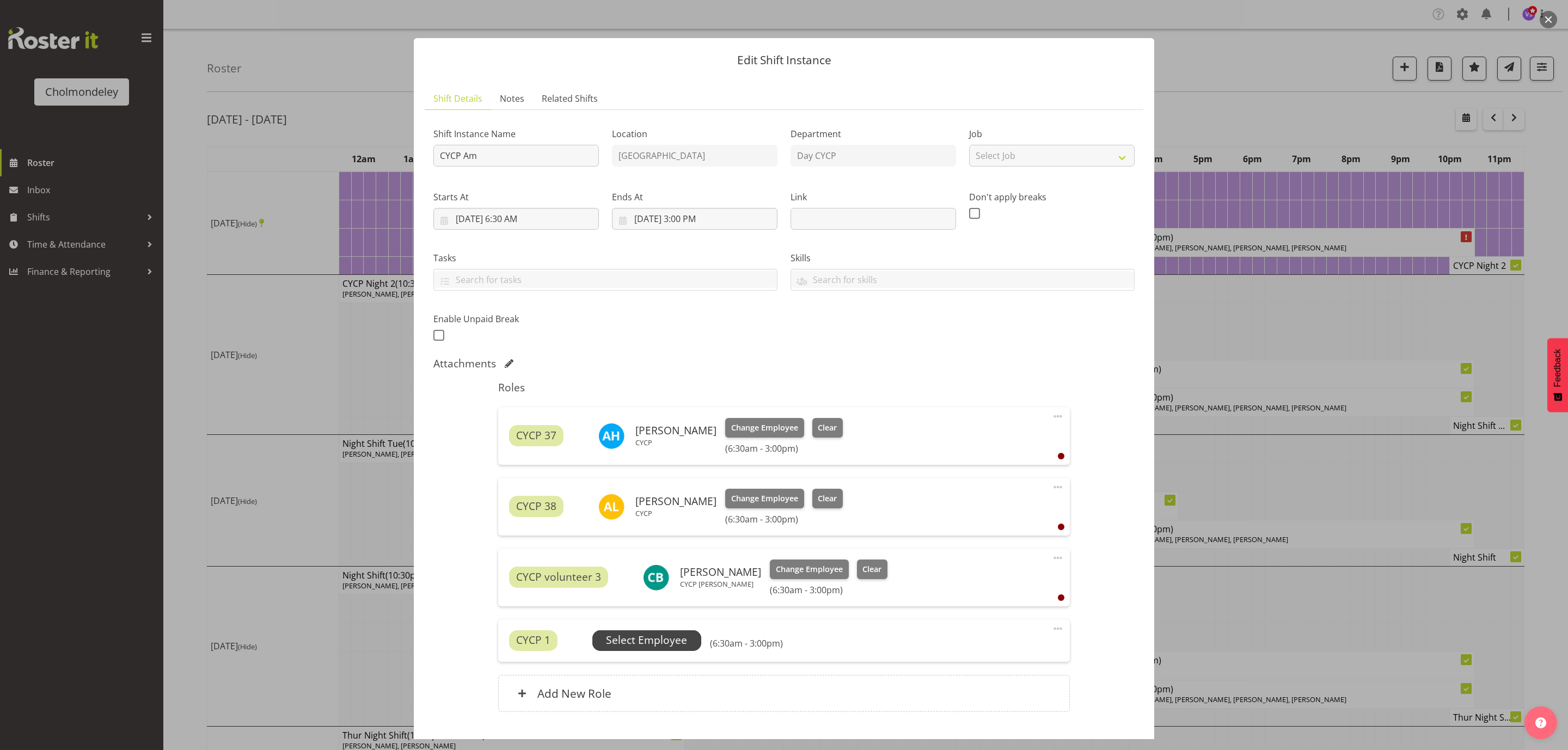
click at [662, 632] on span "Select Employee" at bounding box center [646, 640] width 81 height 16
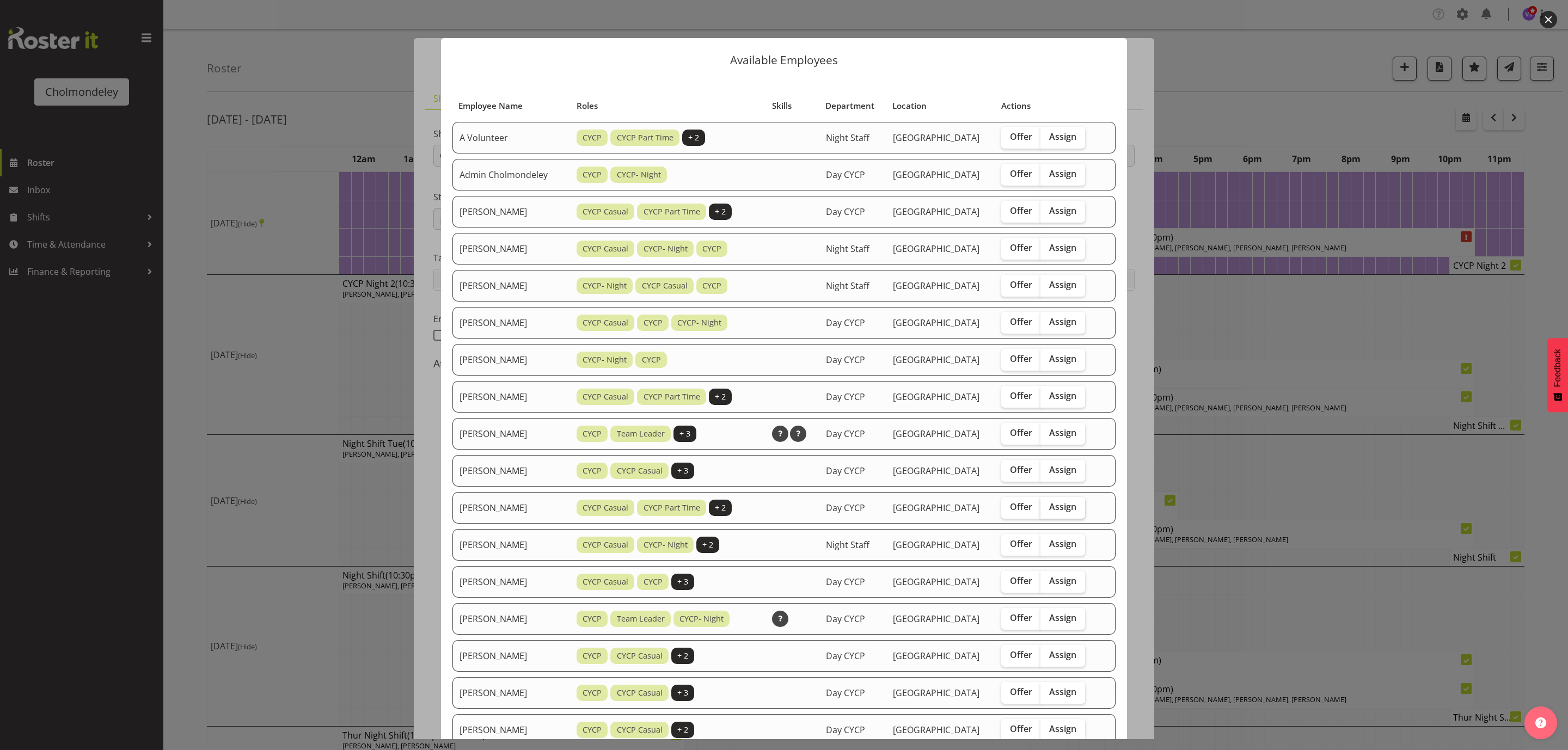
click at [1054, 498] on label "Assign" at bounding box center [1062, 507] width 44 height 22
click at [1047, 503] on input "Assign" at bounding box center [1044, 506] width 7 height 7
checkbox input "true"
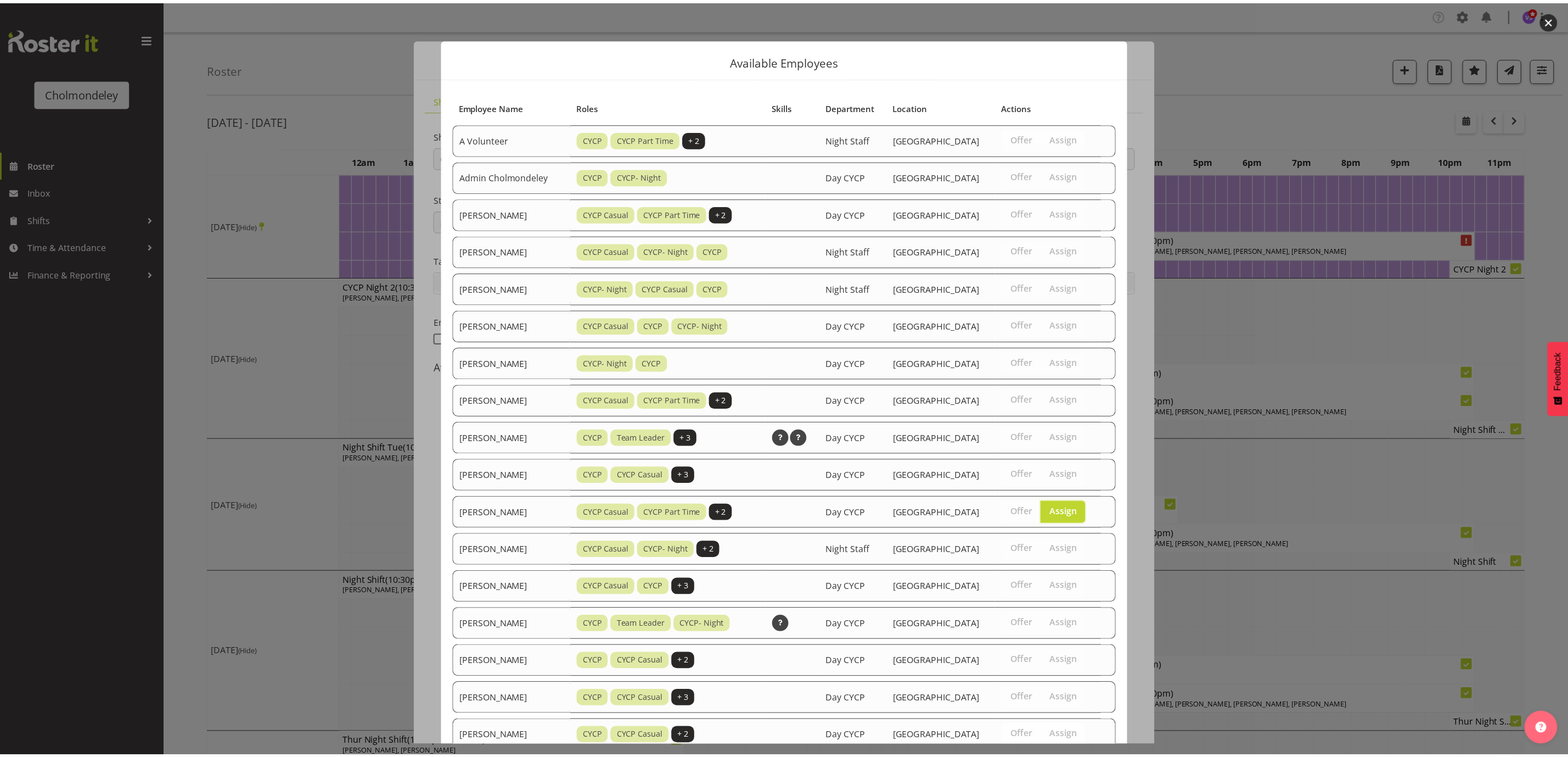
scroll to position [297, 0]
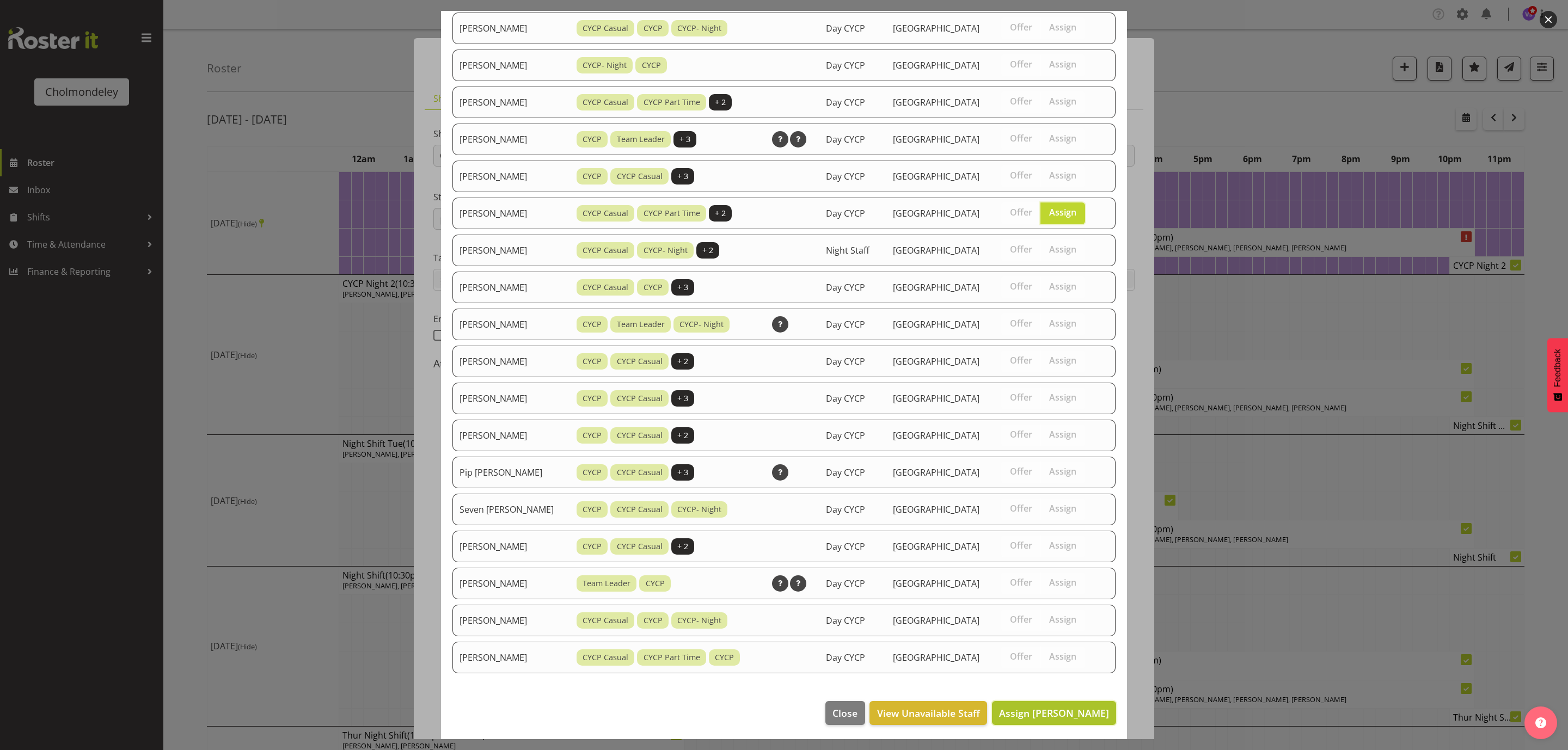
click at [1086, 714] on span "Assign [PERSON_NAME]" at bounding box center [1054, 713] width 110 height 13
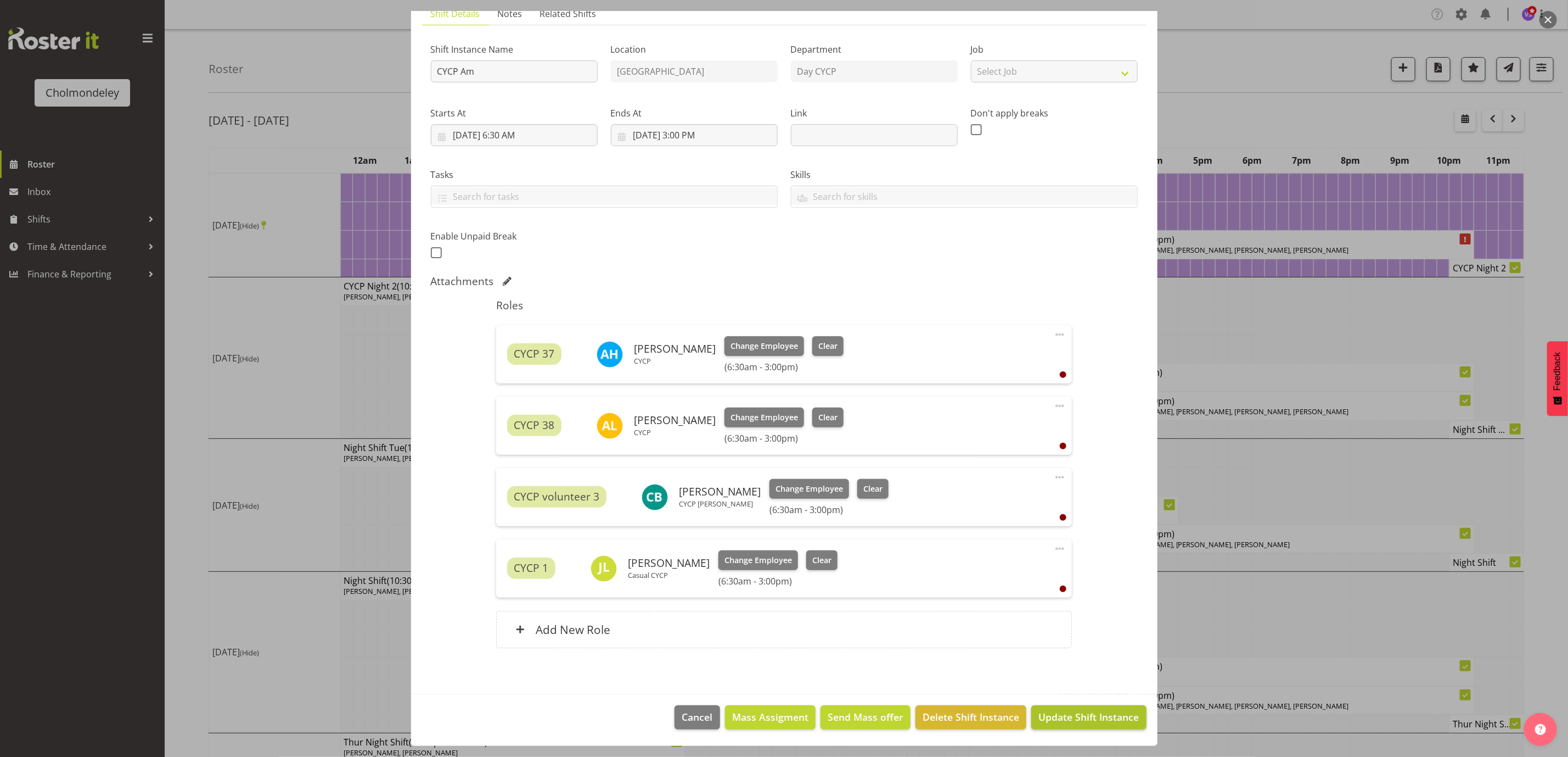
scroll to position [82, 0]
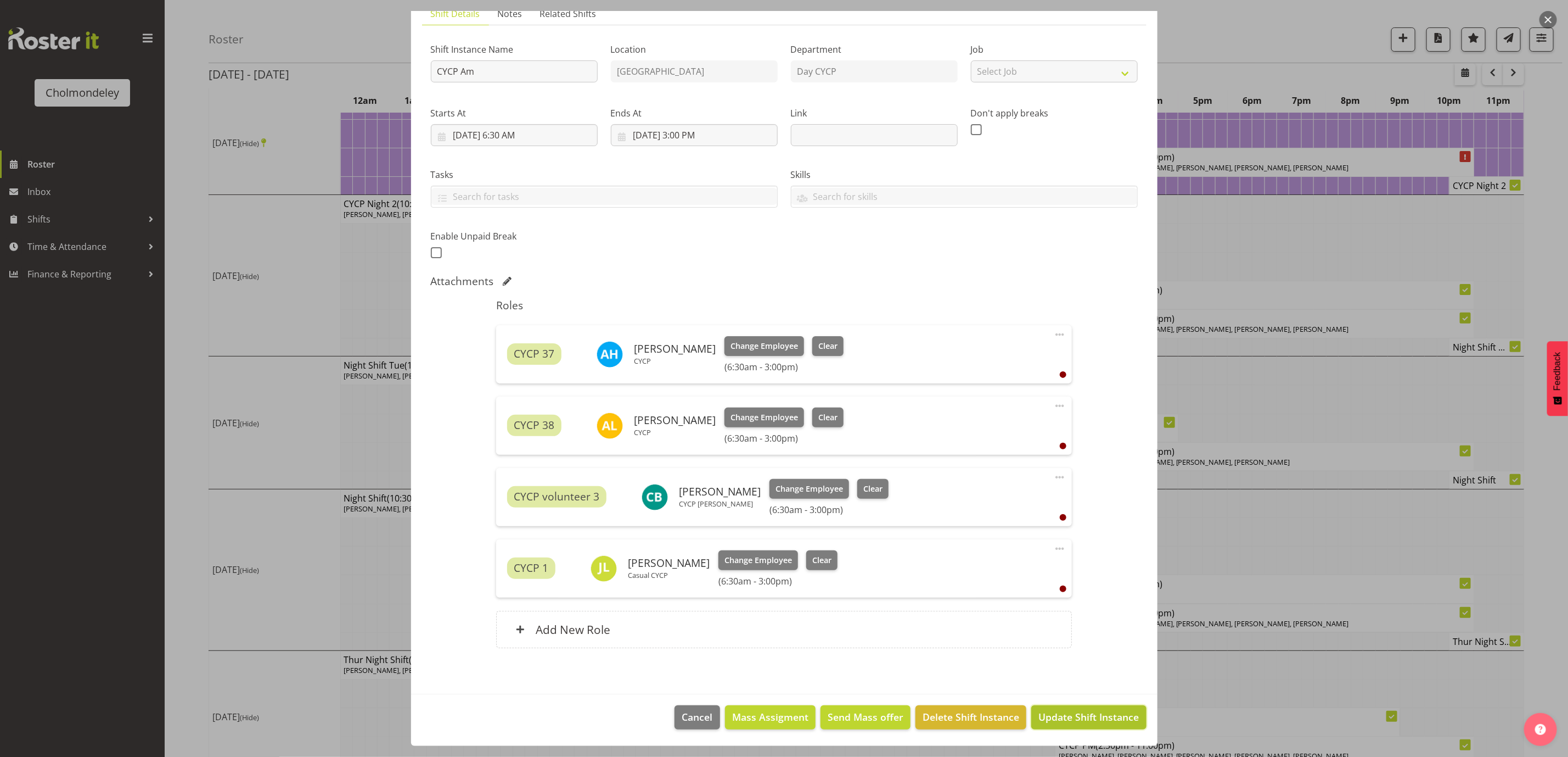
click at [1099, 716] on span "Update Shift Instance" at bounding box center [1088, 716] width 100 height 14
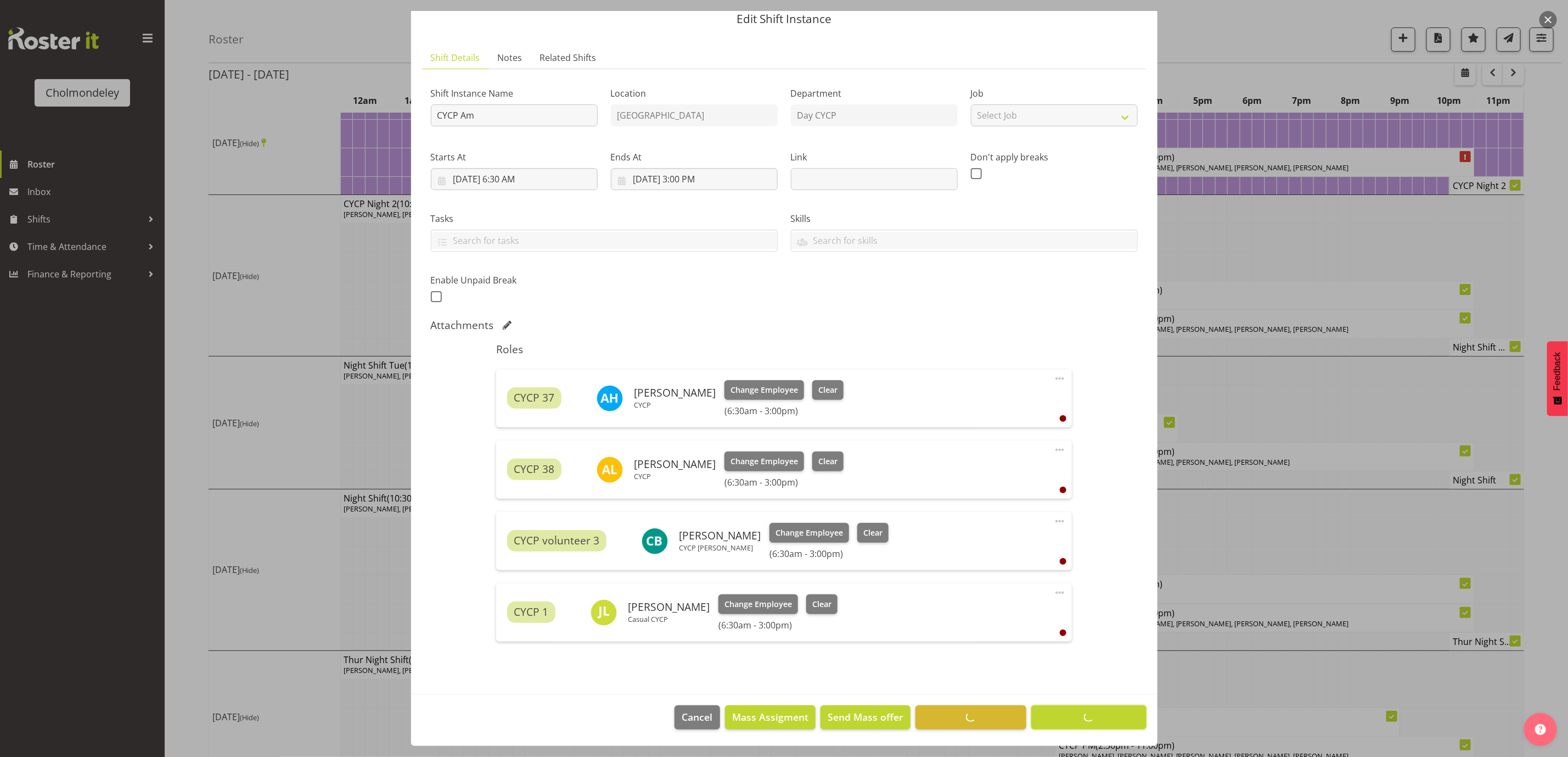
scroll to position [0, 0]
